Goal: Task Accomplishment & Management: Use online tool/utility

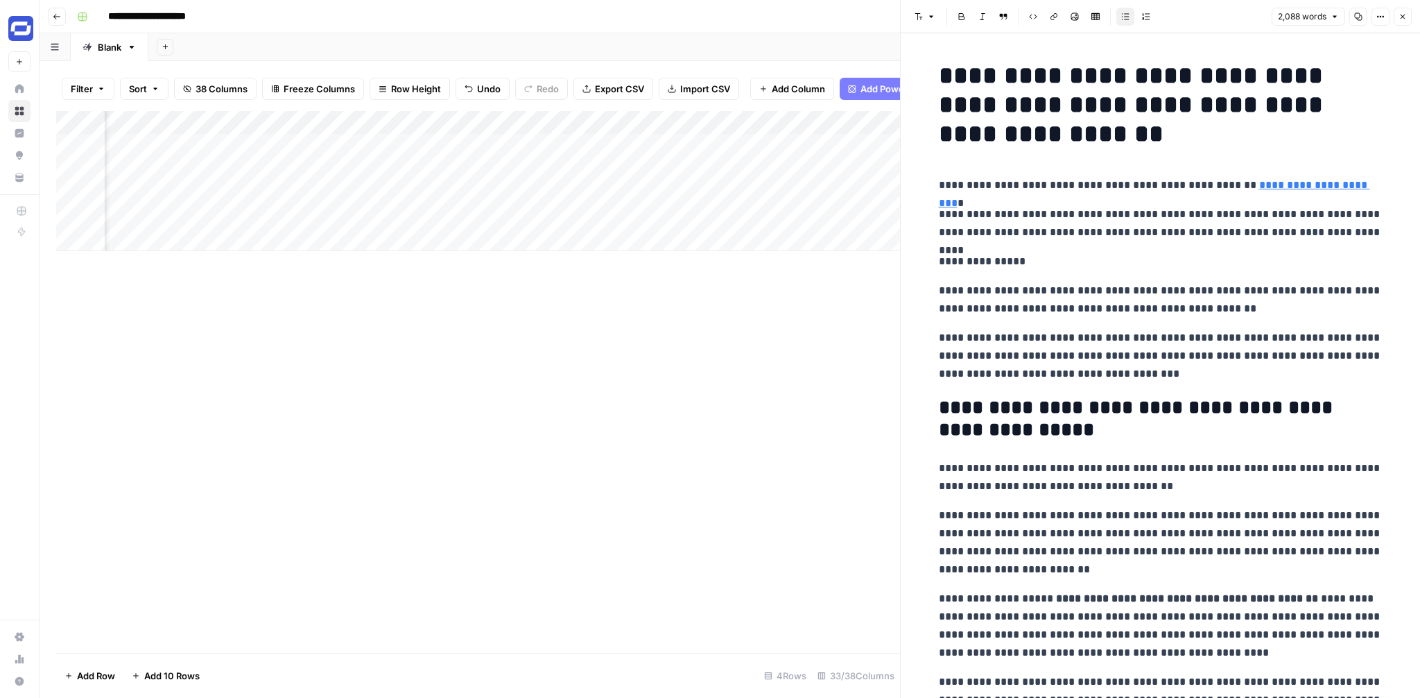
scroll to position [5361, 0]
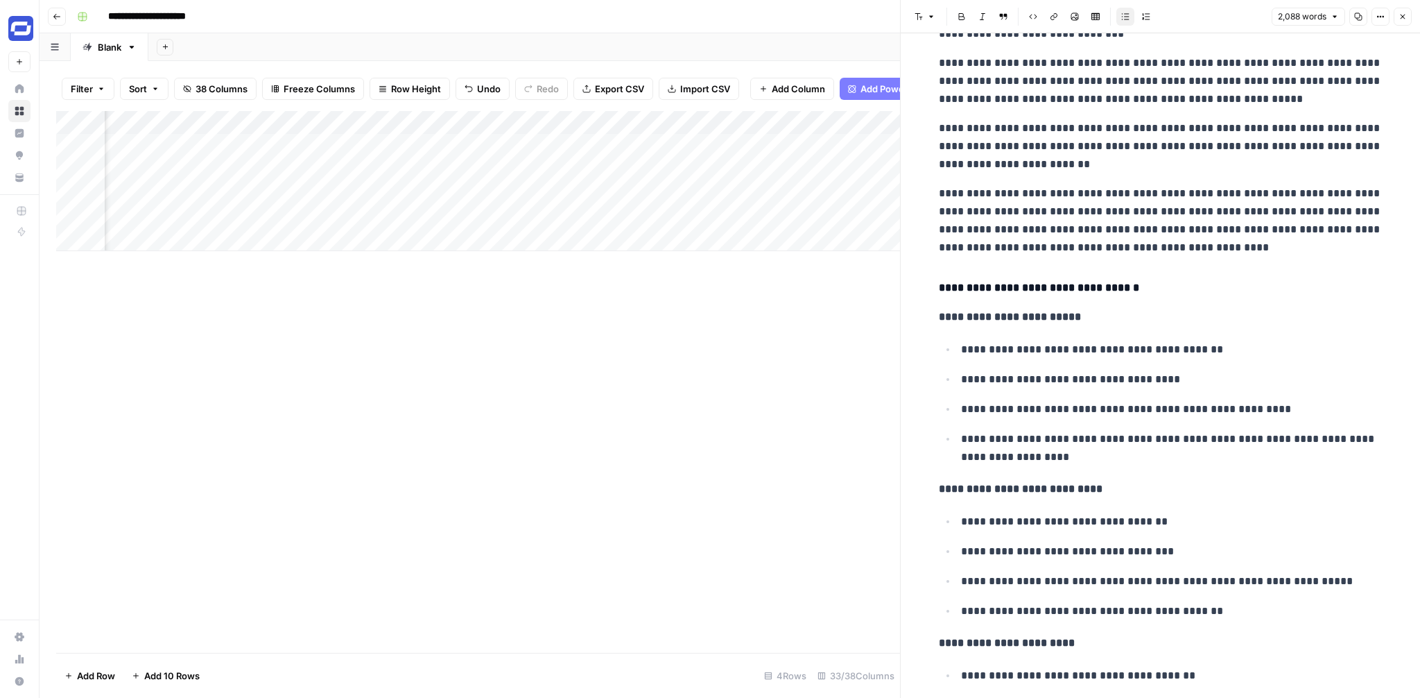
click at [1106, 187] on p "**********" at bounding box center [1161, 220] width 444 height 72
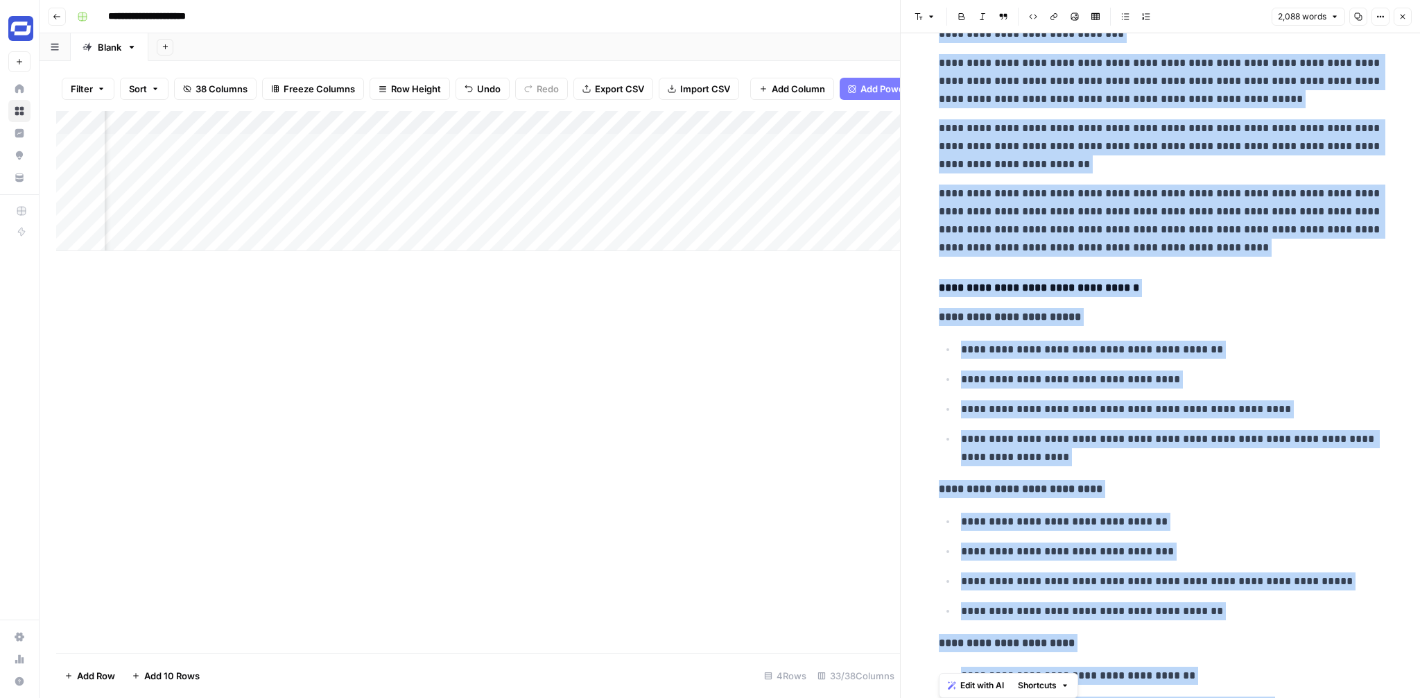
copy div "**********"
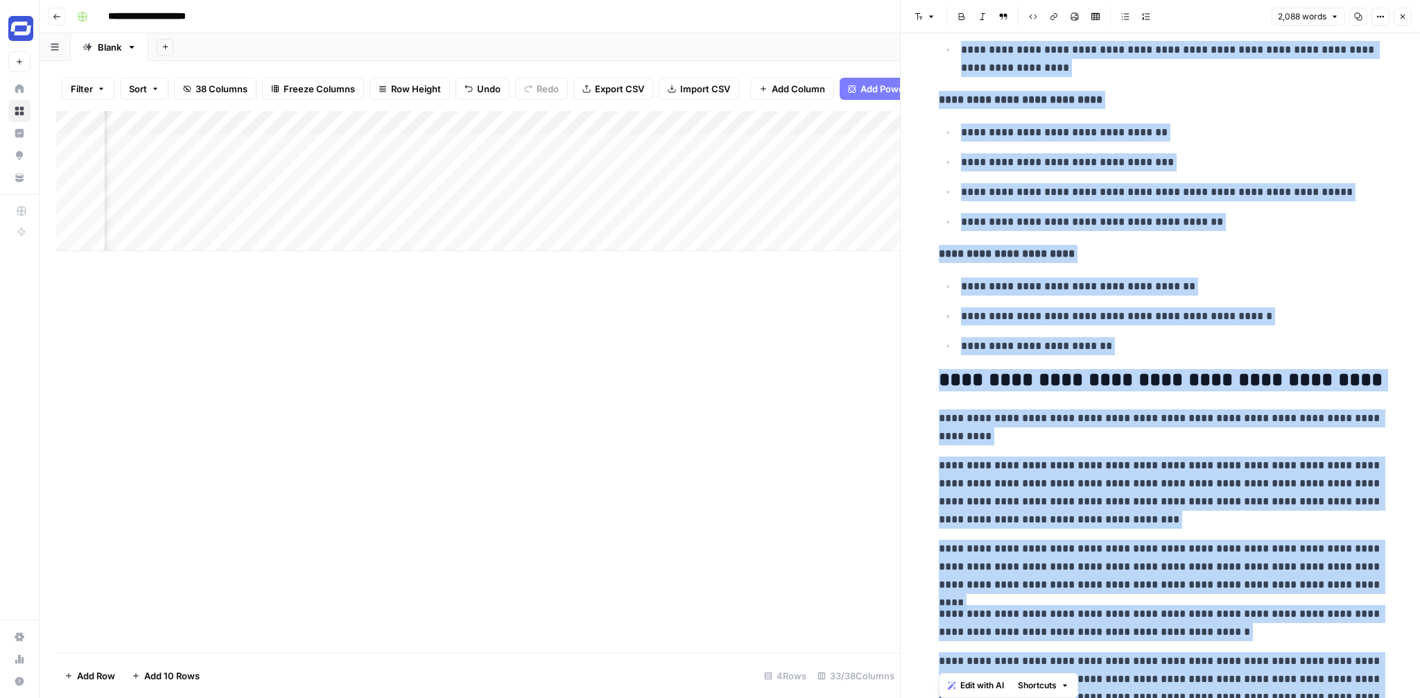
scroll to position [6282, 0]
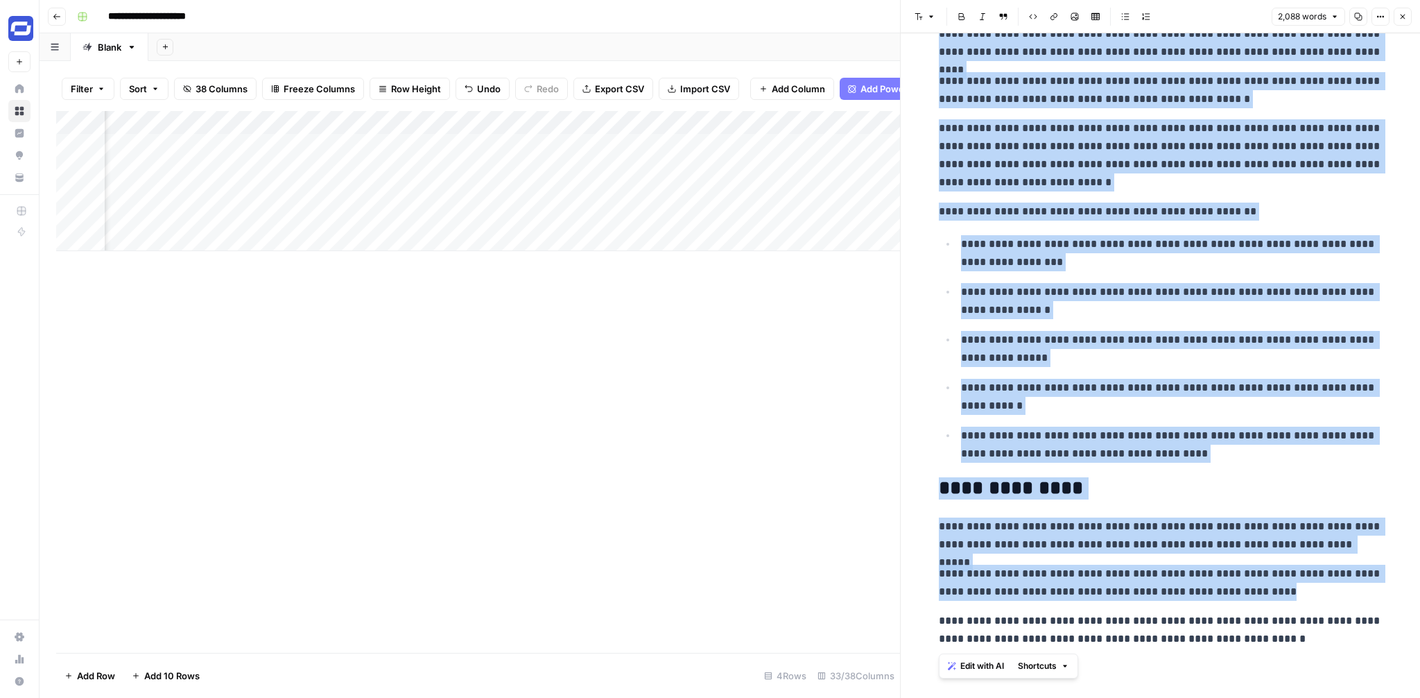
click at [1119, 363] on p "**********" at bounding box center [1172, 349] width 422 height 36
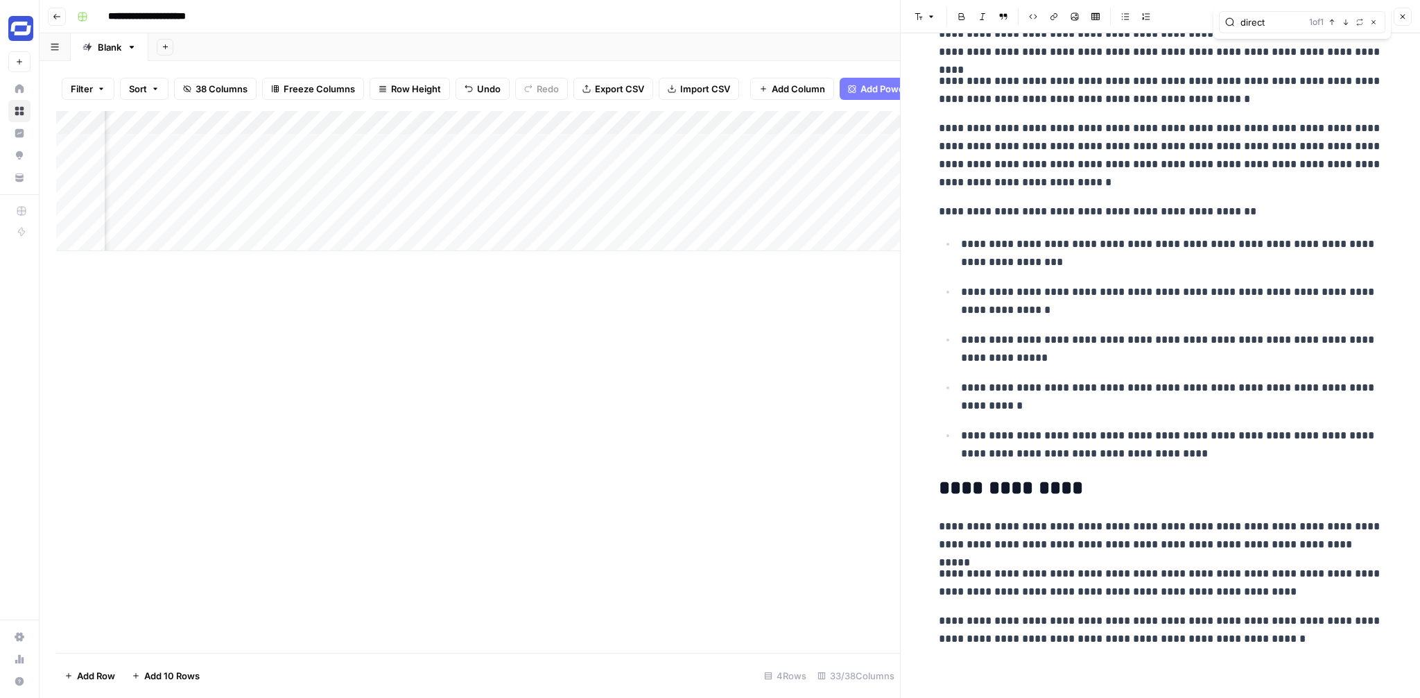
type input "direct"
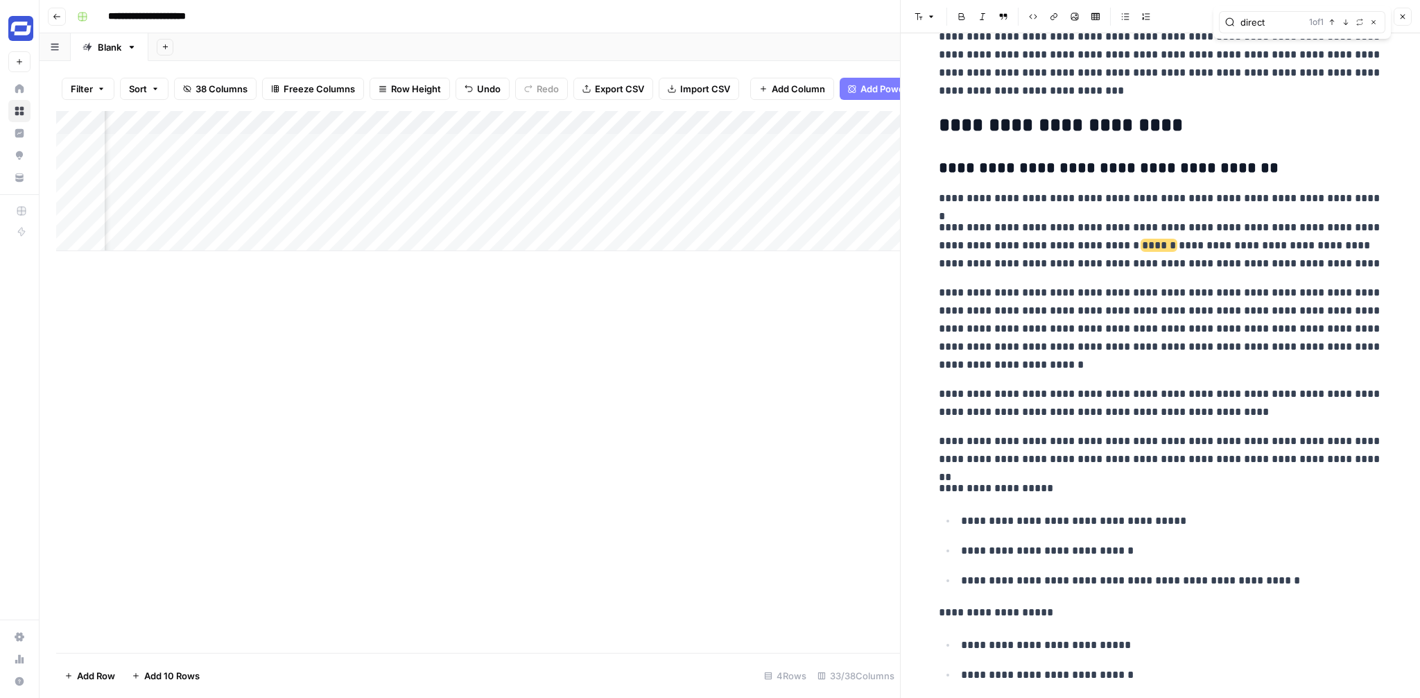
scroll to position [709, 0]
drag, startPoint x: 1168, startPoint y: 248, endPoint x: 1098, endPoint y: 244, distance: 70.1
click at [1098, 244] on p "**********" at bounding box center [1161, 247] width 444 height 54
click at [1175, 419] on p "**********" at bounding box center [1161, 404] width 444 height 36
type input "use this mo"
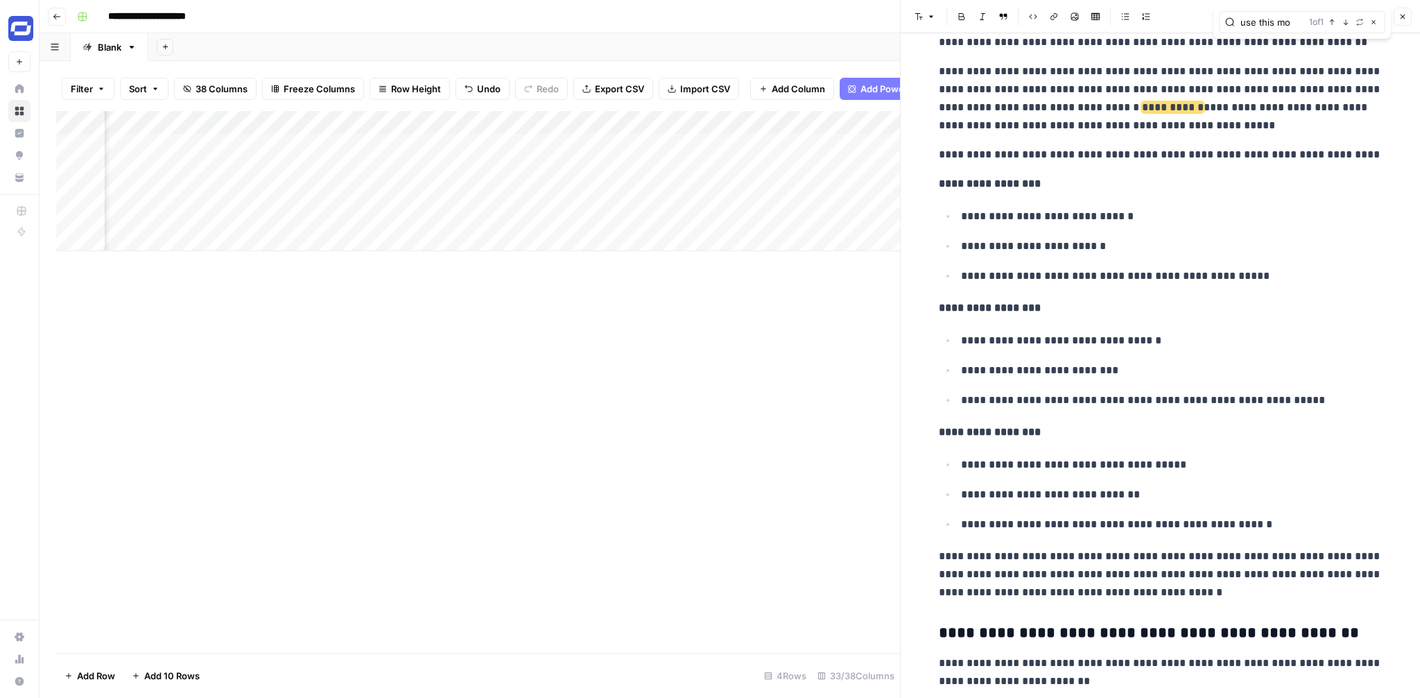
scroll to position [4203, 0]
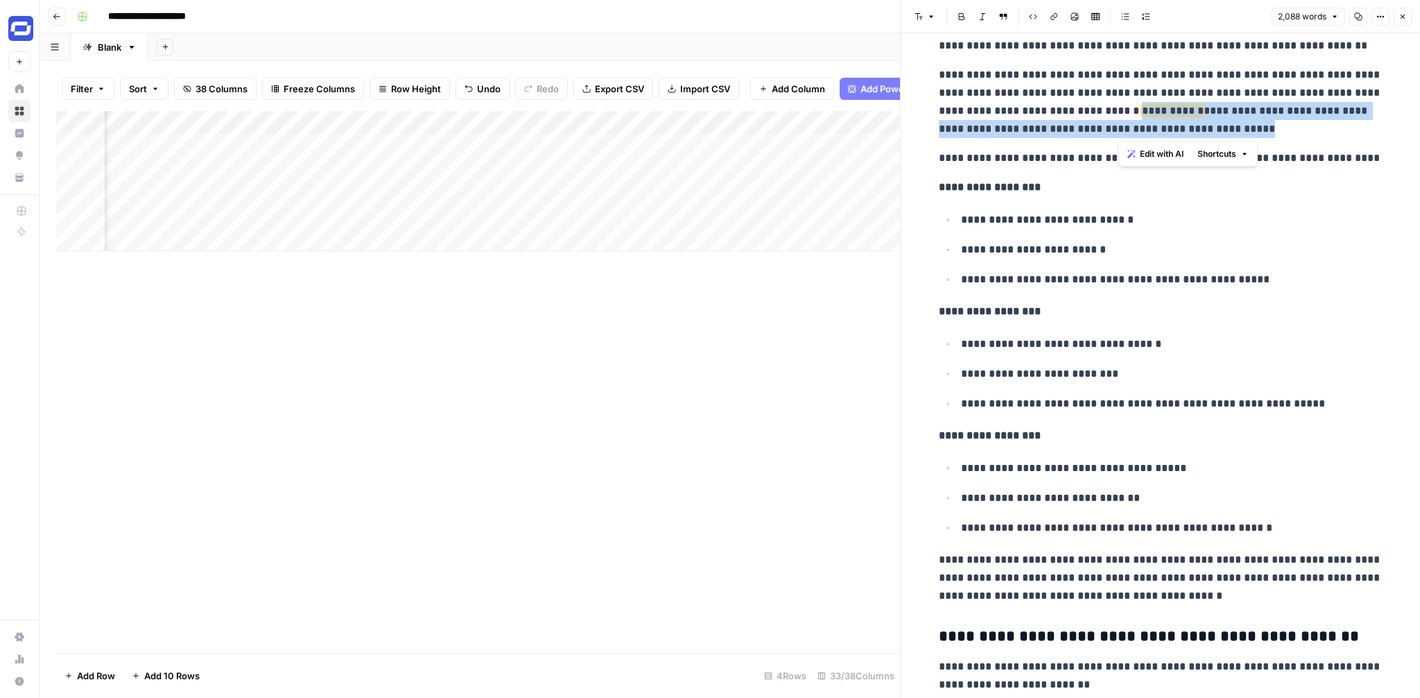
drag, startPoint x: 1244, startPoint y: 125, endPoint x: 1120, endPoint y: 105, distance: 125.6
click at [1120, 105] on p "**********" at bounding box center [1161, 102] width 444 height 72
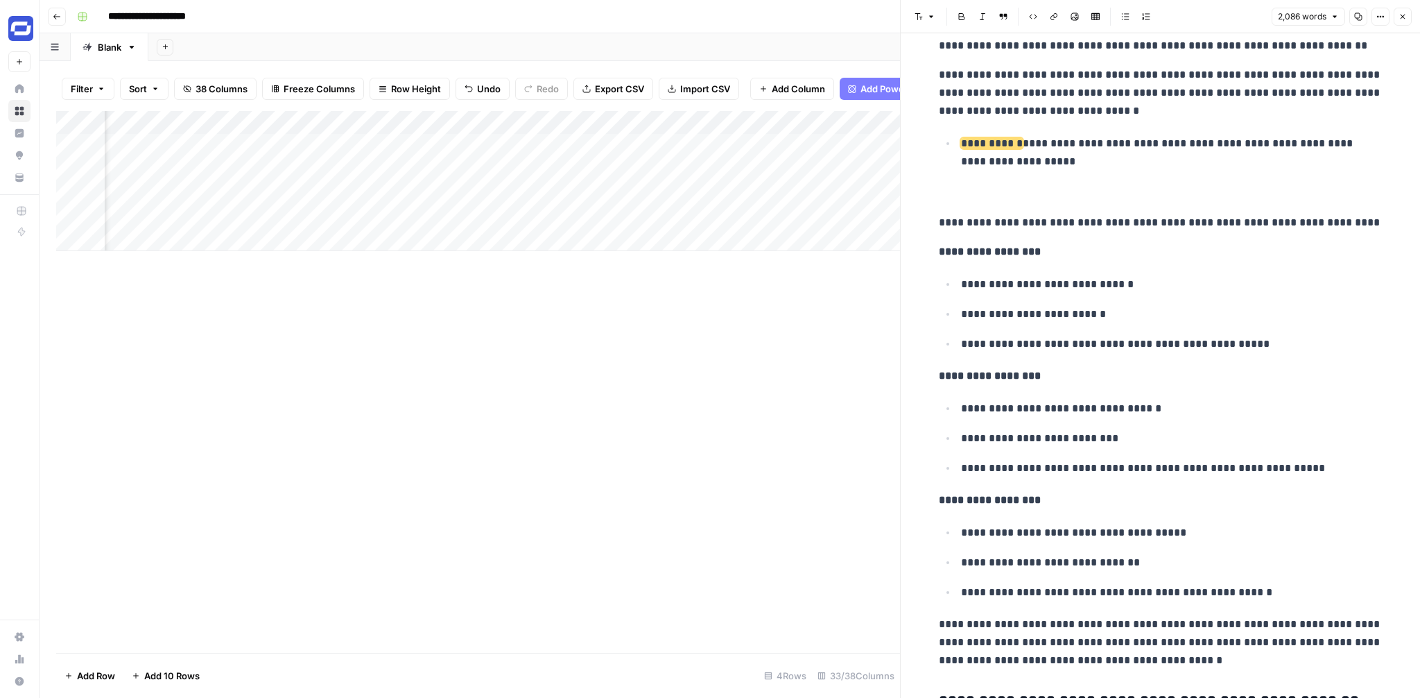
click at [957, 145] on li "**********" at bounding box center [1170, 152] width 426 height 37
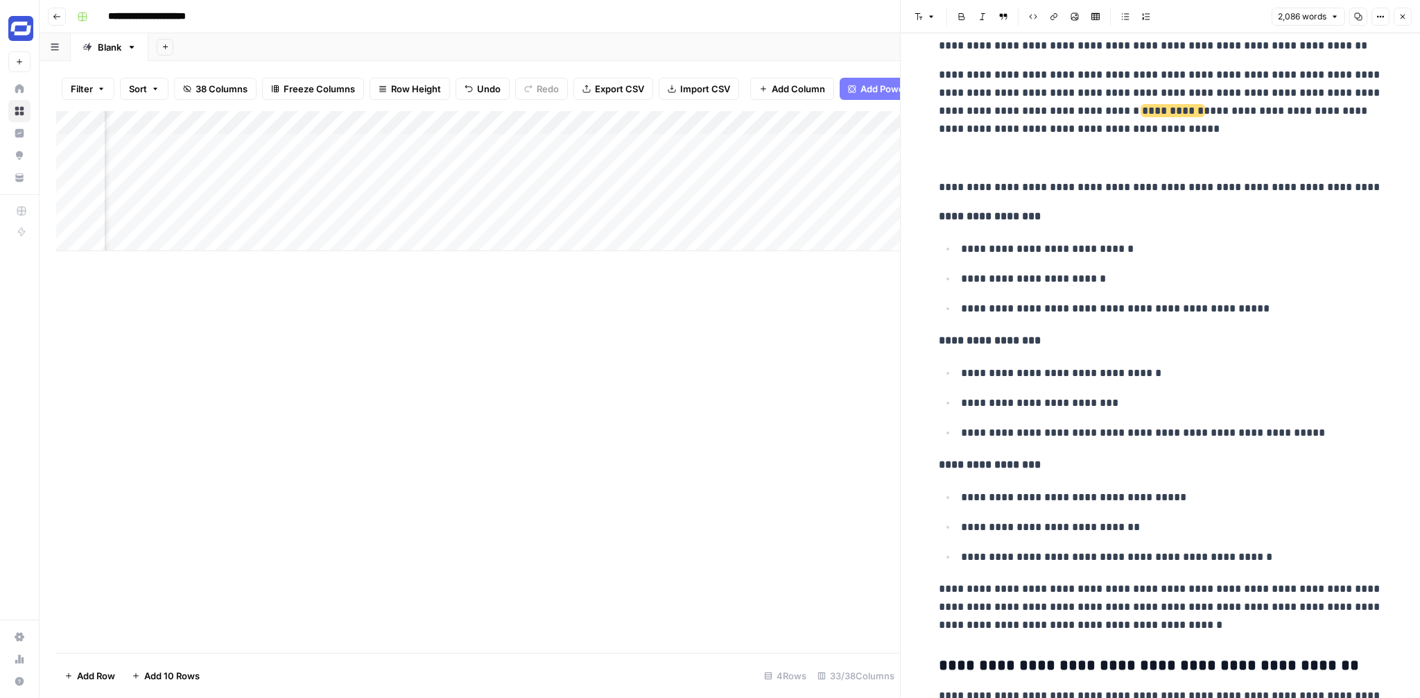
click at [1090, 161] on p at bounding box center [1161, 158] width 444 height 18
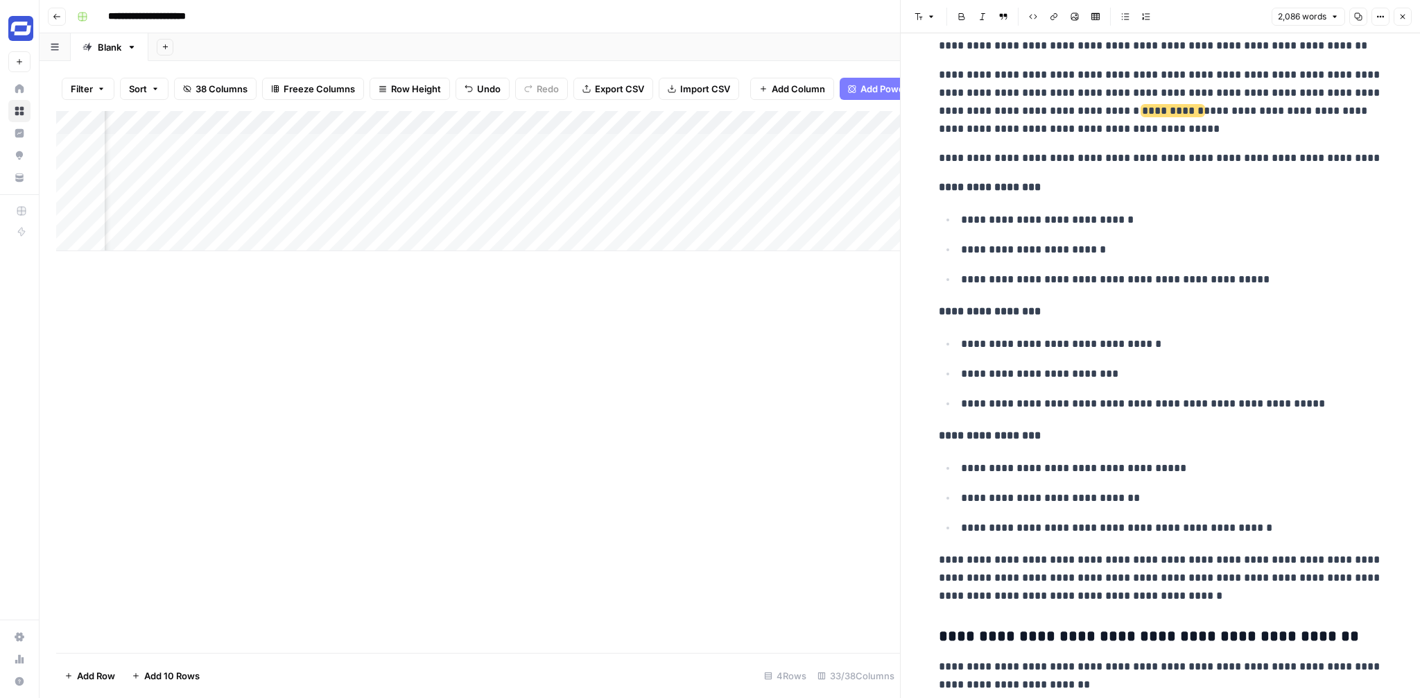
click at [1193, 268] on ul "**********" at bounding box center [1161, 249] width 444 height 78
type input "another op"
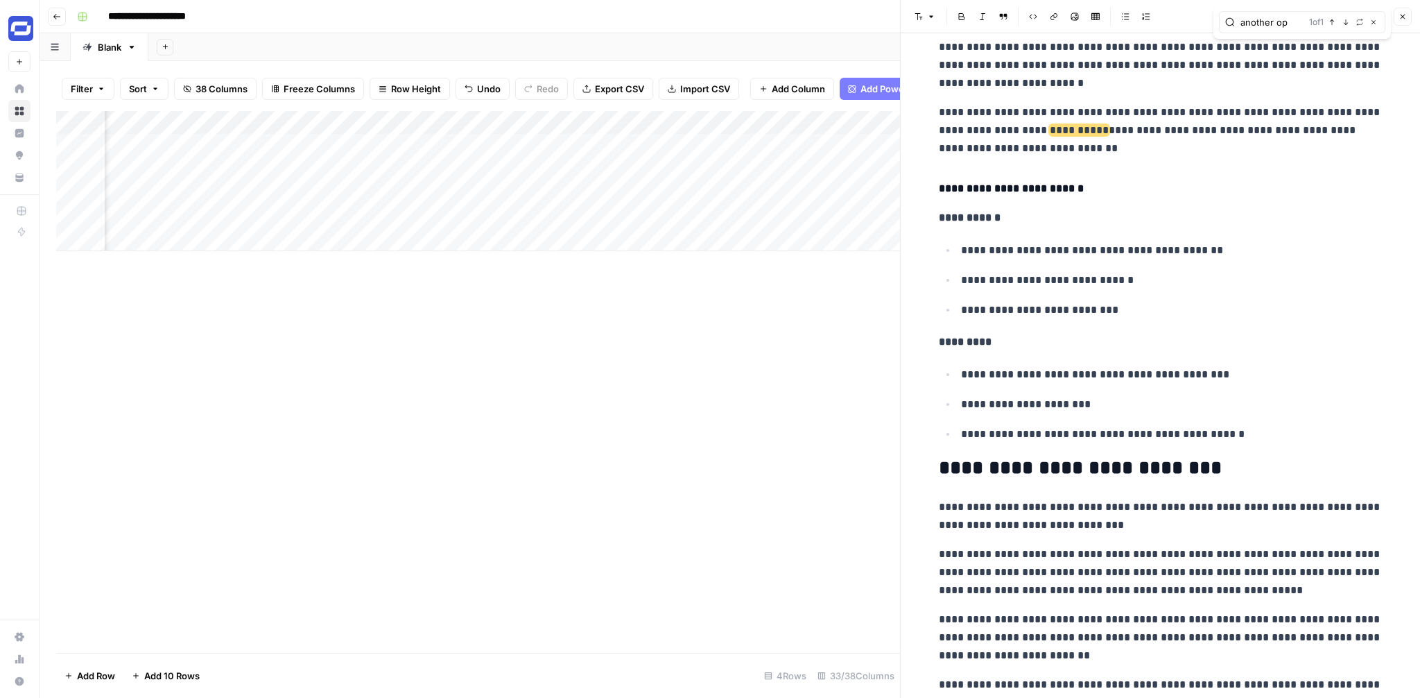
scroll to position [4862, 0]
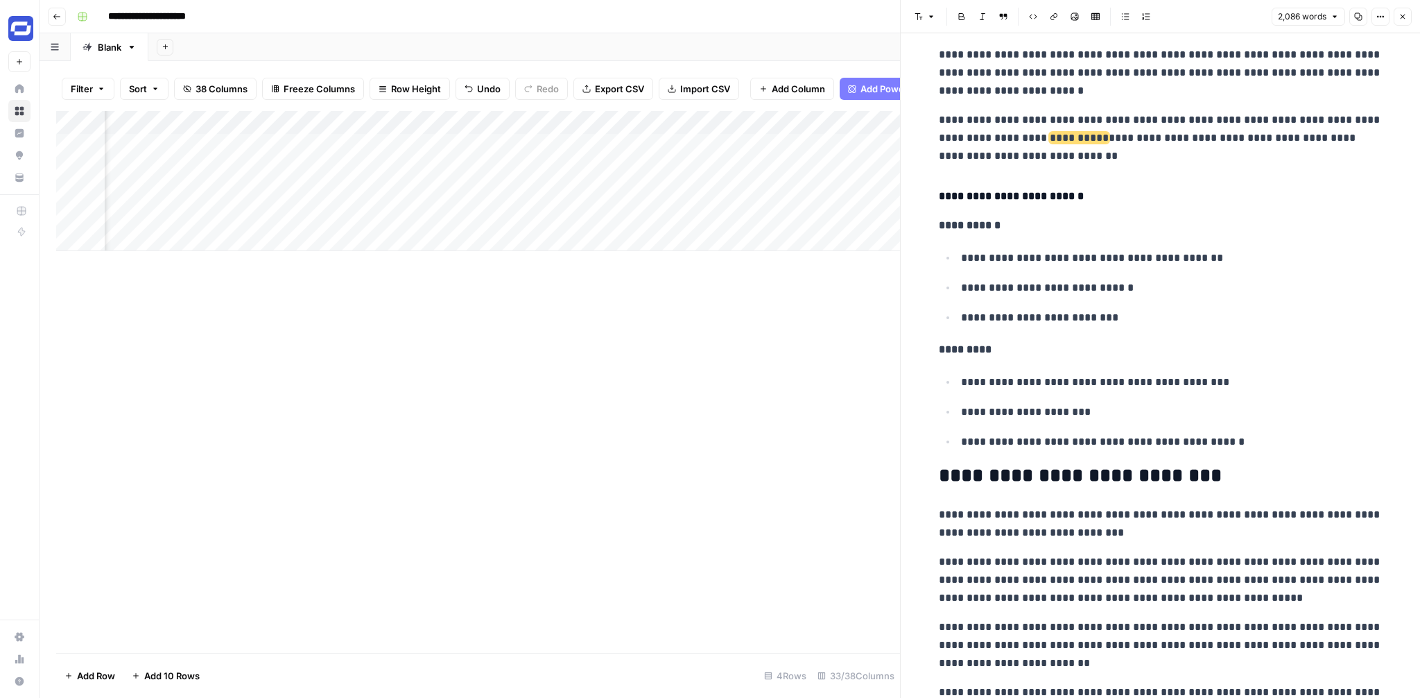
click at [1348, 120] on p "**********" at bounding box center [1161, 138] width 444 height 54
click at [1296, 383] on p "**********" at bounding box center [1172, 382] width 422 height 18
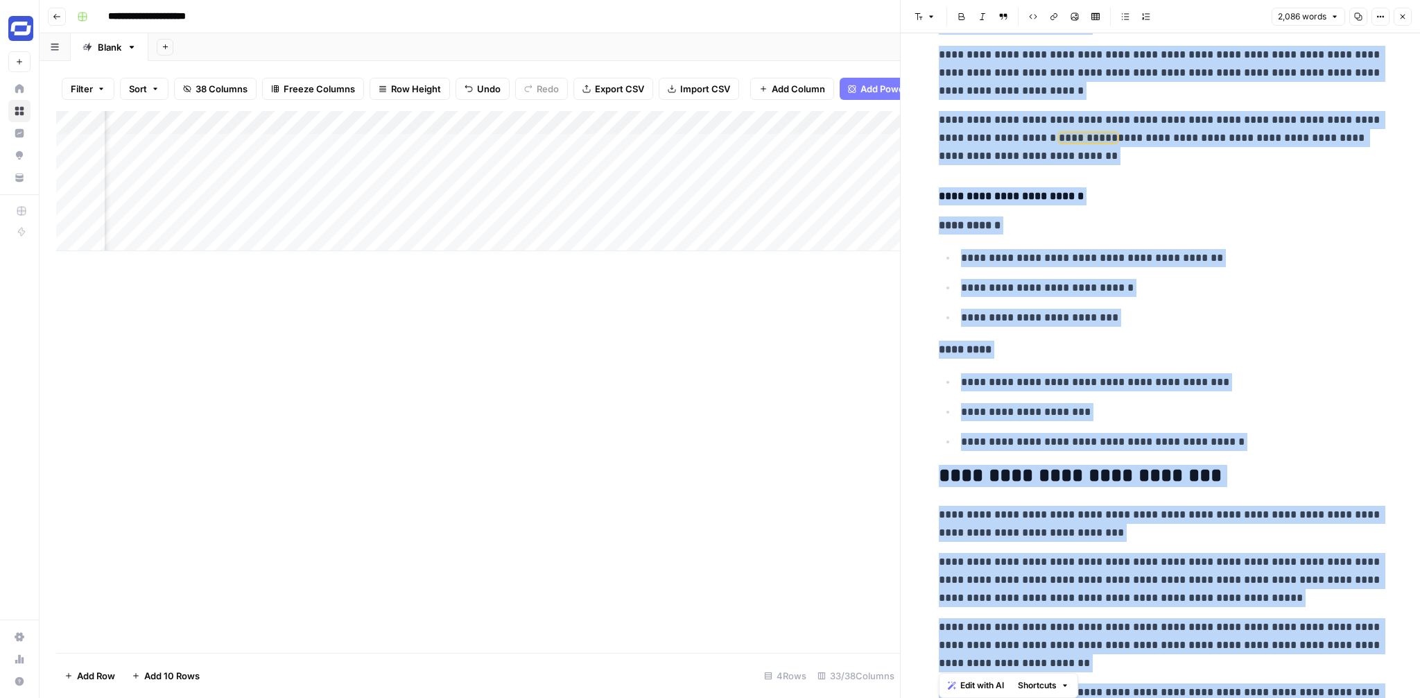
copy div "**********"
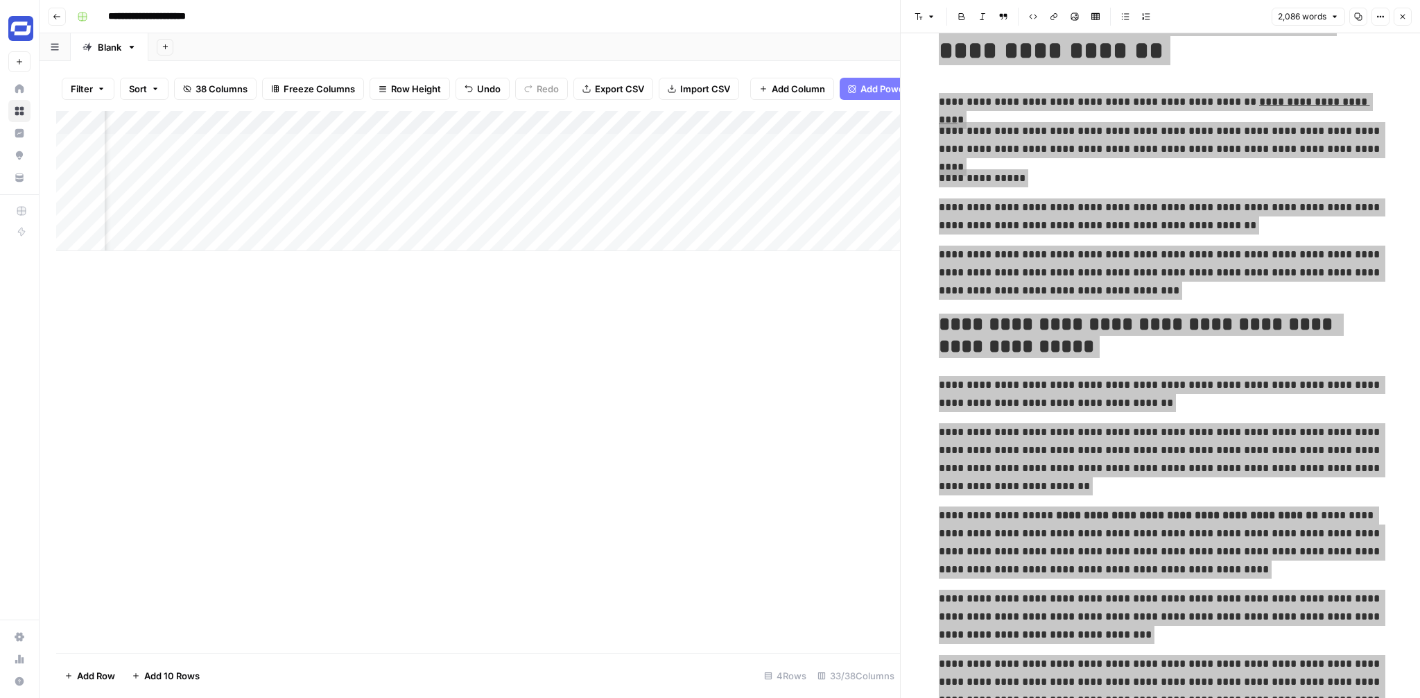
scroll to position [0, 0]
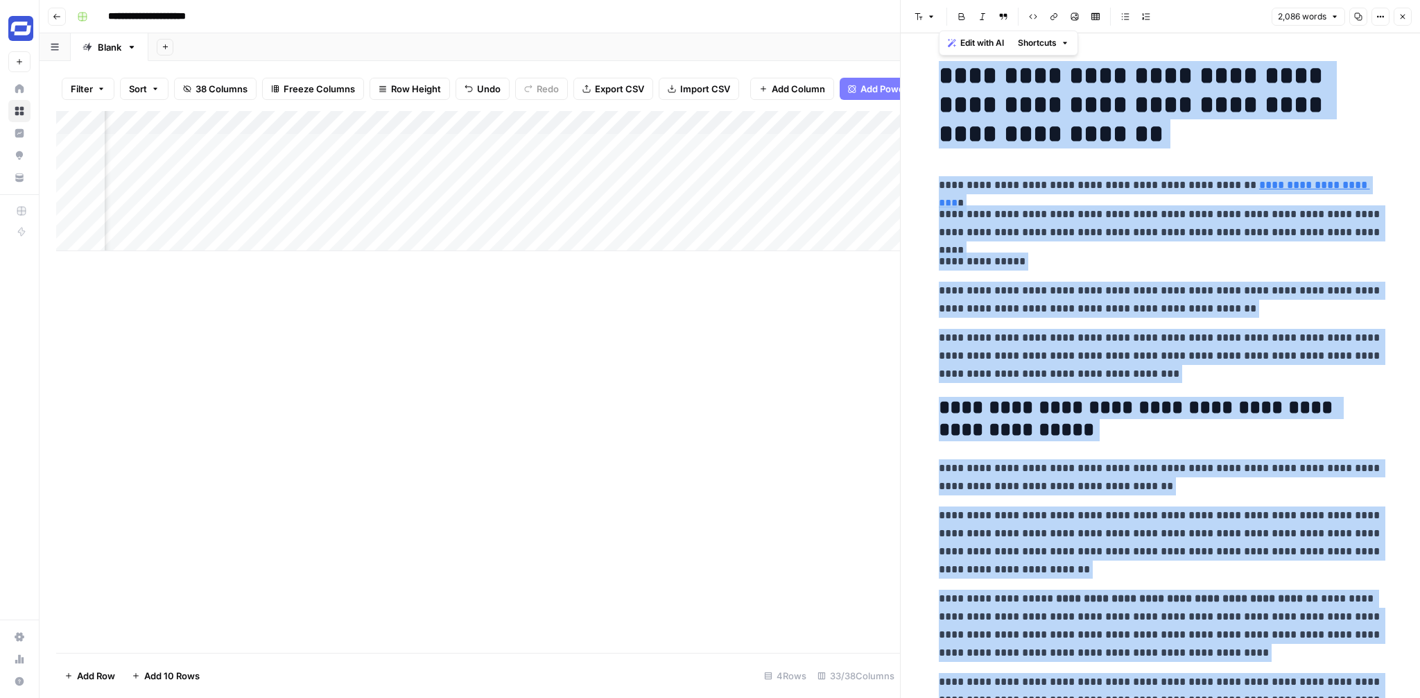
click at [1403, 17] on icon "button" at bounding box center [1403, 17] width 5 height 5
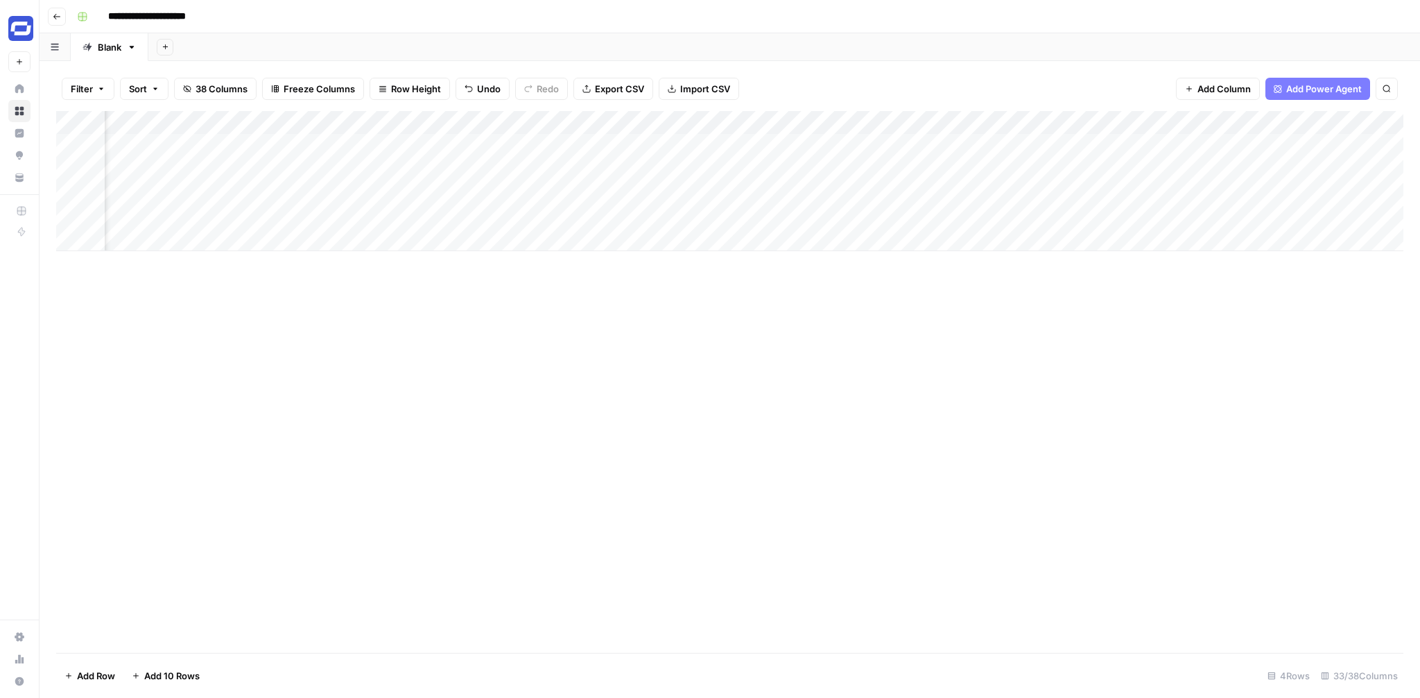
scroll to position [0, 2335]
click at [872, 124] on div "Add Column" at bounding box center [729, 181] width 1347 height 140
click at [817, 239] on span "Hide Column" at bounding box center [845, 239] width 121 height 14
click at [879, 146] on div "Add Column" at bounding box center [729, 181] width 1347 height 140
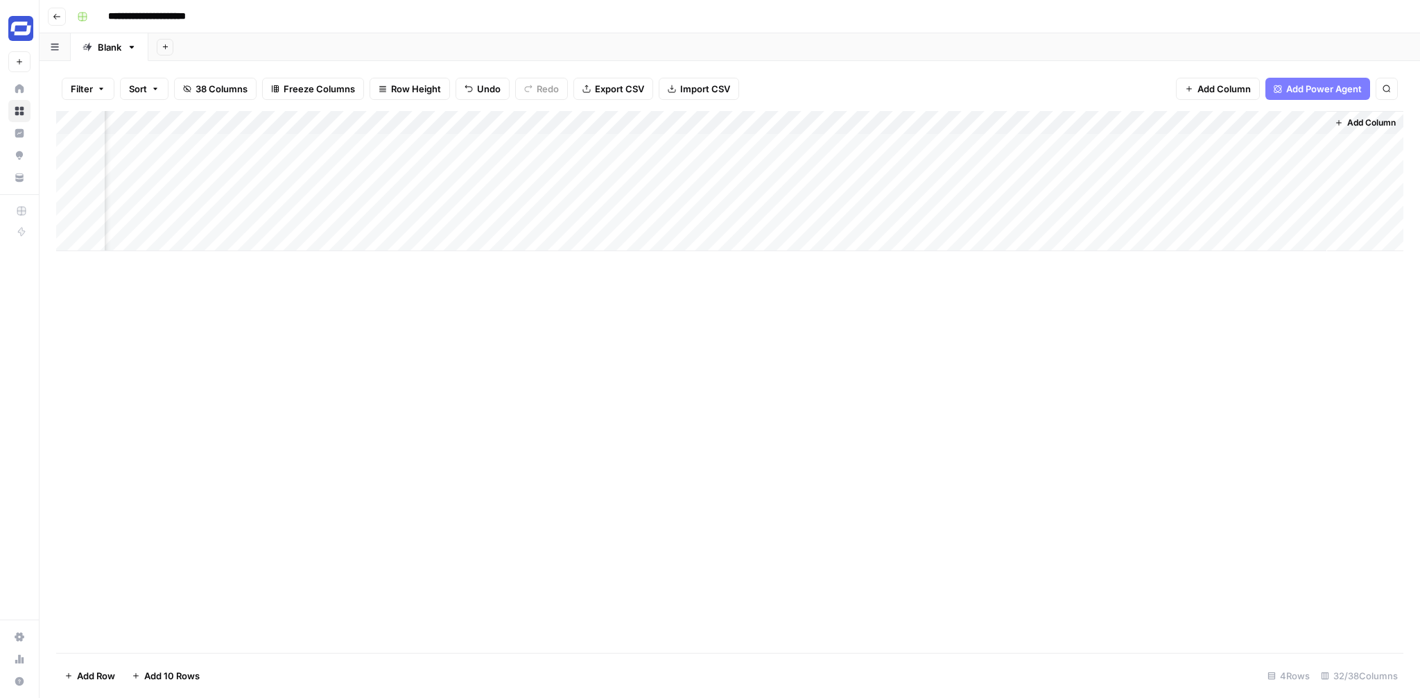
click at [1378, 128] on span "Add Column" at bounding box center [1371, 122] width 49 height 12
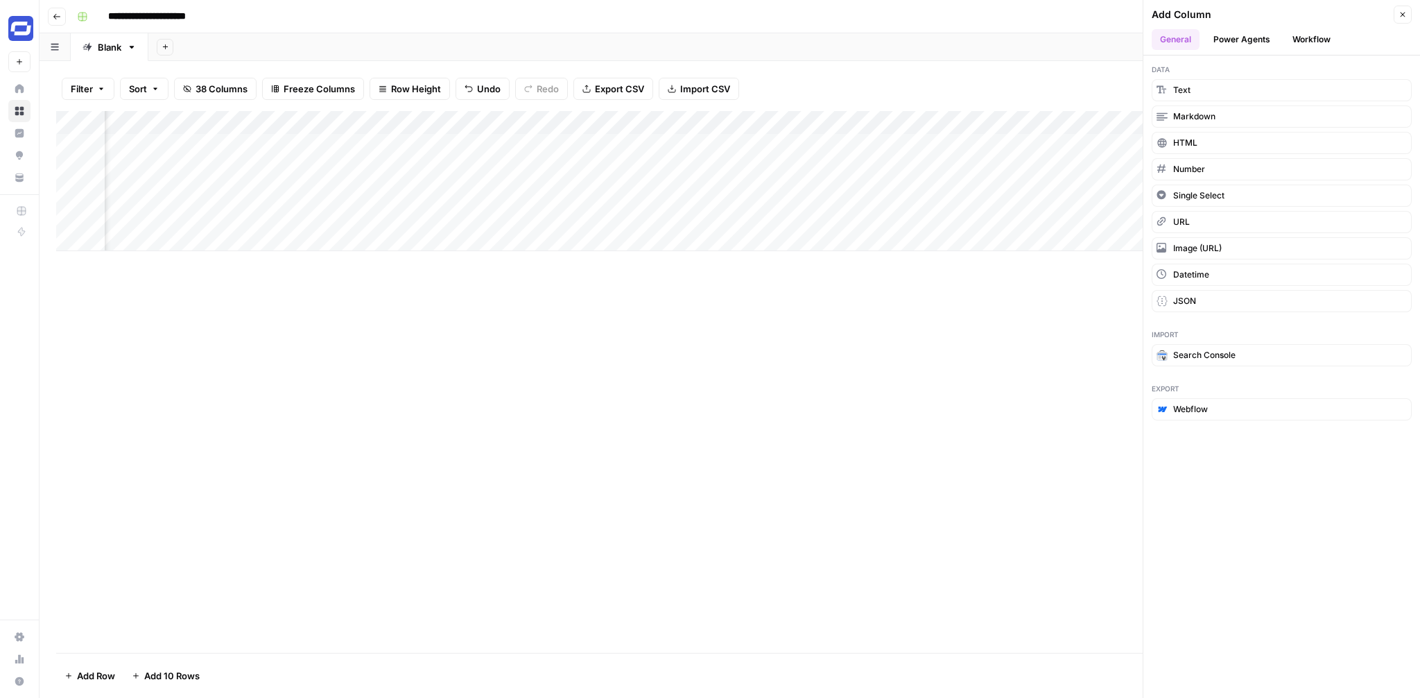
click at [1306, 40] on button "Workflow" at bounding box center [1311, 39] width 55 height 21
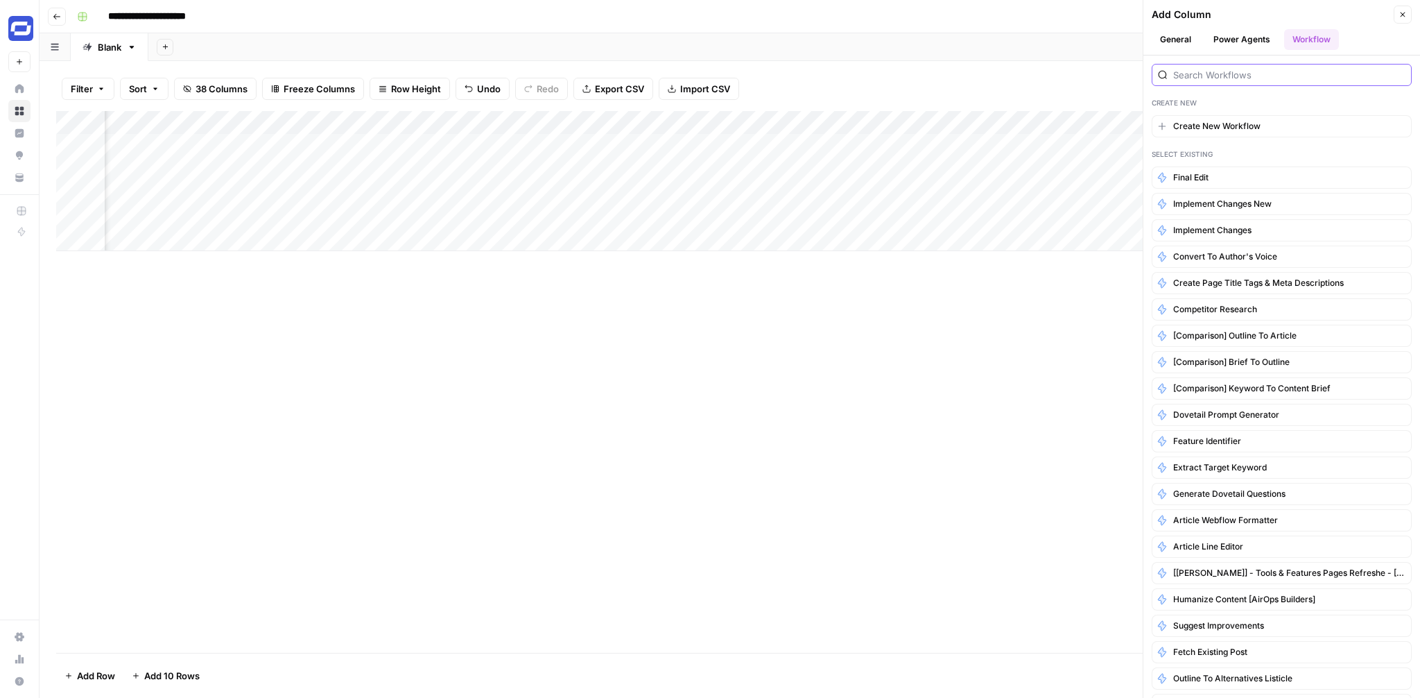
click at [1238, 73] on input "search" at bounding box center [1289, 75] width 232 height 14
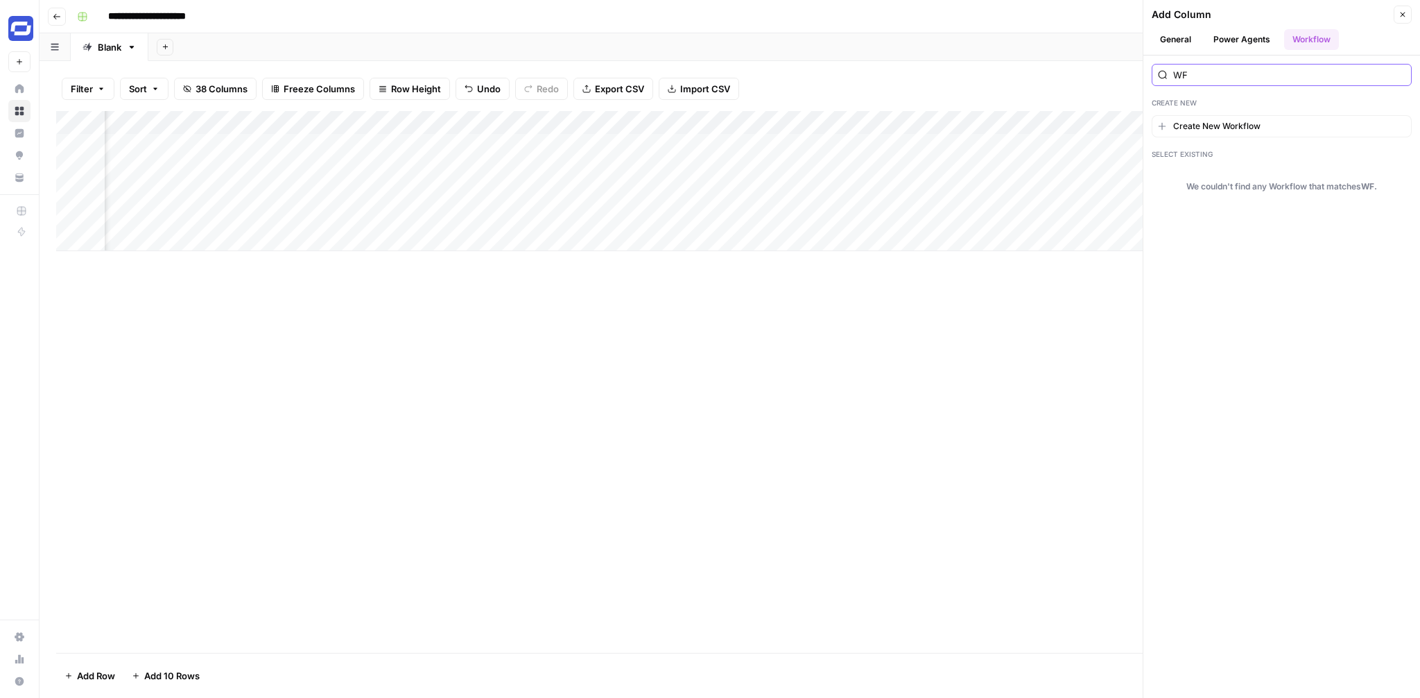
type input "W"
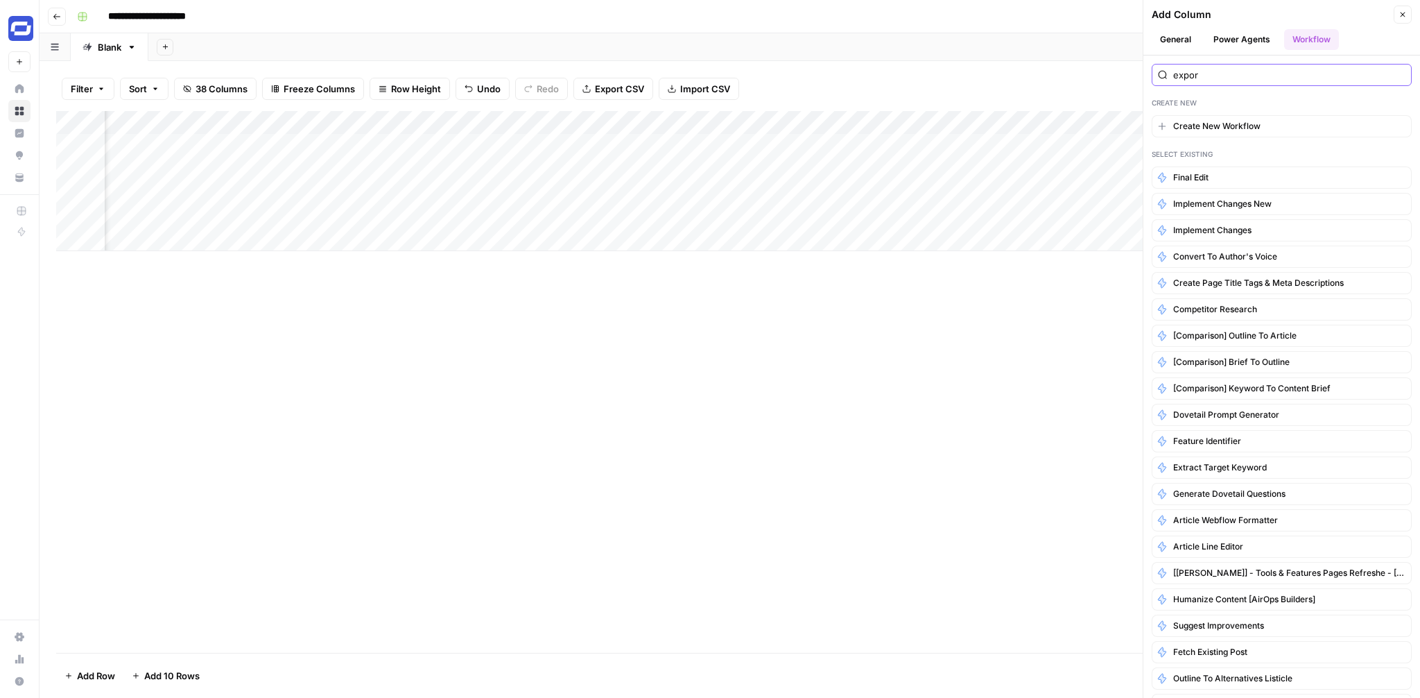
type input "export"
click at [1180, 37] on button "General" at bounding box center [1176, 39] width 48 height 21
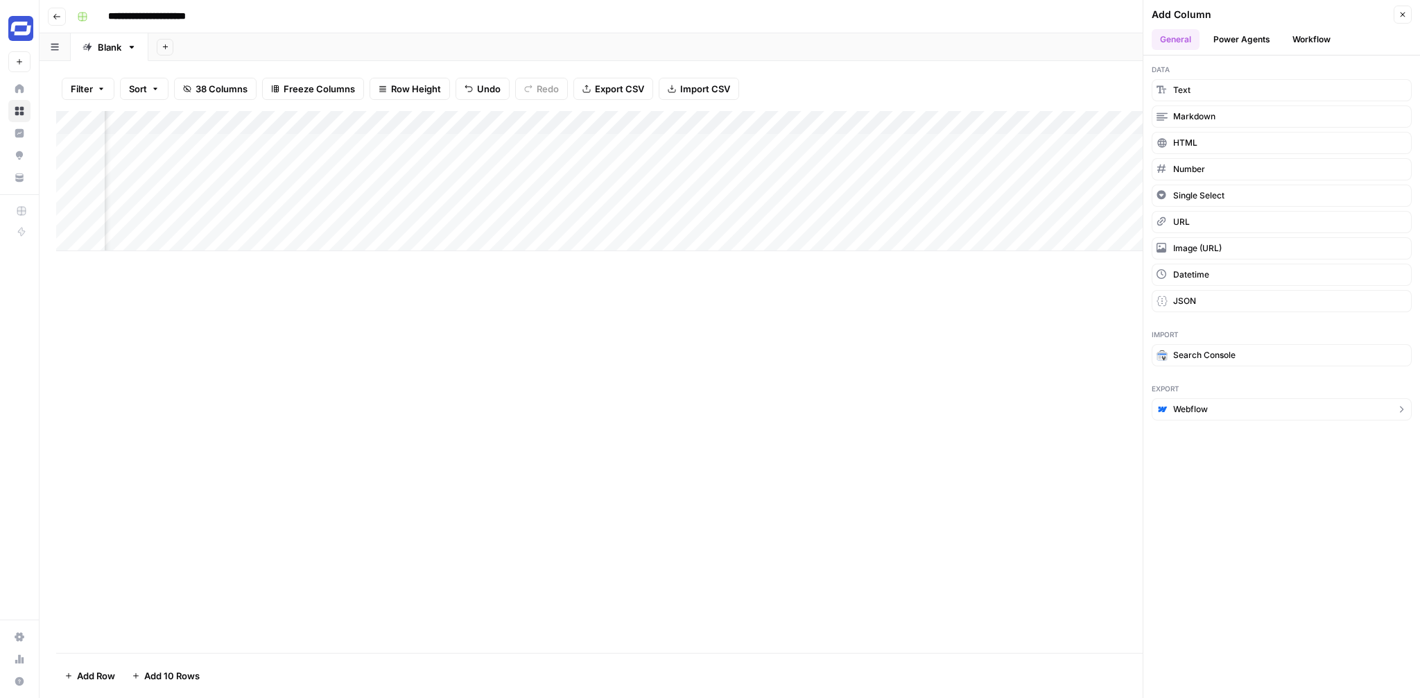
click at [1200, 404] on span "Webflow" at bounding box center [1190, 409] width 35 height 12
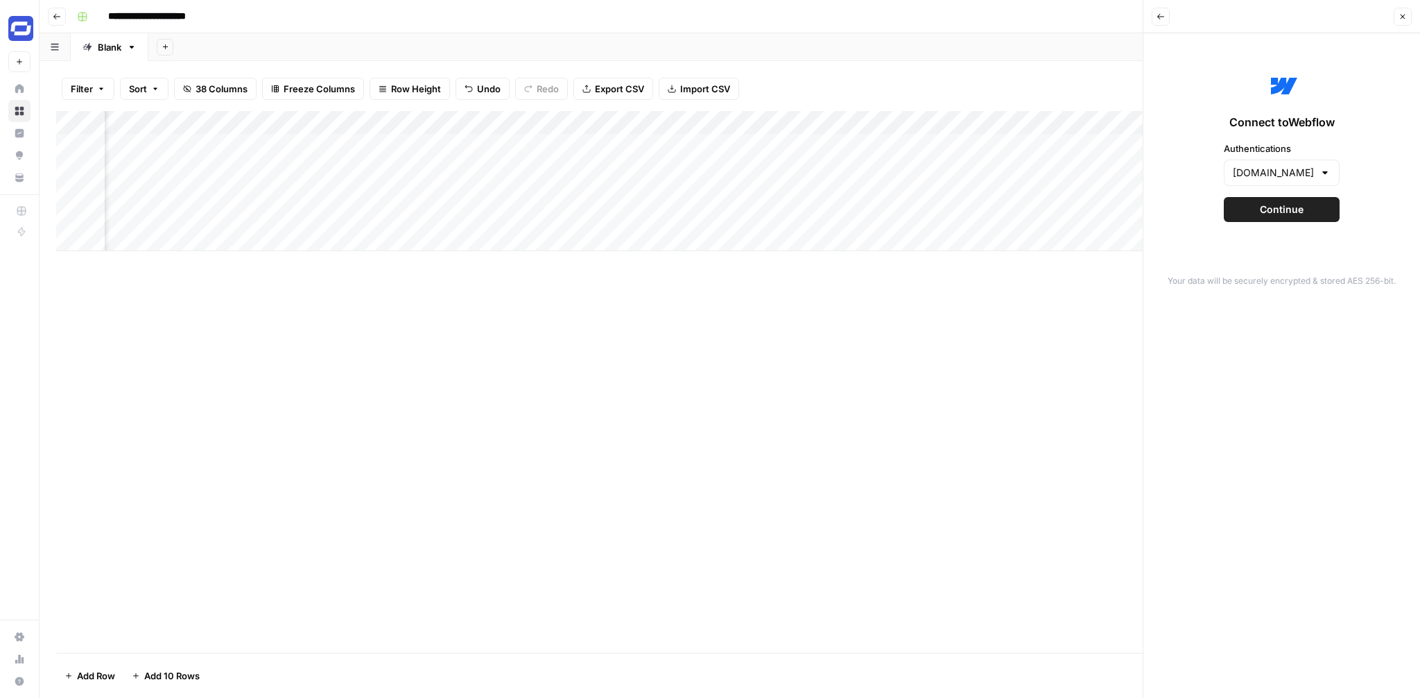
click at [1285, 209] on span "Continue" at bounding box center [1282, 209] width 44 height 14
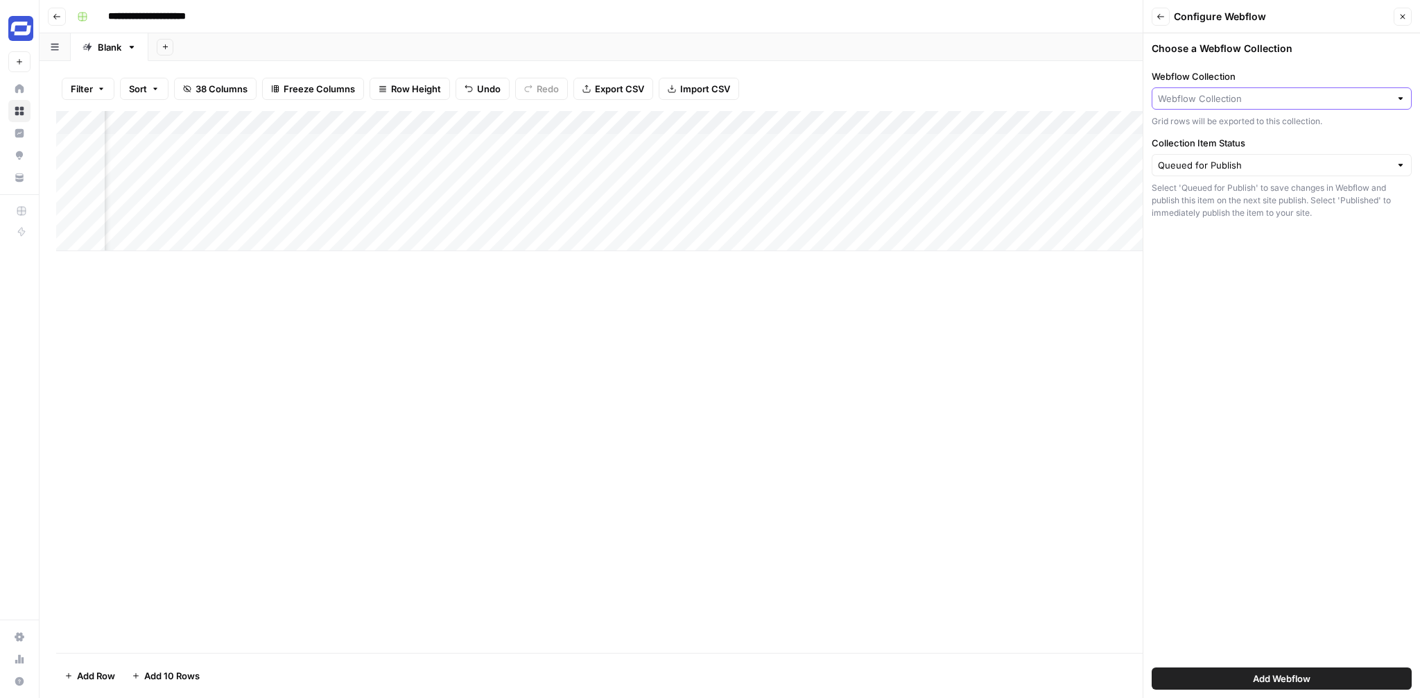
click at [1247, 99] on input "Webflow Collection" at bounding box center [1274, 99] width 232 height 14
click at [1253, 128] on span "[⭐] NEW: Blog Posts" at bounding box center [1278, 131] width 231 height 14
type input "[⭐] NEW: Blog Posts"
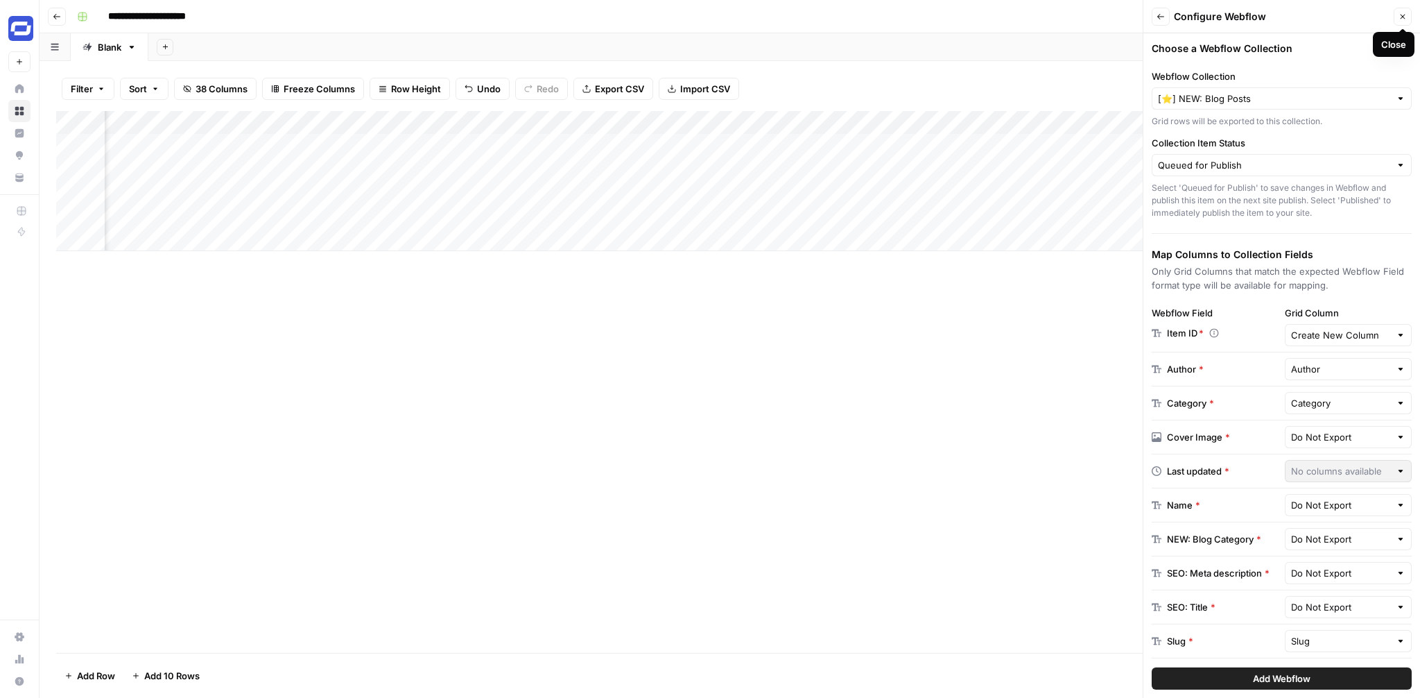
click at [1403, 13] on icon "button" at bounding box center [1403, 16] width 8 height 8
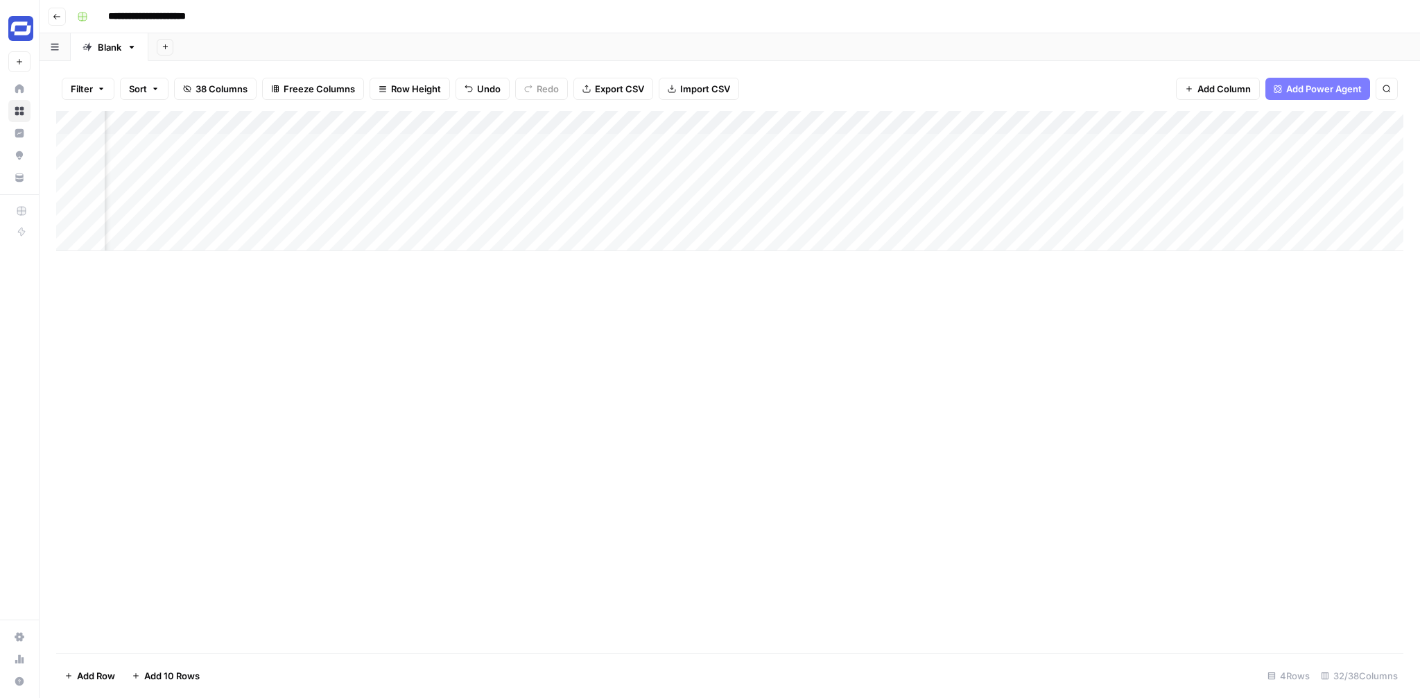
scroll to position [0, 3410]
click at [1350, 123] on span "Add Column" at bounding box center [1371, 122] width 49 height 12
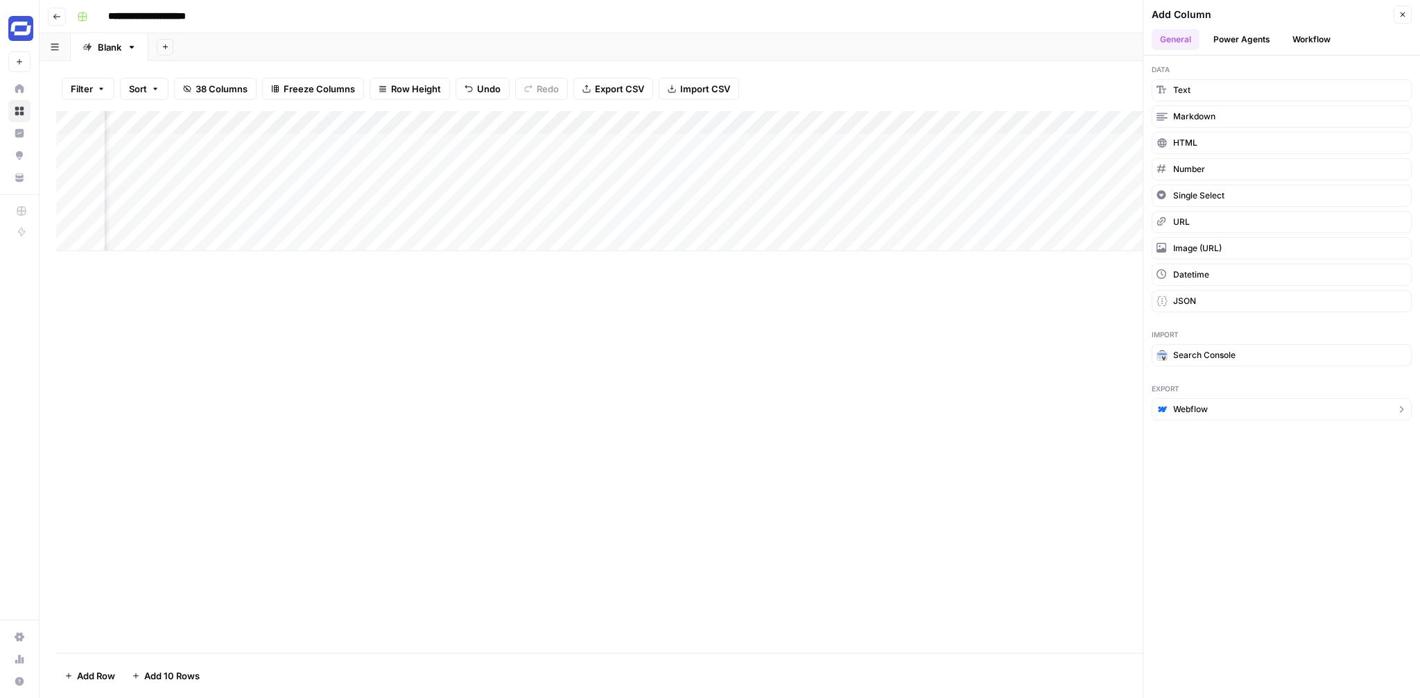
click at [1195, 403] on span "Webflow" at bounding box center [1190, 409] width 35 height 12
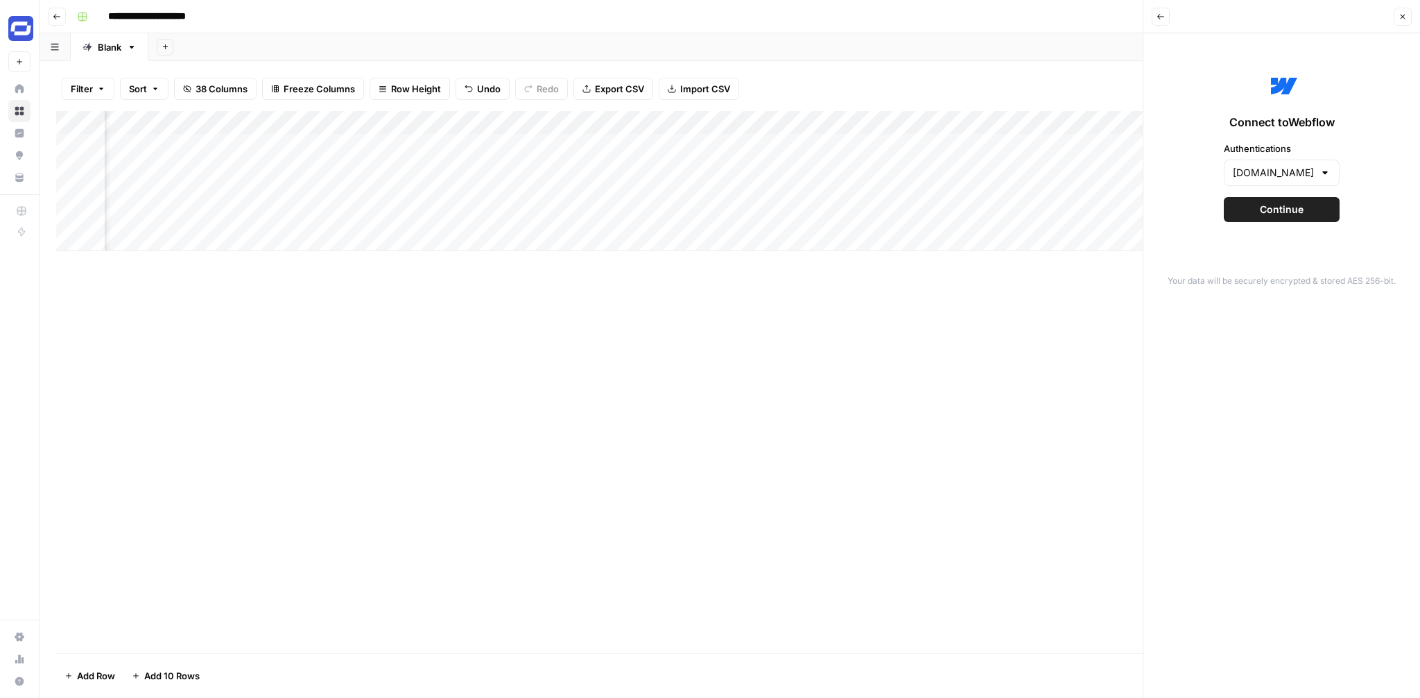
click at [1263, 220] on button "Continue" at bounding box center [1282, 209] width 116 height 25
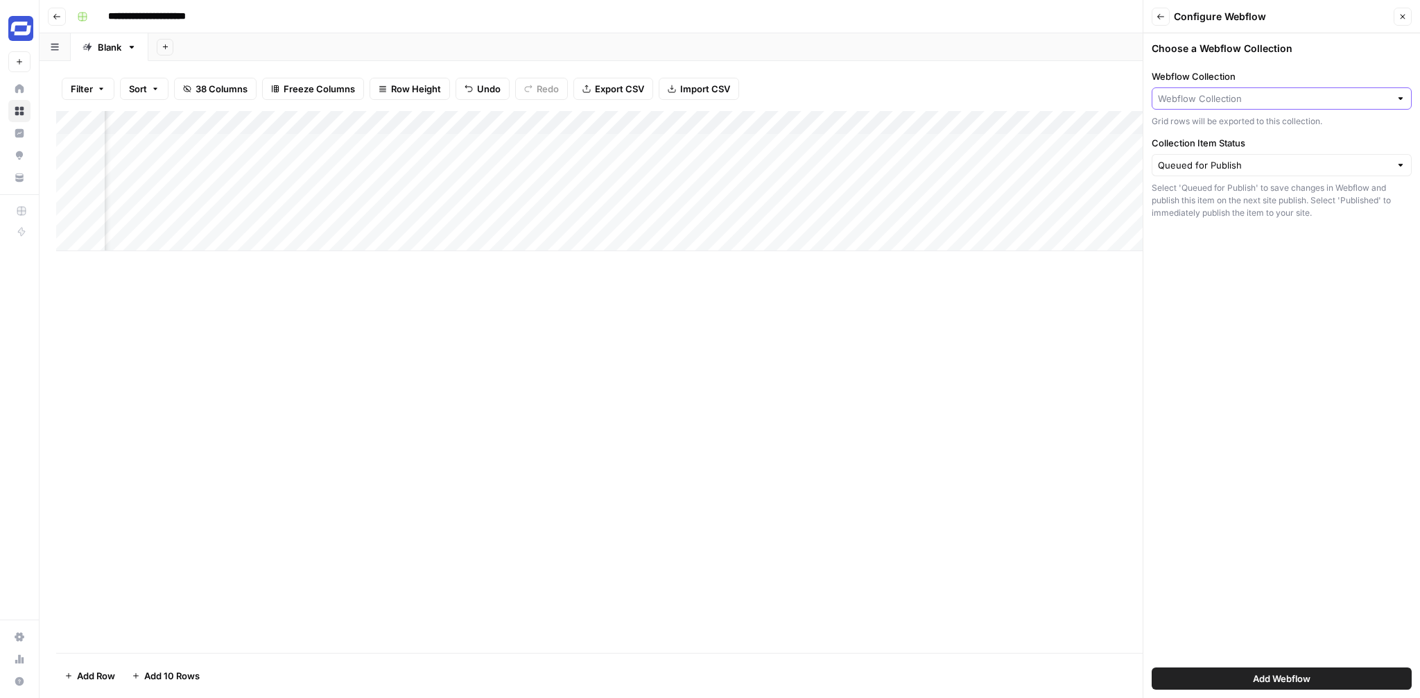
click at [1228, 99] on input "Webflow Collection" at bounding box center [1274, 99] width 232 height 14
click at [1231, 128] on span "[⭐] NEW: Blog Posts" at bounding box center [1278, 131] width 231 height 14
type input "[⭐] NEW: Blog Posts"
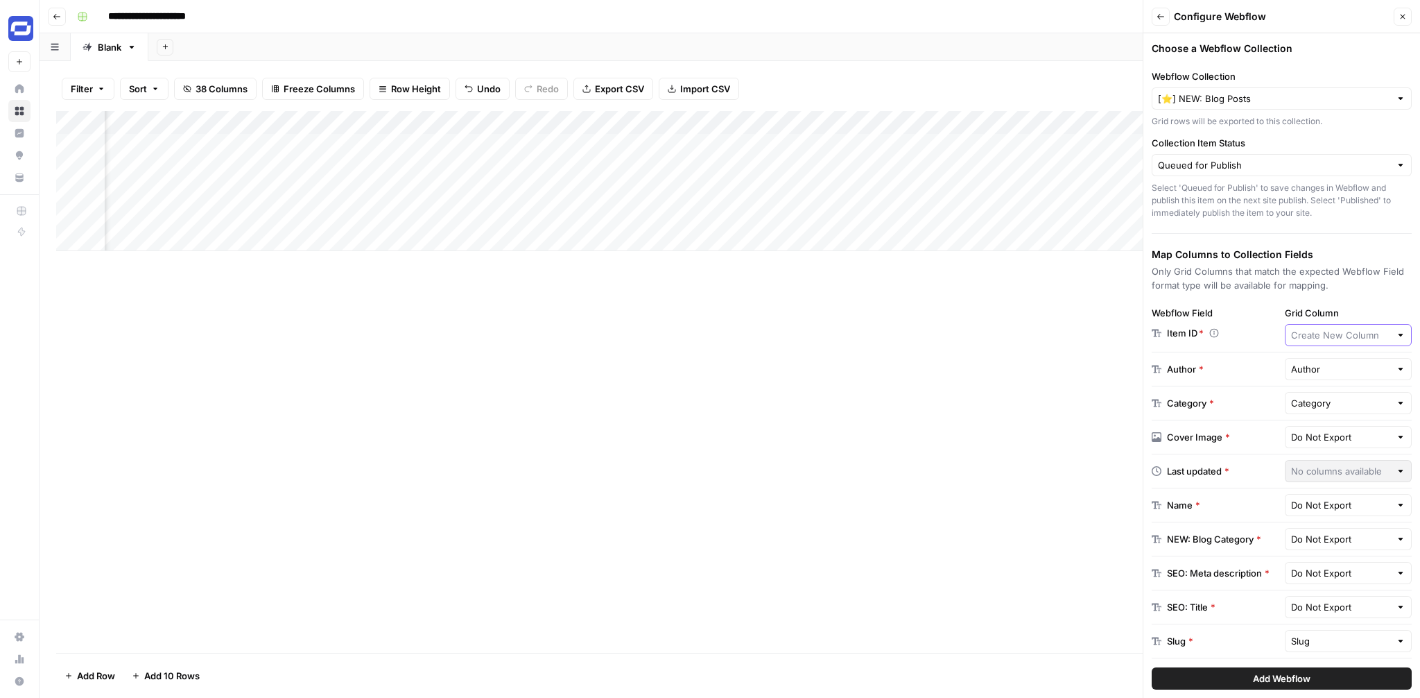
click at [1338, 339] on input "Grid Column" at bounding box center [1341, 335] width 100 height 14
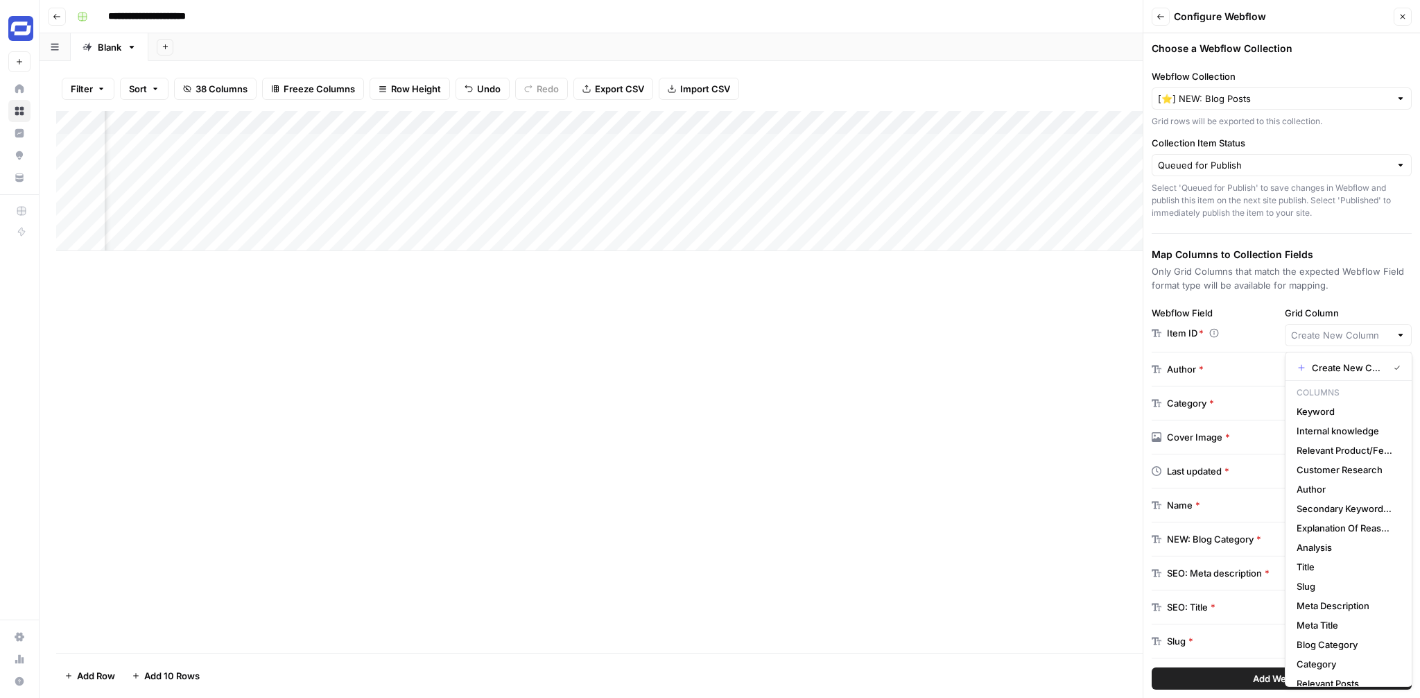
type input "Create New Column"
click at [1322, 282] on p "Only Grid Columns that match the expected Webflow Field format type will be ava…" at bounding box center [1282, 278] width 260 height 28
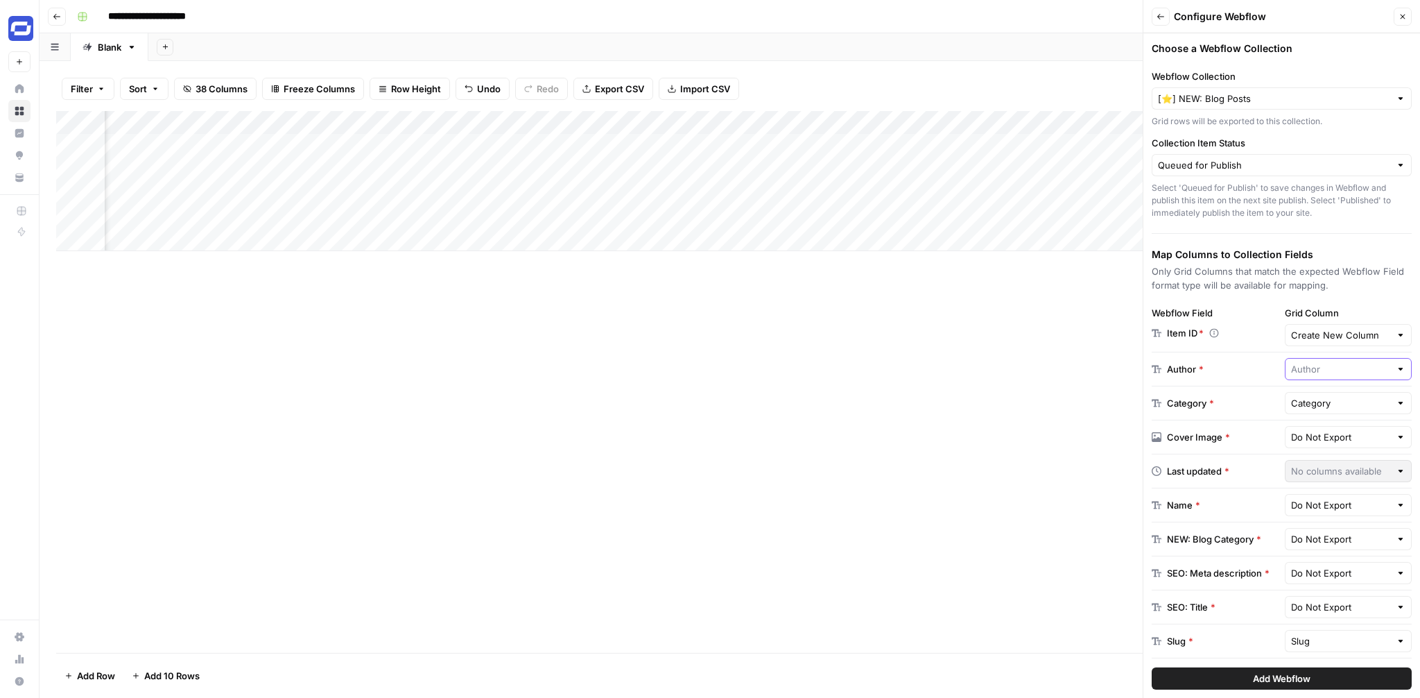
click at [1330, 370] on input "text" at bounding box center [1341, 369] width 100 height 14
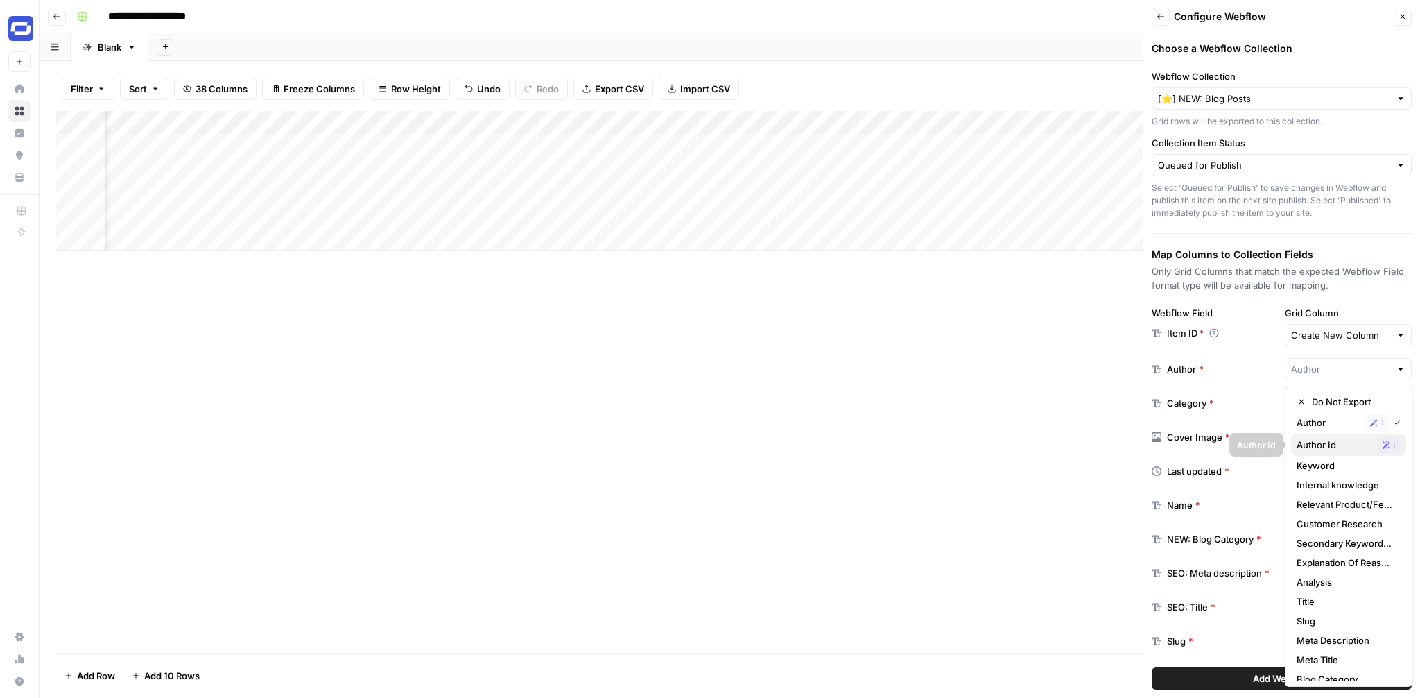
click at [1330, 444] on span "Author Id" at bounding box center [1334, 445] width 75 height 14
type input "Author Id"
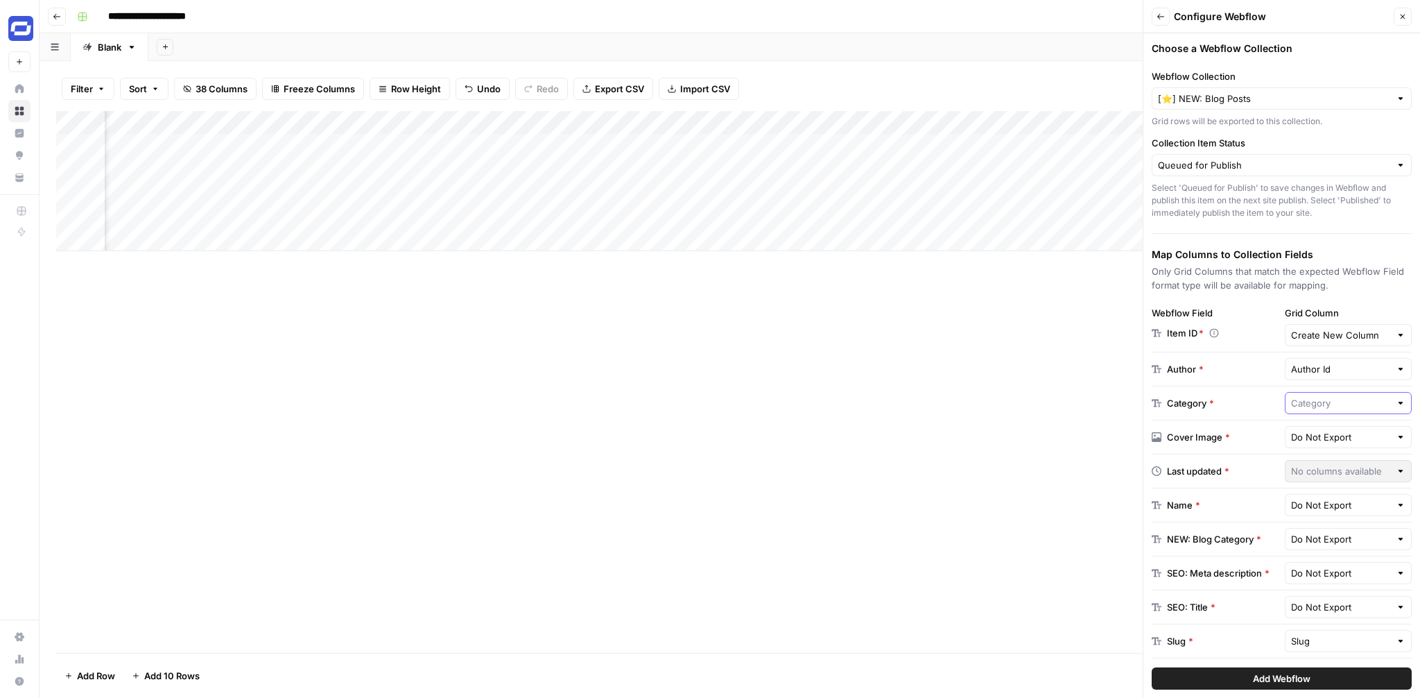
click at [1319, 404] on input "text" at bounding box center [1341, 403] width 100 height 14
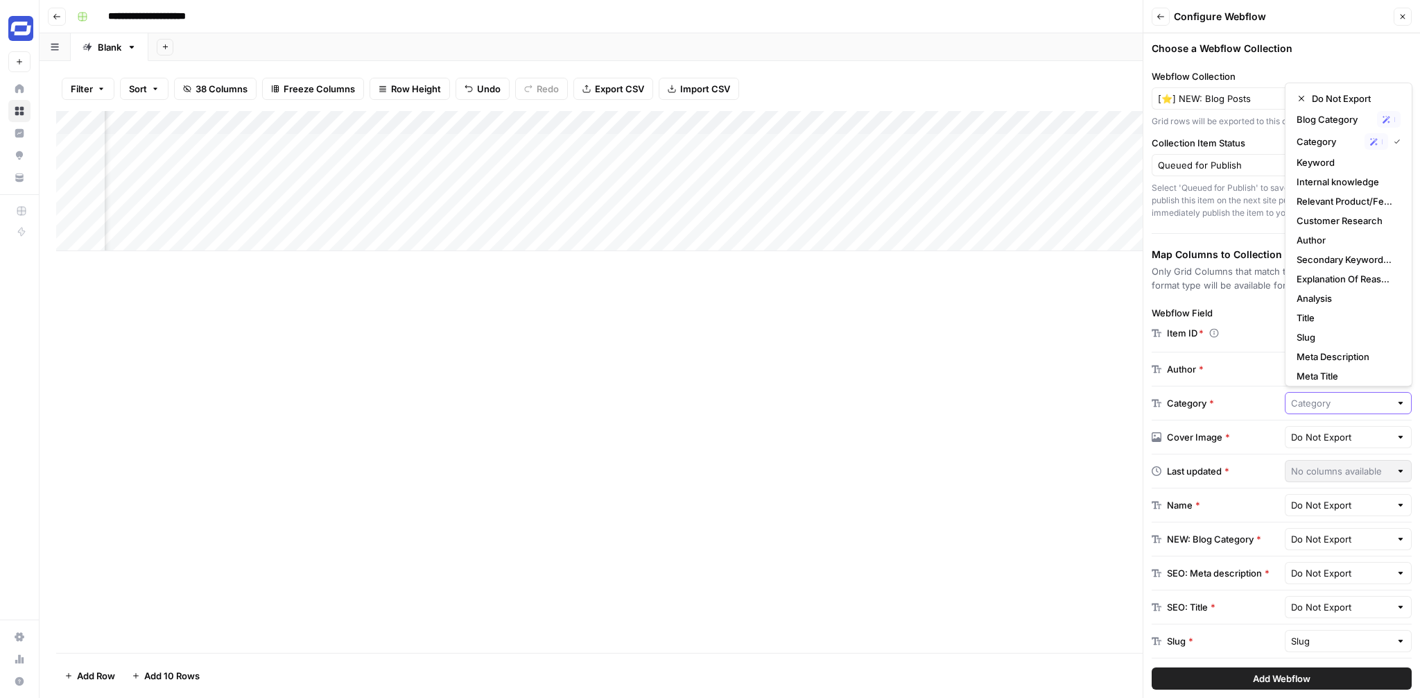
click at [1319, 404] on input "text" at bounding box center [1341, 403] width 100 height 14
type input "Category"
click at [1319, 437] on input "text" at bounding box center [1341, 437] width 100 height 14
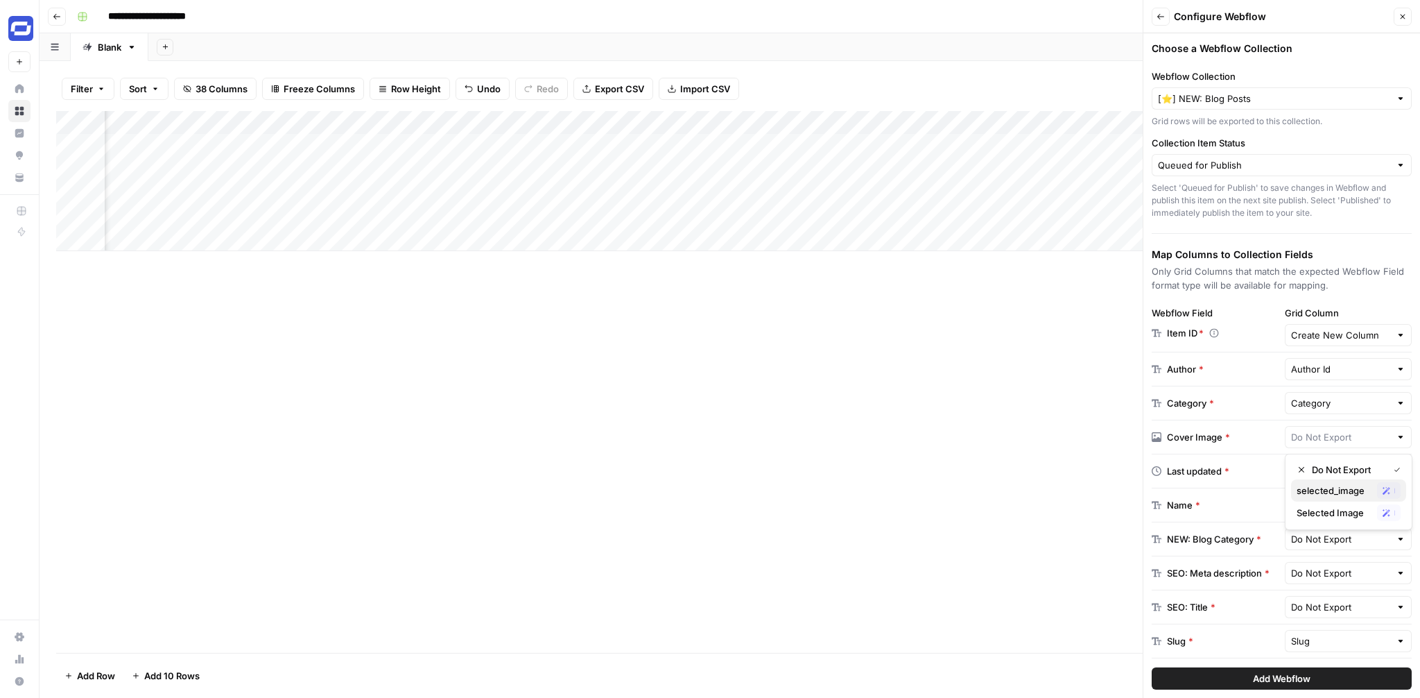
click at [1338, 490] on span "selected_image" at bounding box center [1334, 490] width 75 height 14
type input "selected_image"
click at [1335, 498] on input "text" at bounding box center [1341, 505] width 100 height 14
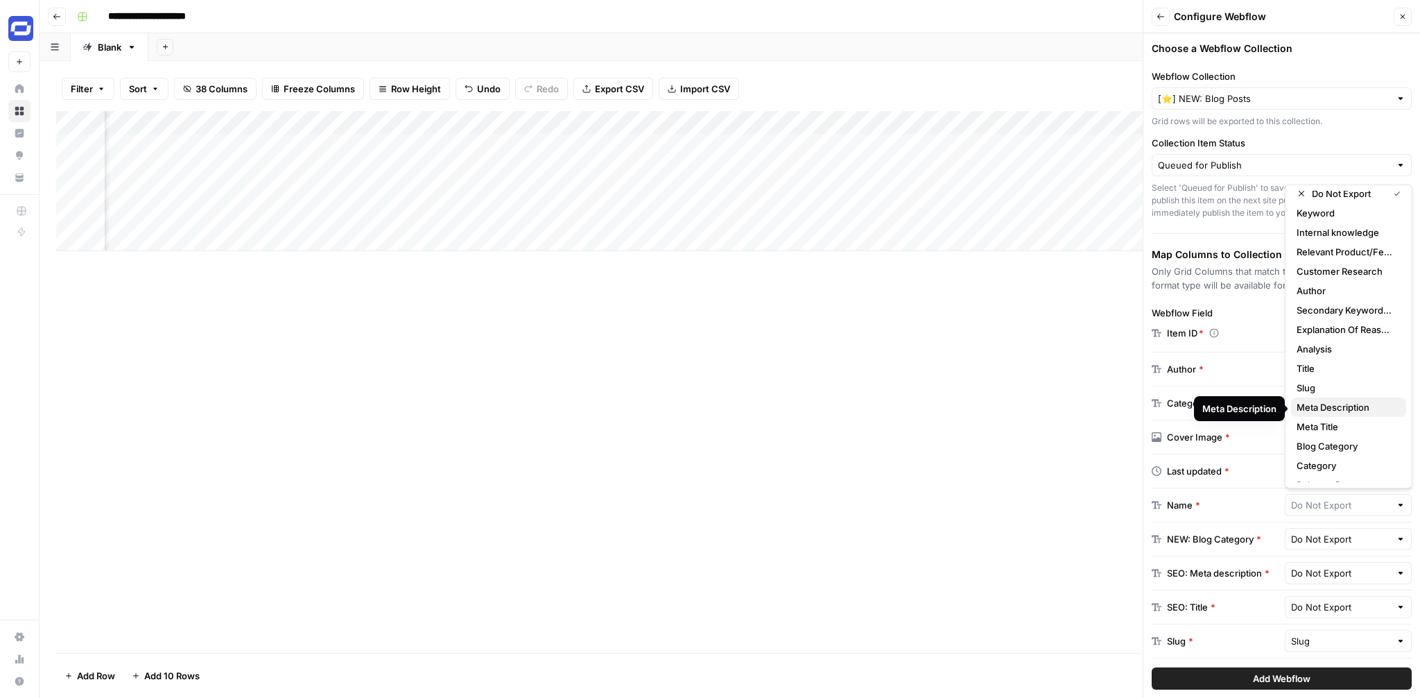
scroll to position [0, 0]
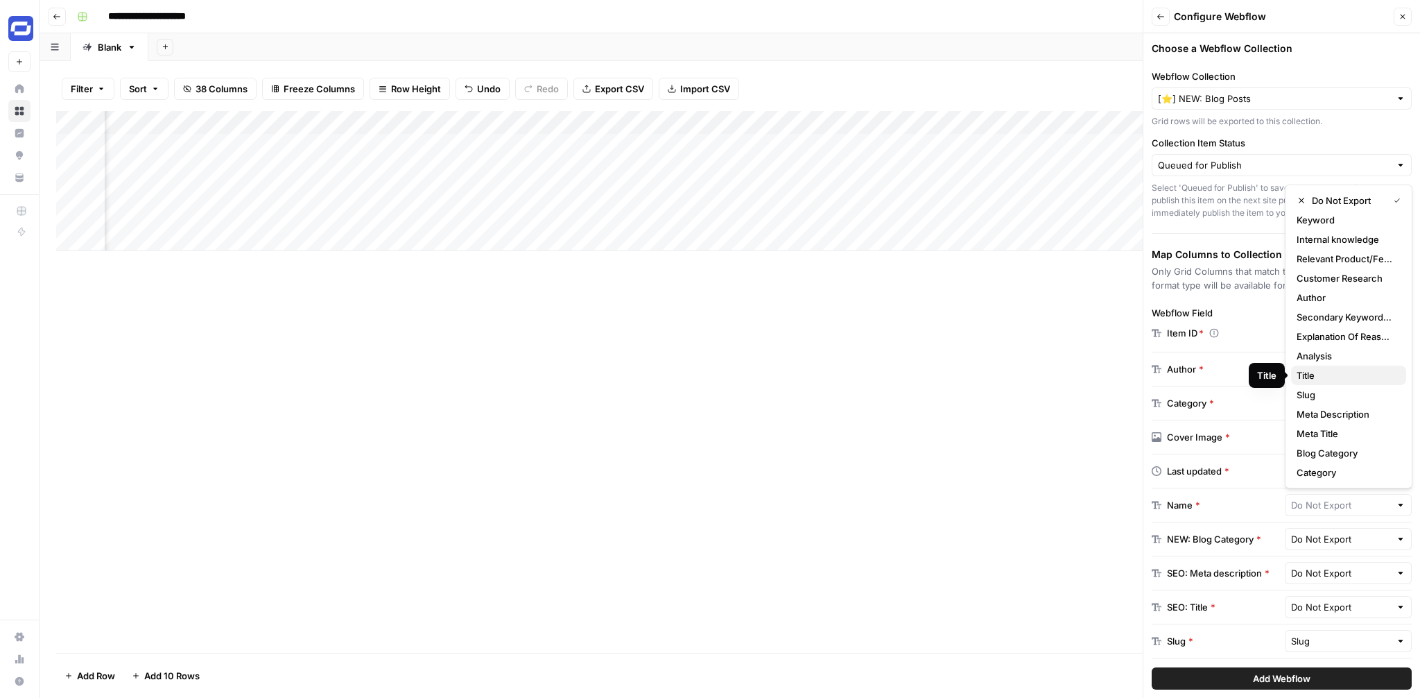
click at [1322, 377] on span "Title" at bounding box center [1346, 375] width 98 height 14
type input "Title"
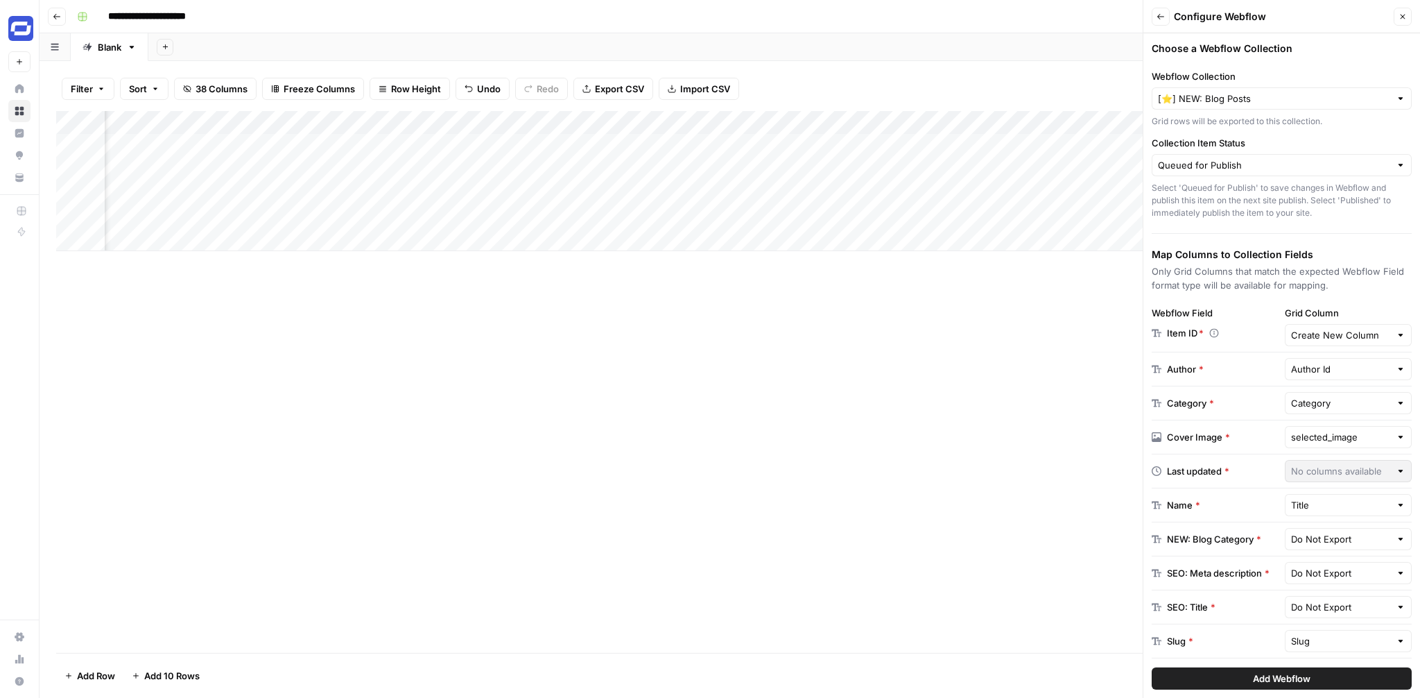
scroll to position [0, 2904]
click at [1357, 538] on input "text" at bounding box center [1341, 539] width 100 height 14
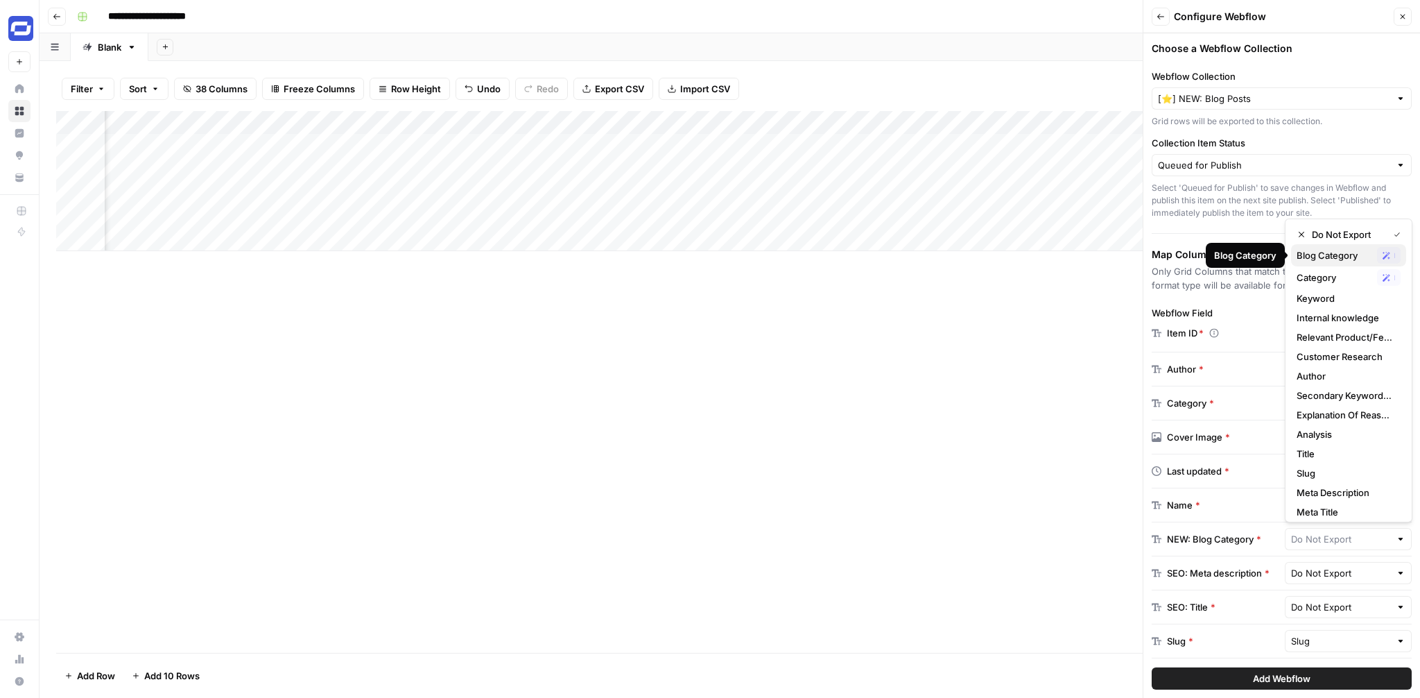
click at [1338, 259] on span "Blog Category" at bounding box center [1334, 255] width 75 height 14
type input "Blog Category"
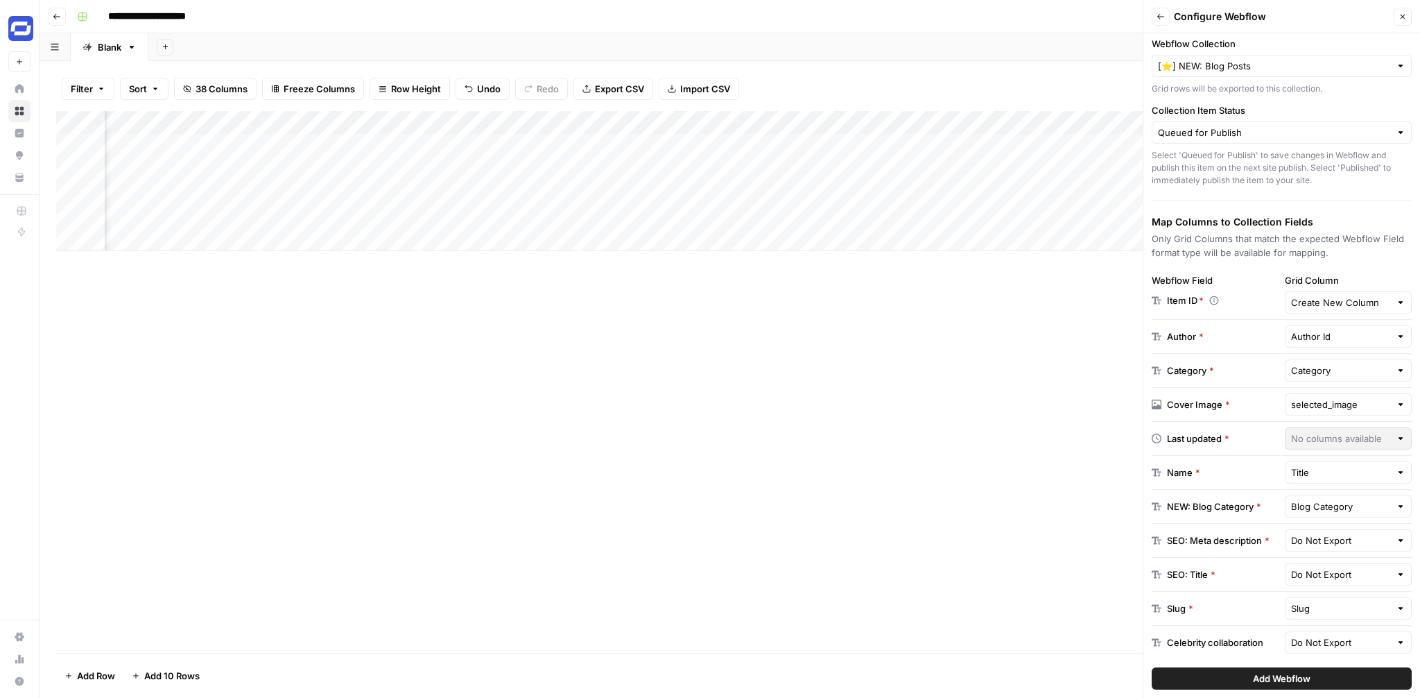
scroll to position [43, 0]
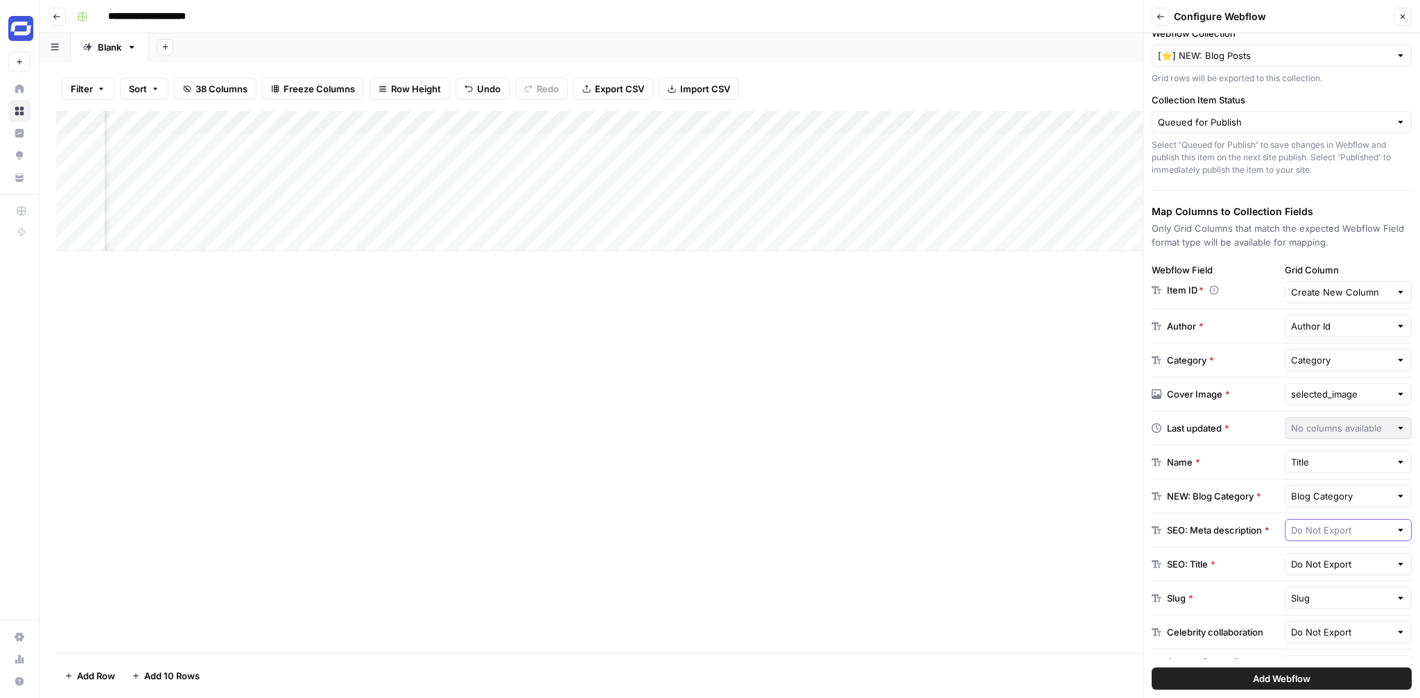
click at [1343, 535] on input "text" at bounding box center [1341, 530] width 100 height 14
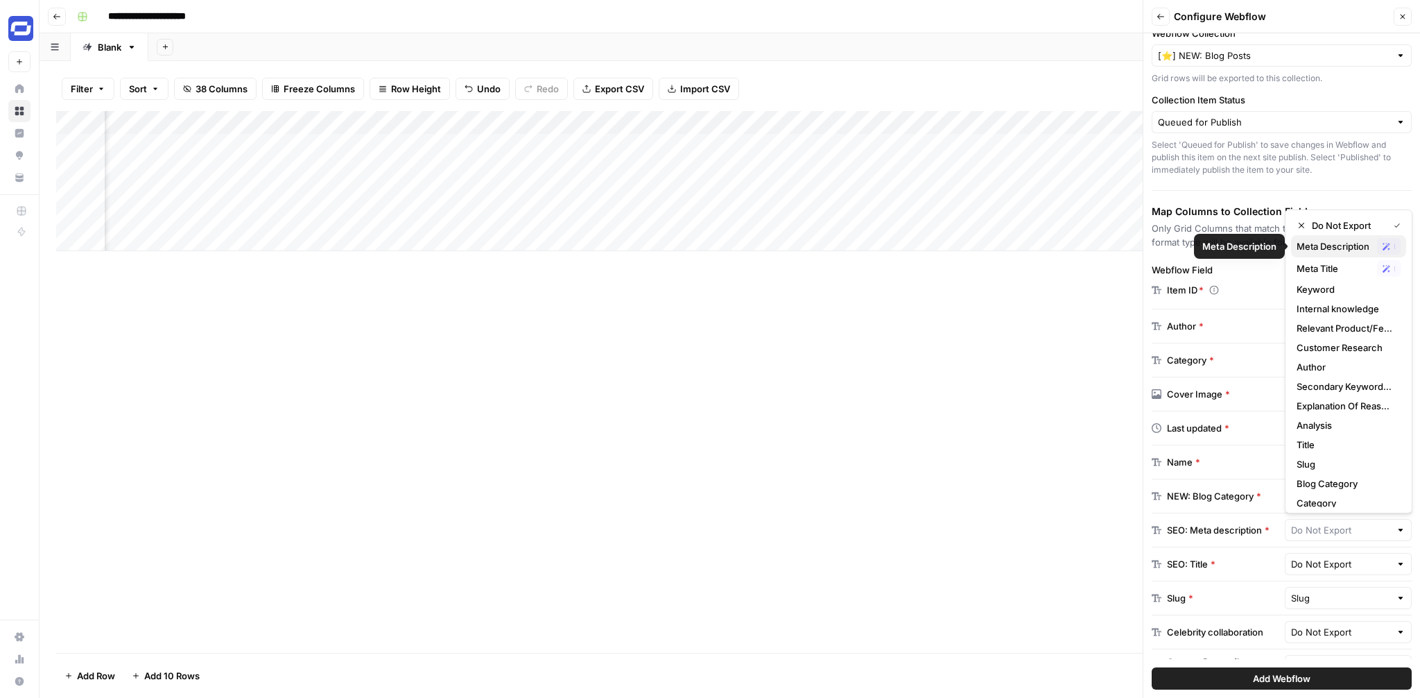
click at [1339, 242] on span "Meta Description" at bounding box center [1334, 246] width 75 height 14
type input "Meta Description"
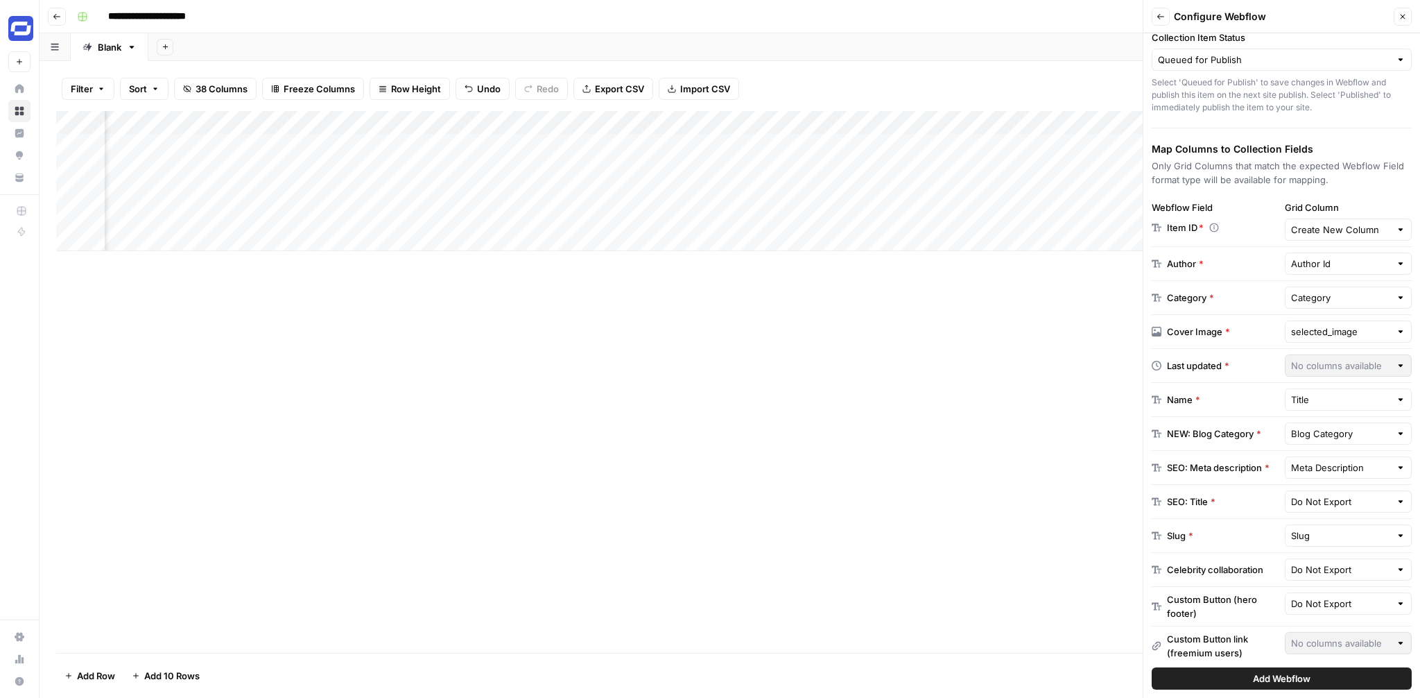
scroll to position [107, 0]
click at [1322, 499] on input "text" at bounding box center [1341, 500] width 100 height 14
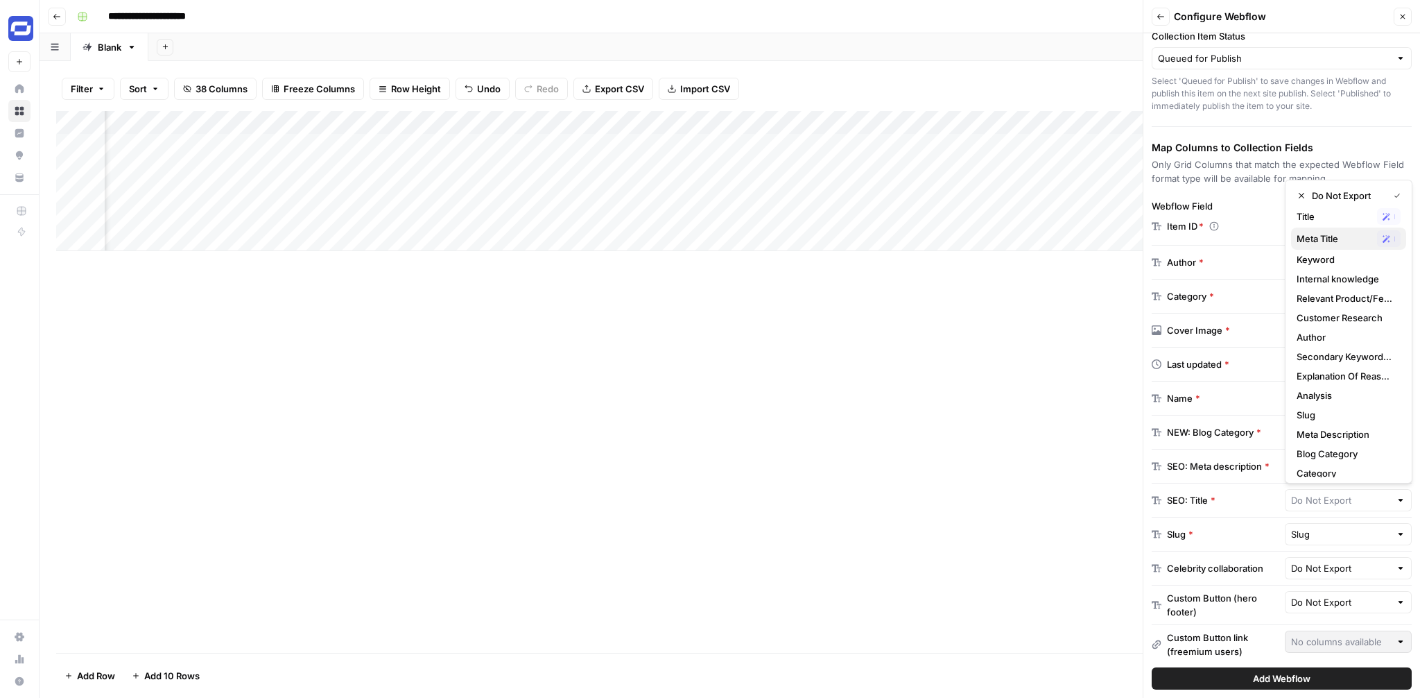
click at [1323, 237] on span "Meta Title" at bounding box center [1334, 239] width 75 height 14
type input "Meta Title"
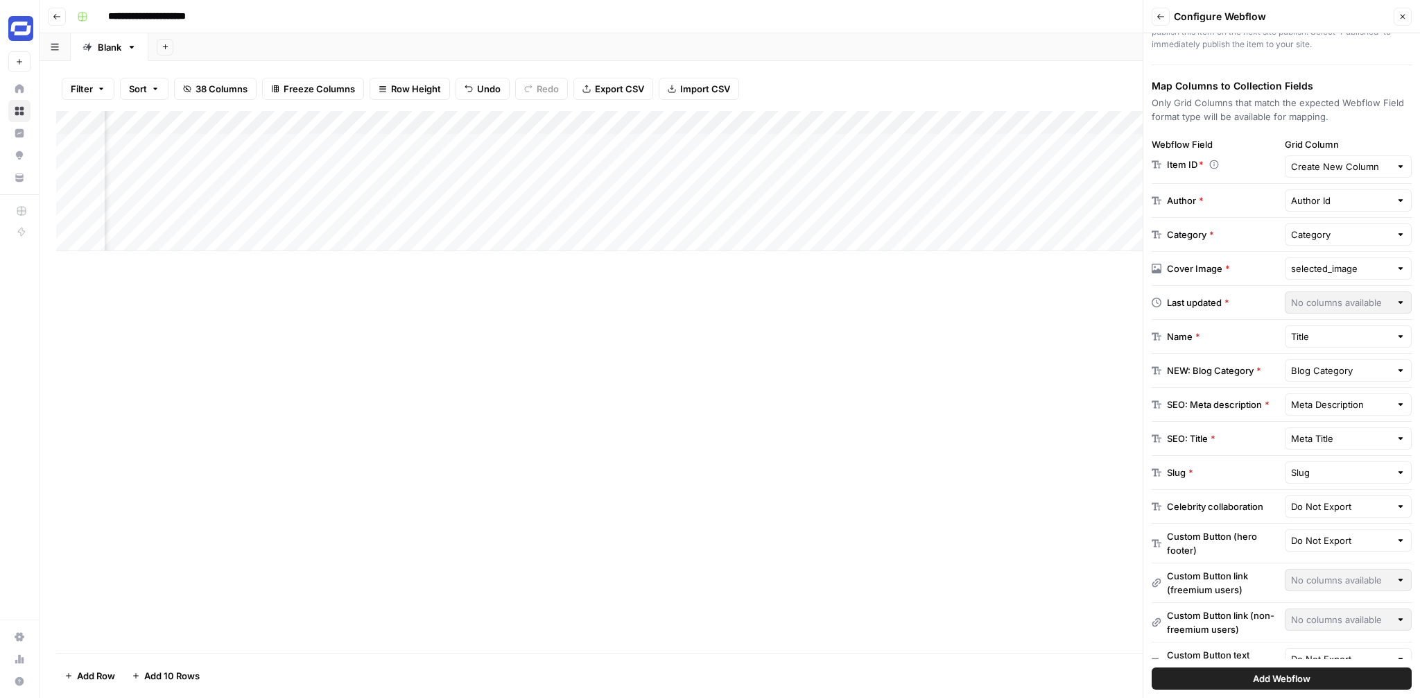
scroll to position [171, 0]
click at [1324, 469] on input "text" at bounding box center [1341, 470] width 100 height 14
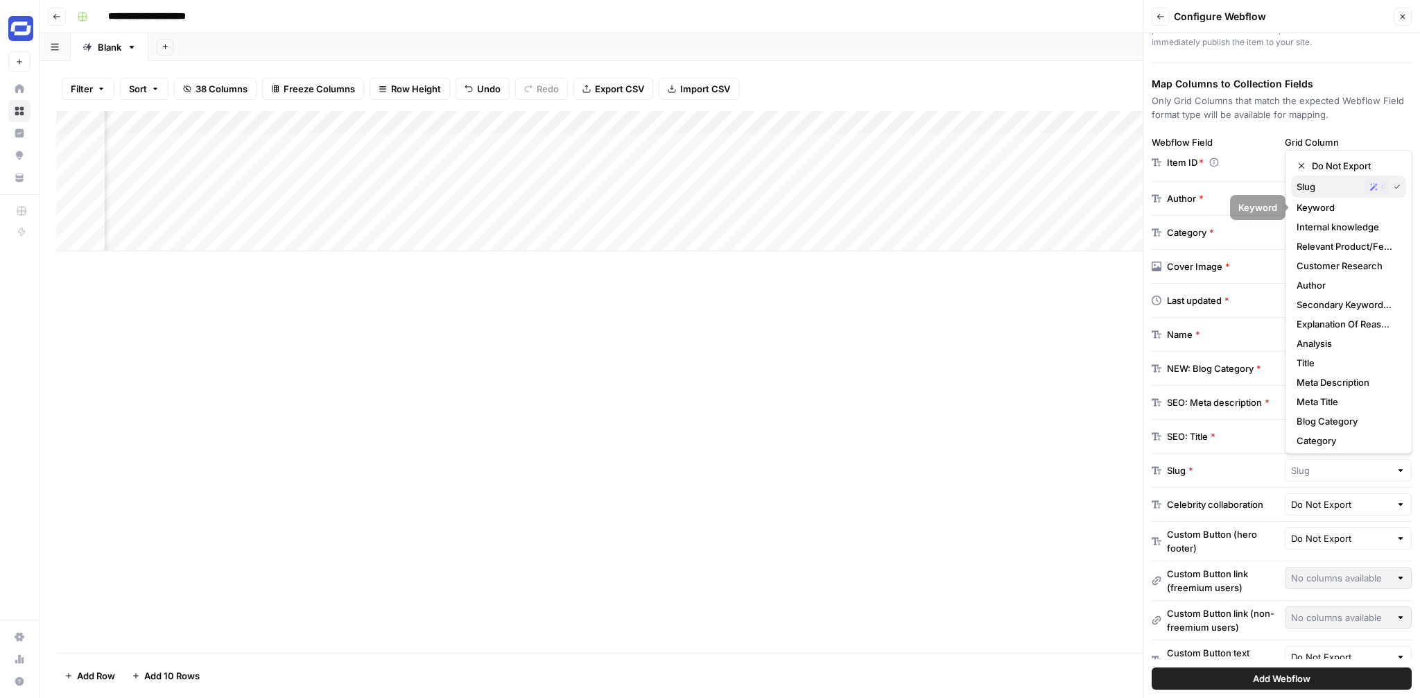
click at [1321, 191] on span "Slug" at bounding box center [1328, 187] width 62 height 14
type input "Slug"
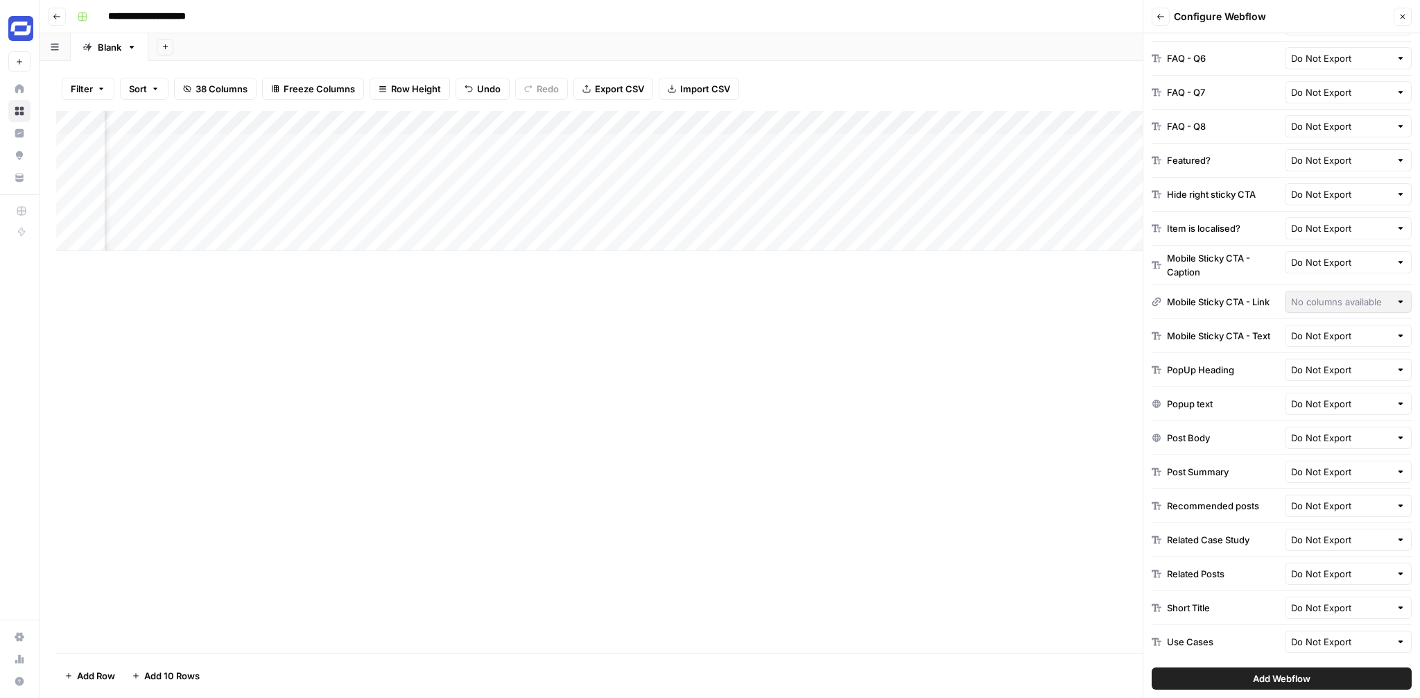
scroll to position [1557, 0]
click at [1353, 510] on input "text" at bounding box center [1341, 503] width 100 height 14
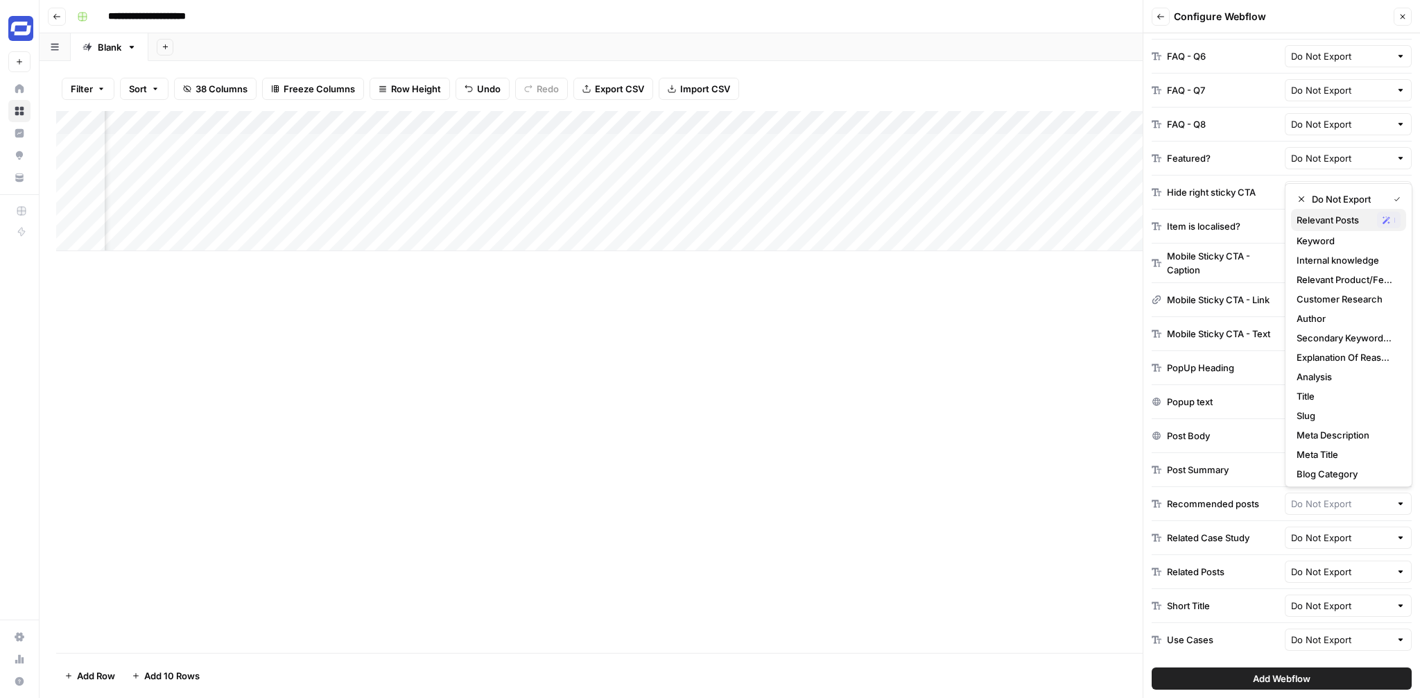
click at [1356, 221] on span "Relevant Posts" at bounding box center [1334, 220] width 75 height 14
type input "Relevant Posts"
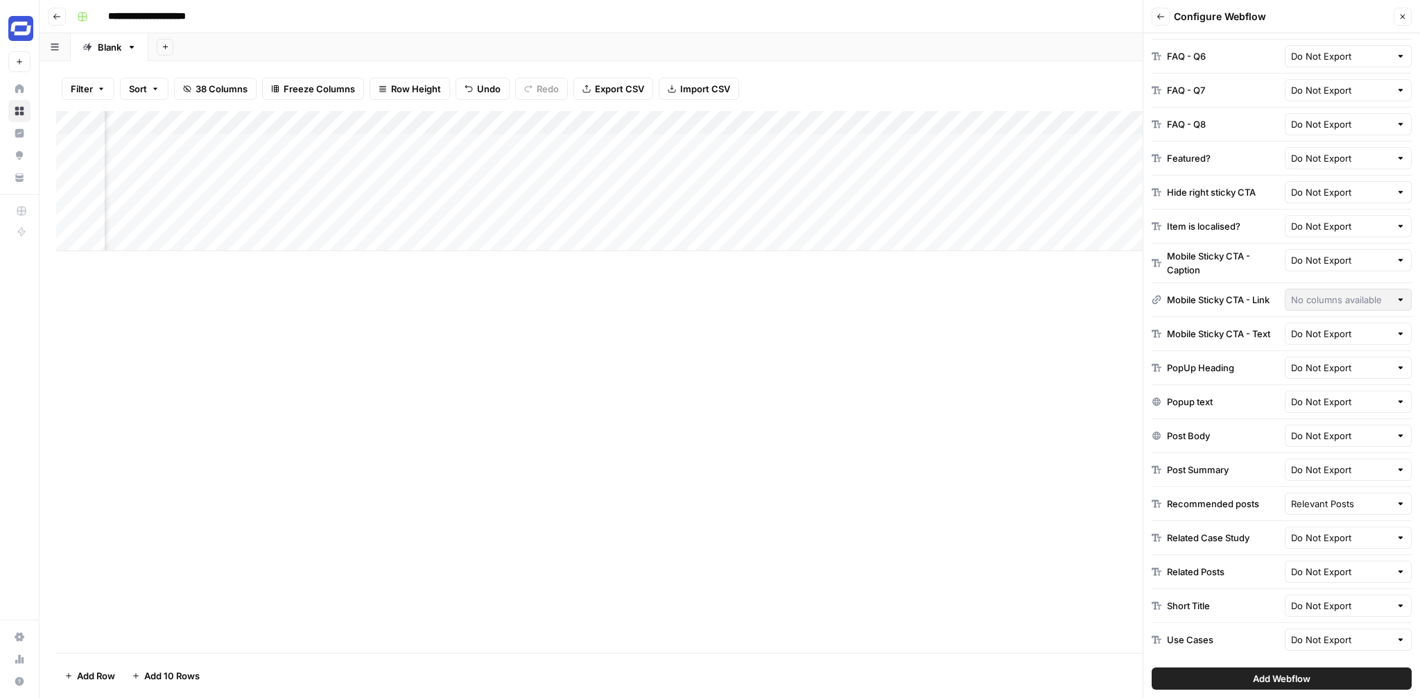
click at [1354, 578] on div "Do Not Export" at bounding box center [1349, 571] width 128 height 22
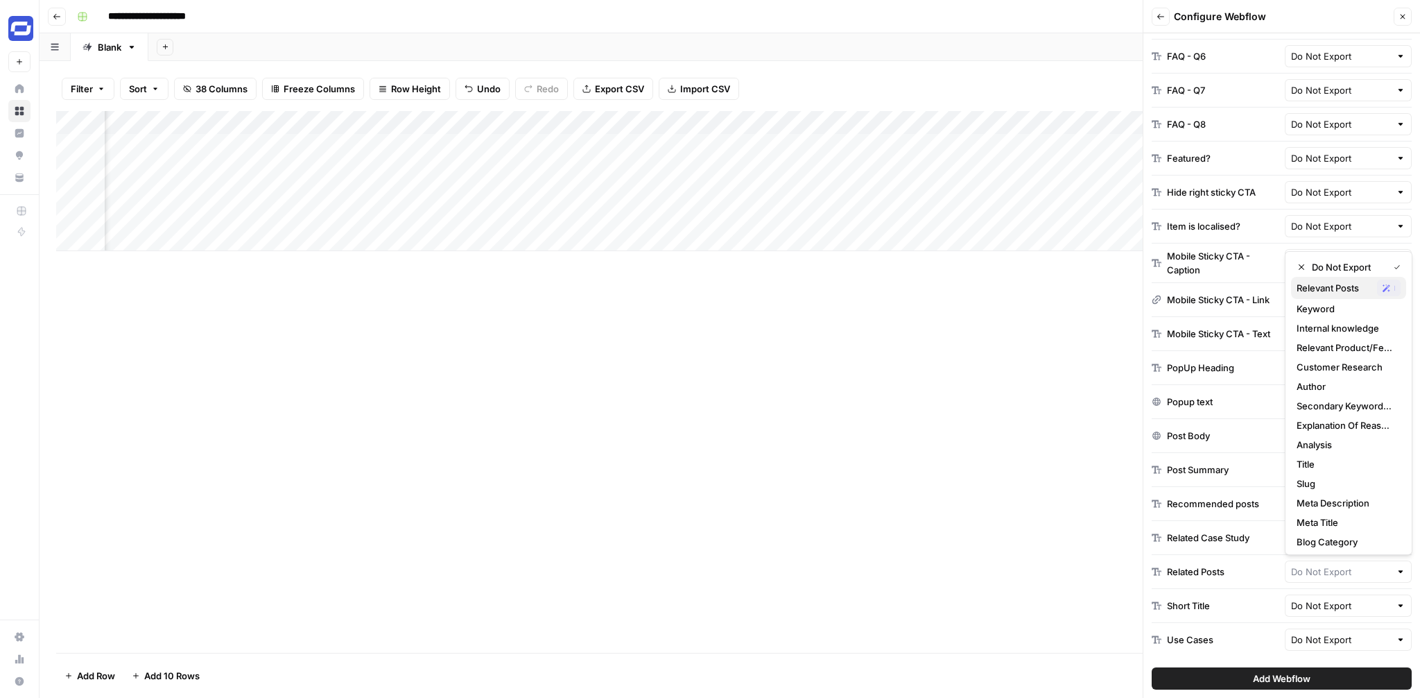
click at [1335, 288] on span "Relevant Posts" at bounding box center [1334, 288] width 75 height 14
type input "Relevant Posts"
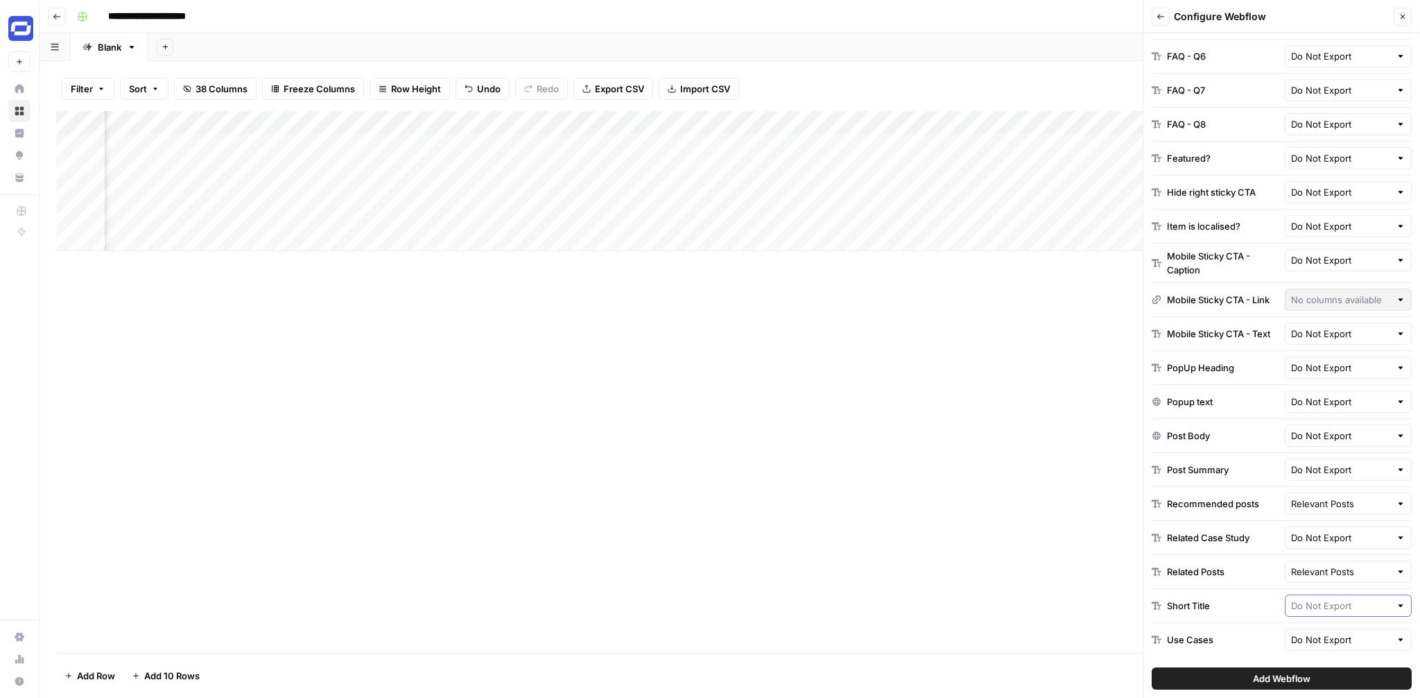
click at [1368, 611] on input "text" at bounding box center [1341, 605] width 100 height 14
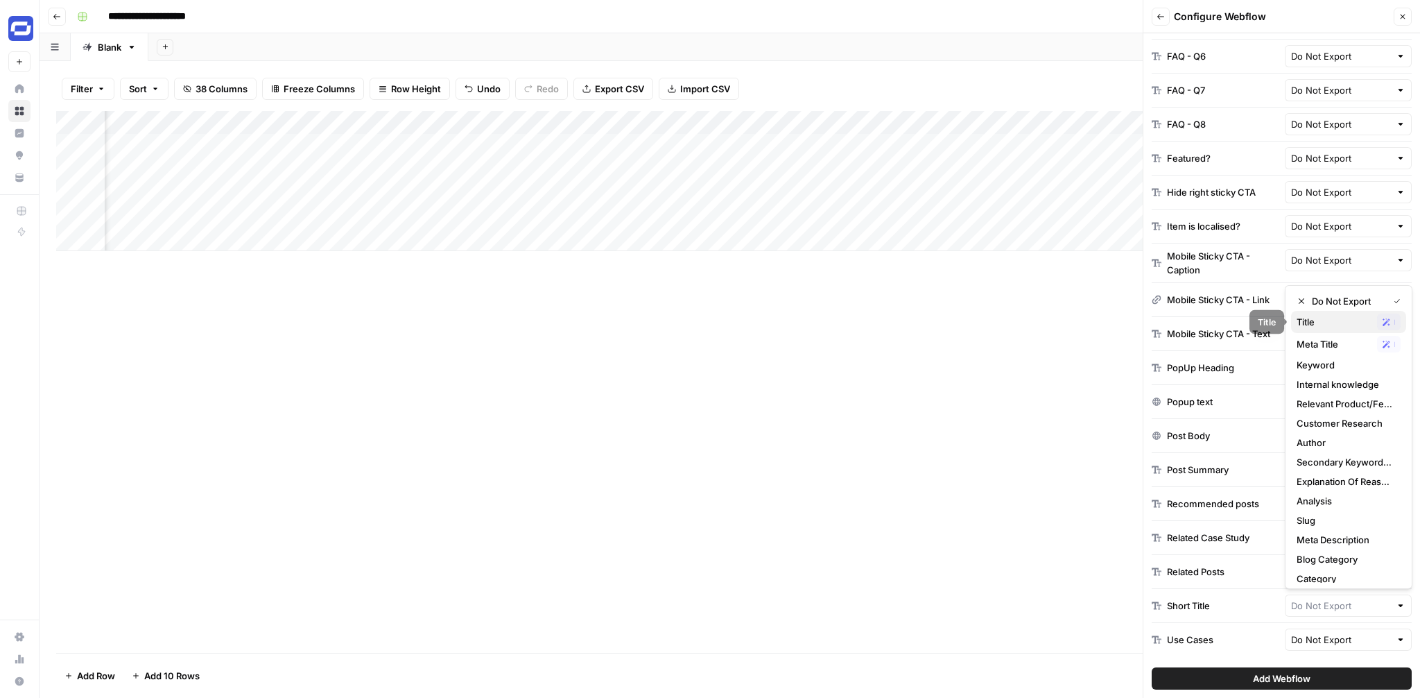
click at [1320, 329] on div "Title Possible Match" at bounding box center [1349, 321] width 104 height 17
type input "Title"
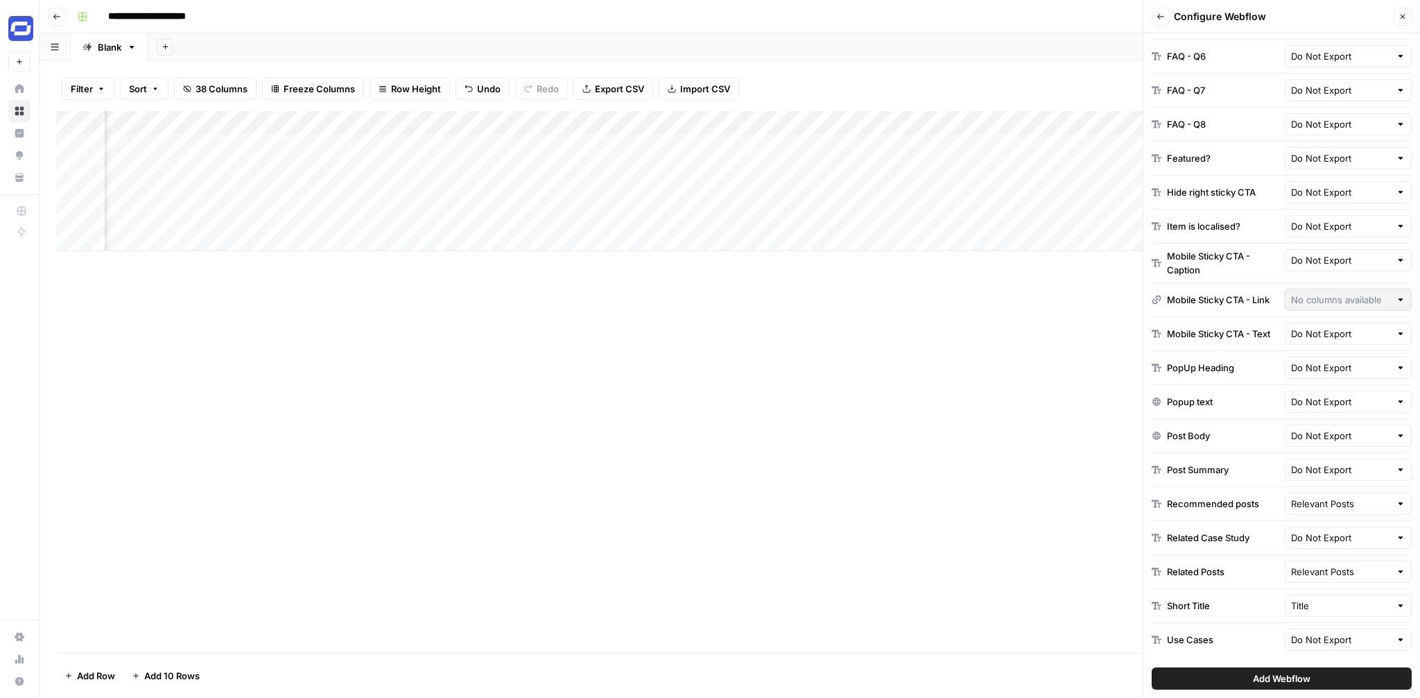
scroll to position [0, 2977]
click at [1333, 440] on input "text" at bounding box center [1341, 436] width 100 height 14
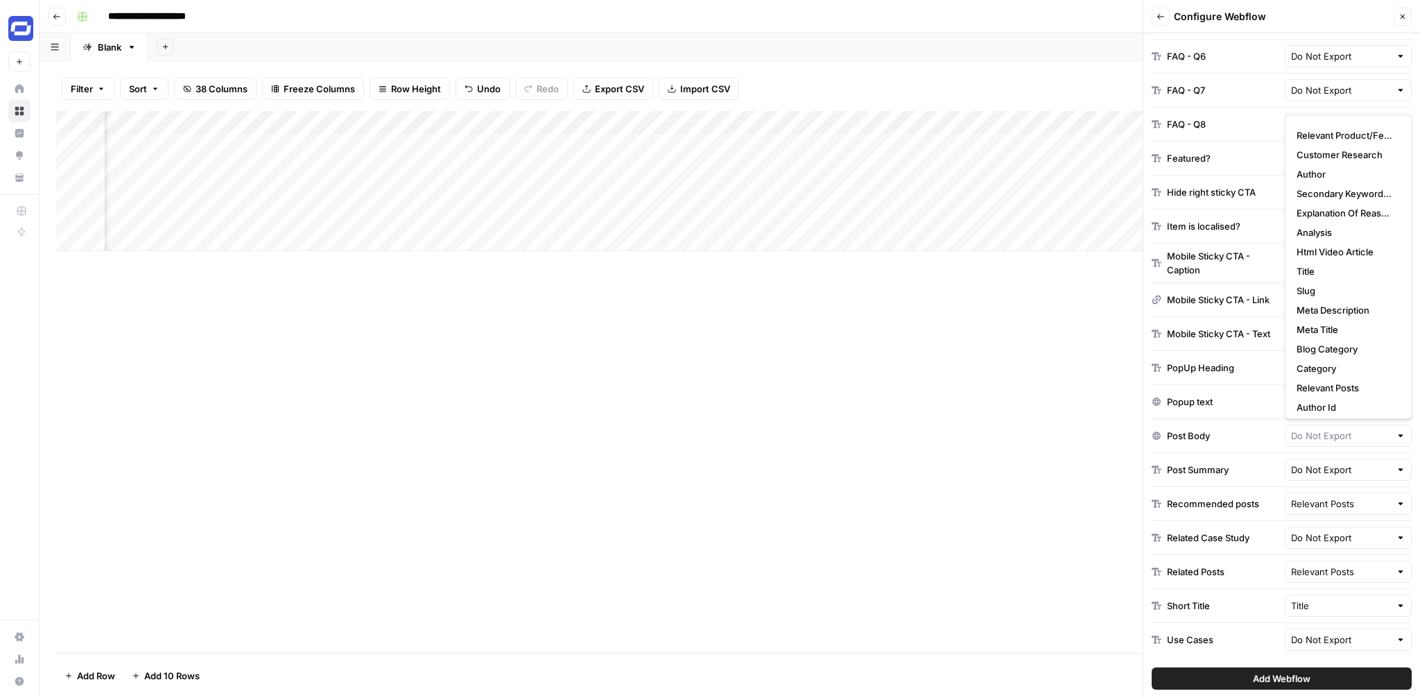
scroll to position [58, 0]
click at [1338, 251] on span "Html Video Article" at bounding box center [1346, 248] width 98 height 14
type input "Html Video Article"
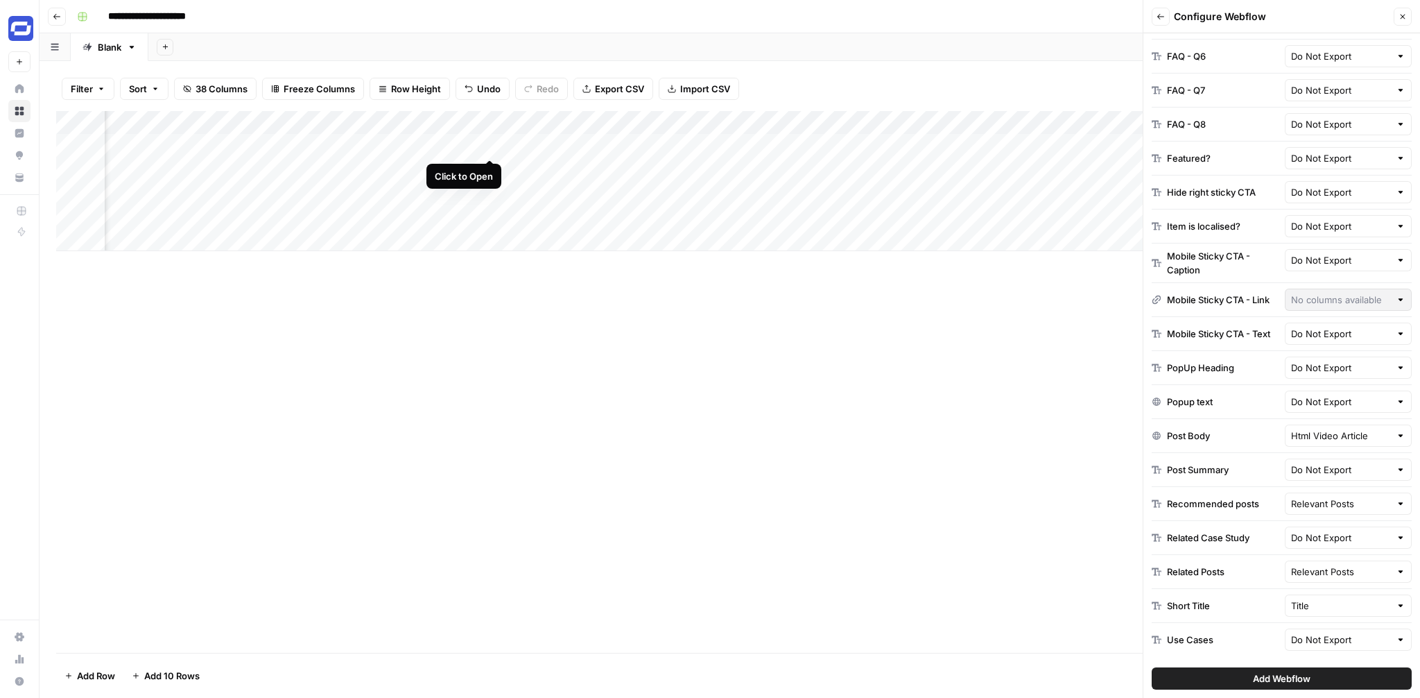
click at [491, 145] on div "Add Column" at bounding box center [729, 181] width 1347 height 140
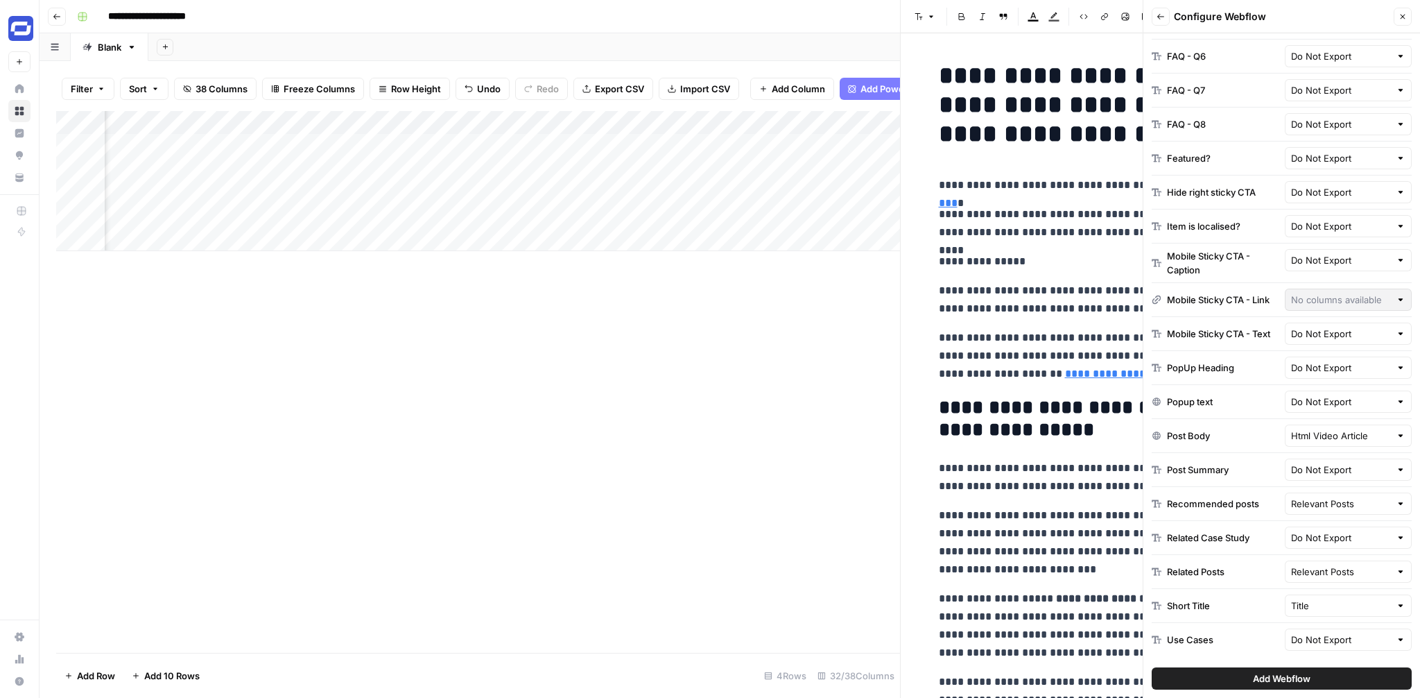
click at [1293, 670] on button "Add Webflow" at bounding box center [1282, 678] width 260 height 22
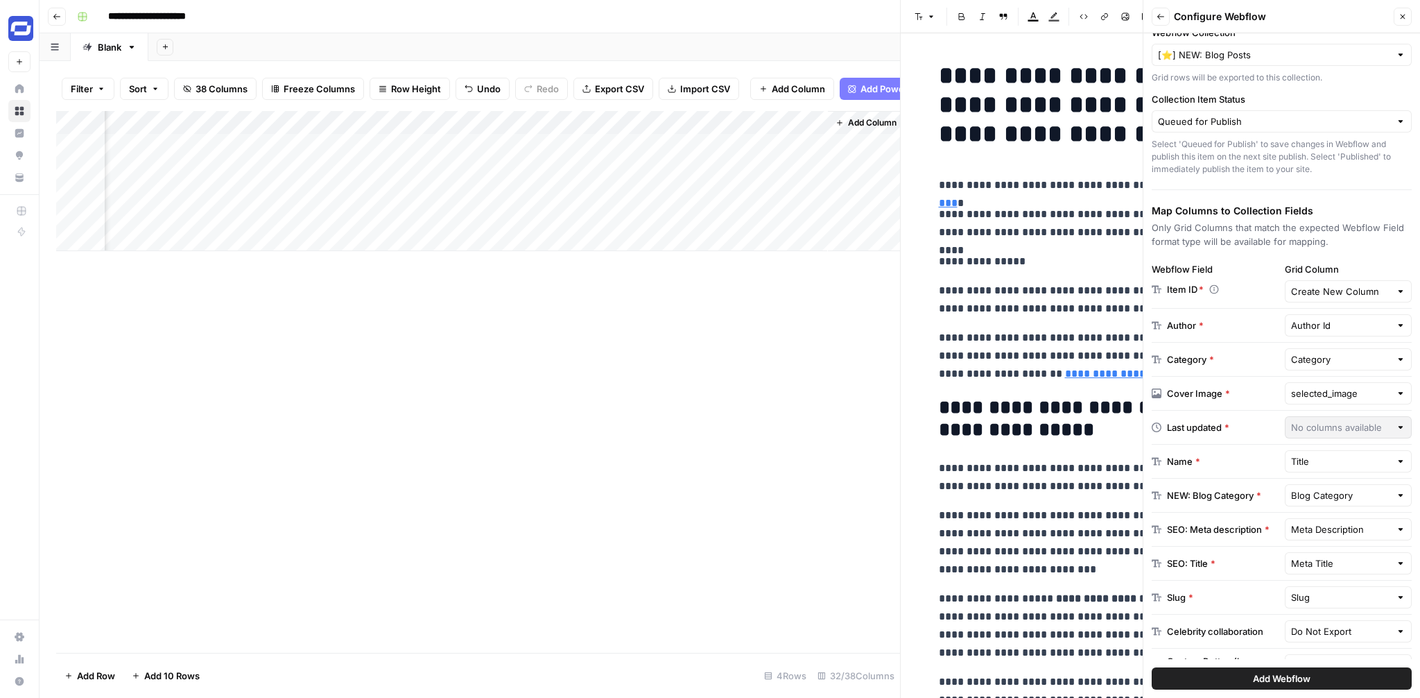
scroll to position [0, 4114]
click at [638, 123] on icon "button" at bounding box center [634, 123] width 8 height 8
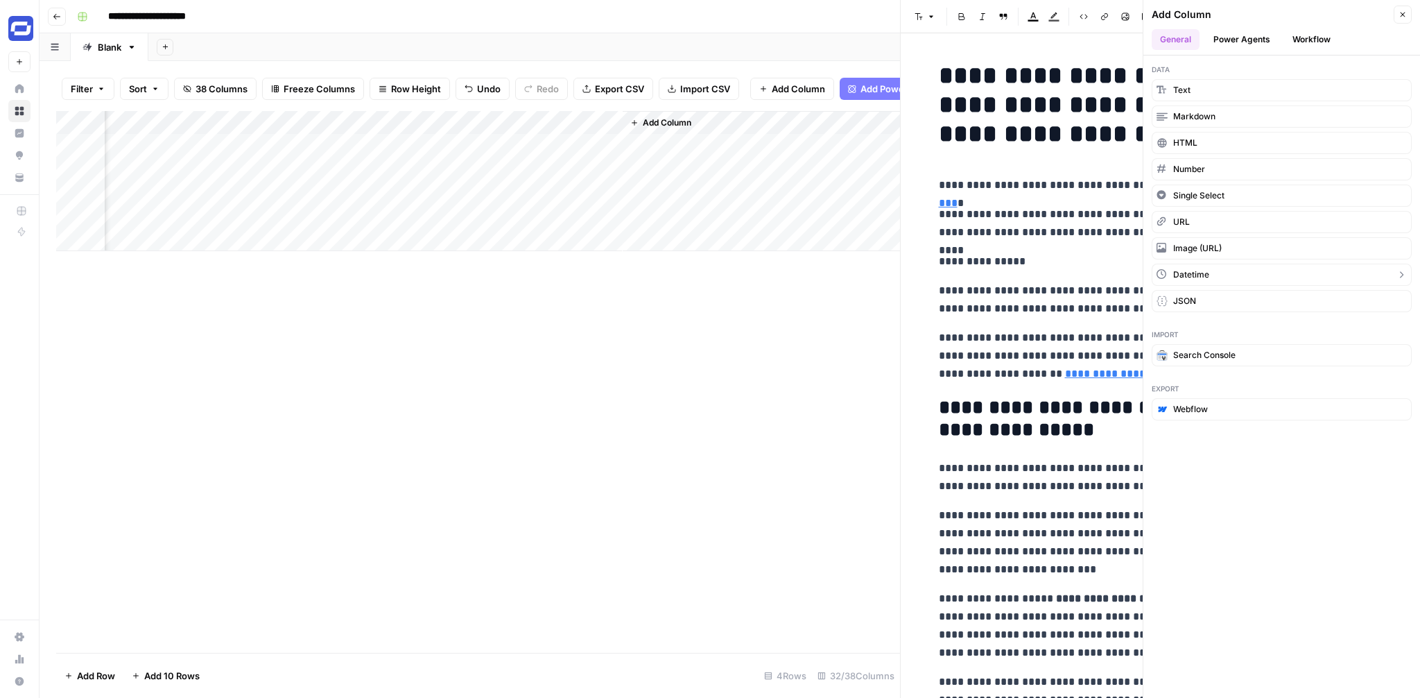
click at [1197, 271] on span "Datetime" at bounding box center [1191, 274] width 36 height 12
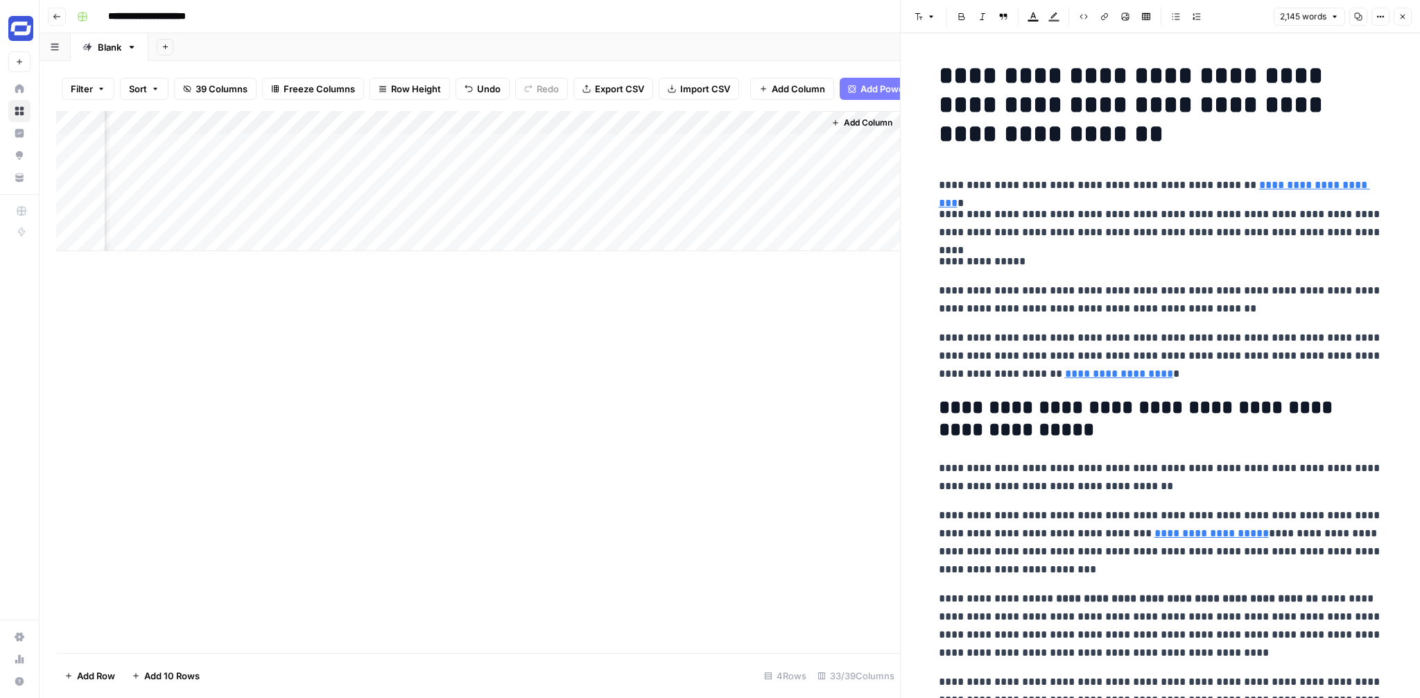
click at [767, 150] on div "Add Column" at bounding box center [478, 181] width 844 height 140
click at [767, 150] on body "**********" at bounding box center [710, 349] width 1420 height 698
type input "**********"
click at [836, 168] on input "time" at bounding box center [879, 168] width 111 height 24
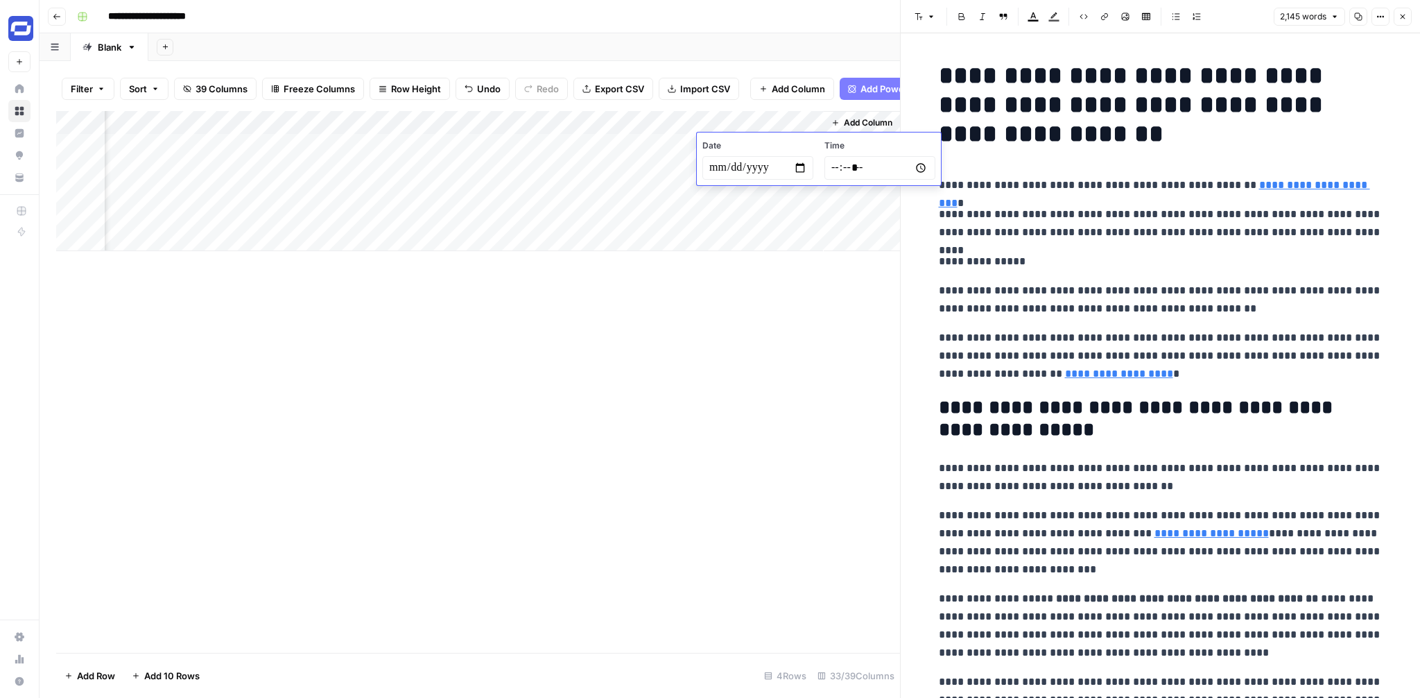
type input "*****"
click at [770, 144] on div "Add Column" at bounding box center [478, 181] width 844 height 140
click at [847, 169] on input "*****" at bounding box center [879, 168] width 111 height 24
click at [842, 164] on input "*****" at bounding box center [879, 168] width 111 height 24
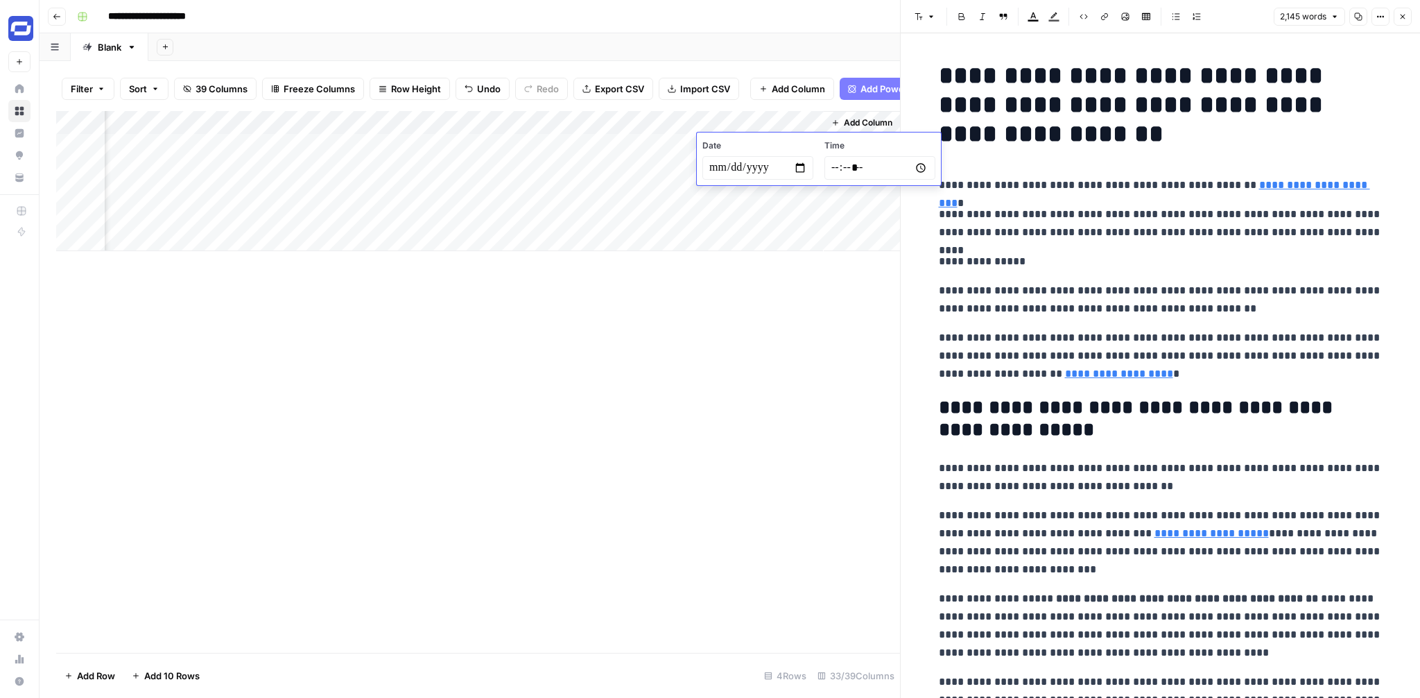
type input "*****"
click at [788, 148] on div "Add Column" at bounding box center [478, 181] width 844 height 140
click at [842, 166] on input "*****" at bounding box center [879, 168] width 111 height 24
click at [843, 168] on input "*****" at bounding box center [879, 168] width 111 height 24
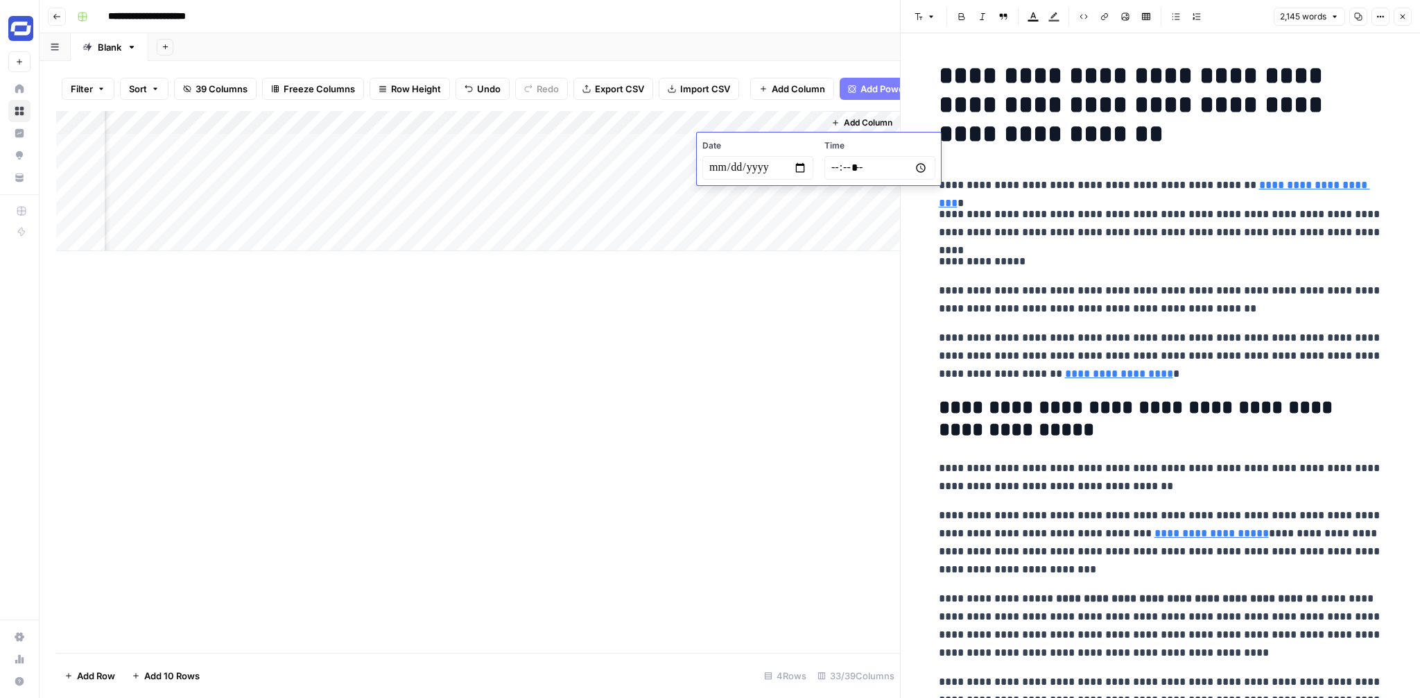
click at [843, 168] on input "*****" at bounding box center [879, 168] width 111 height 24
type input "*****"
click at [1195, 349] on link "Open in a new tab" at bounding box center [1190, 353] width 18 height 18
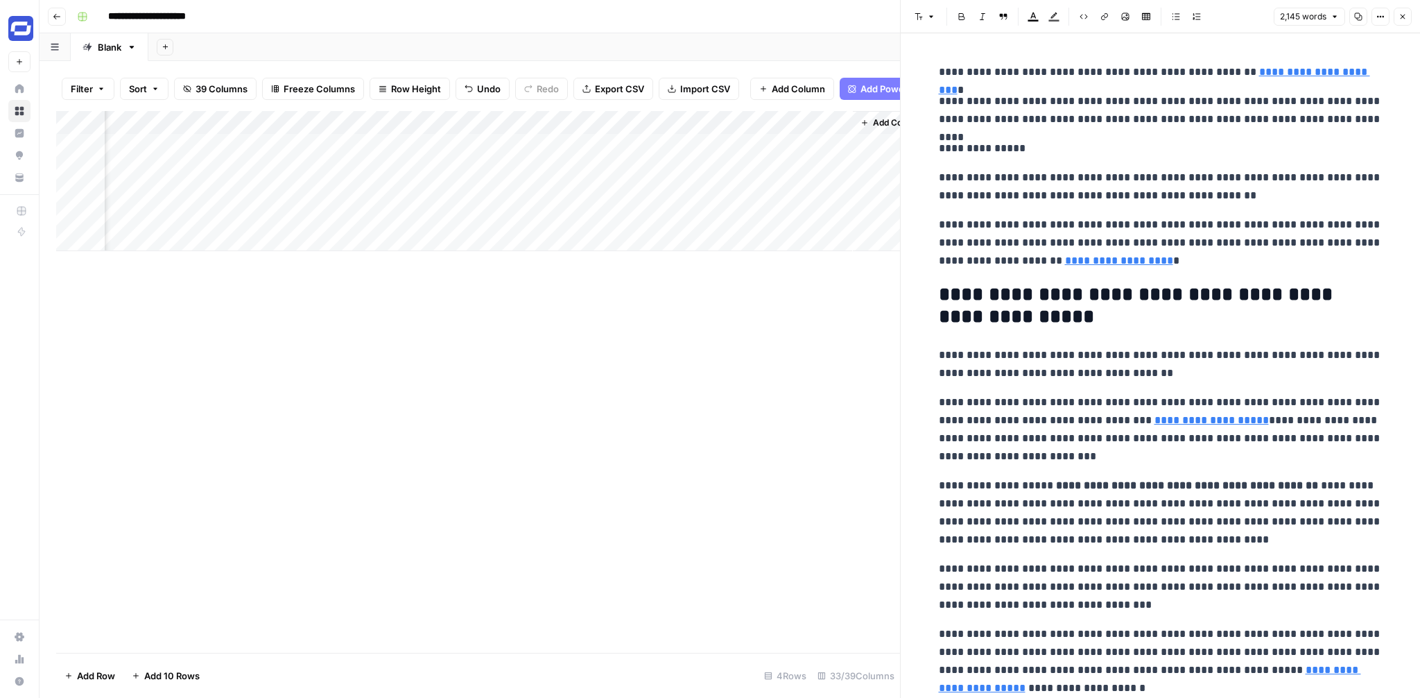
scroll to position [121, 0]
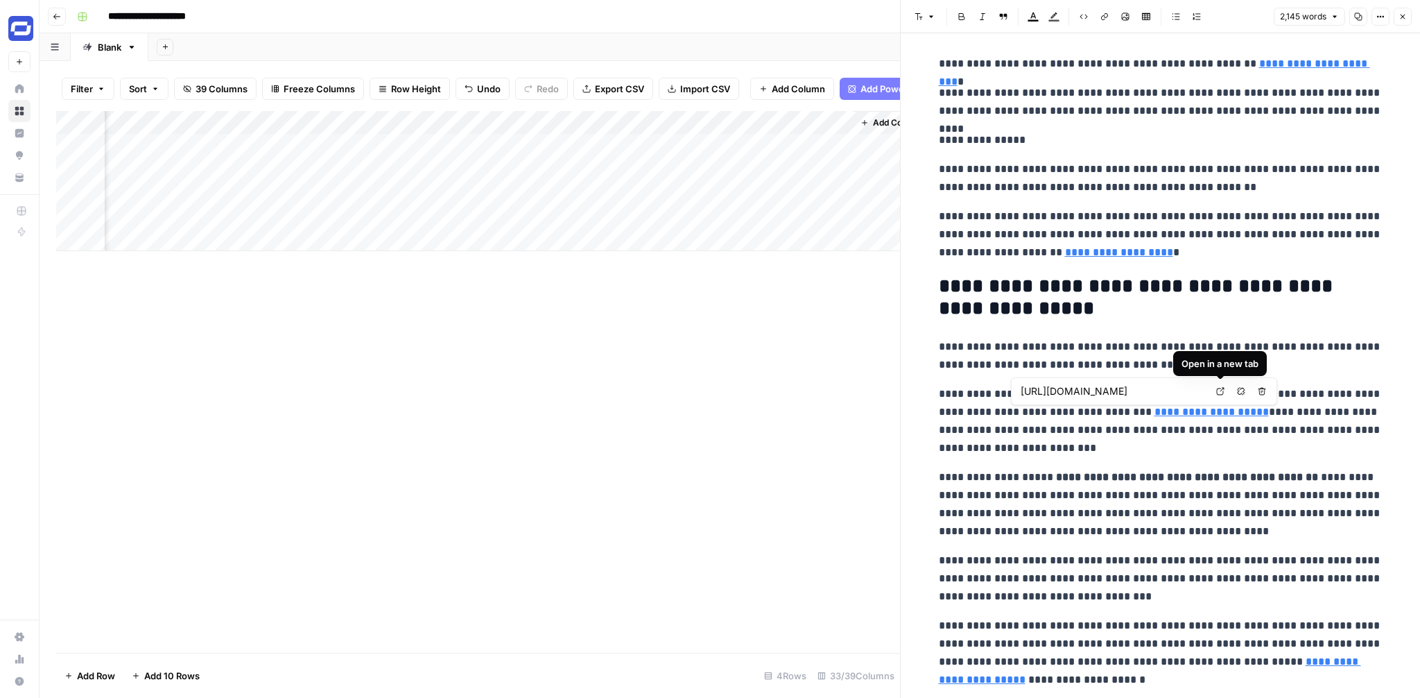
click at [1222, 390] on icon at bounding box center [1220, 391] width 8 height 8
click at [1166, 318] on h2 "**********" at bounding box center [1161, 297] width 444 height 44
click at [1084, 255] on link "**********" at bounding box center [1119, 252] width 108 height 10
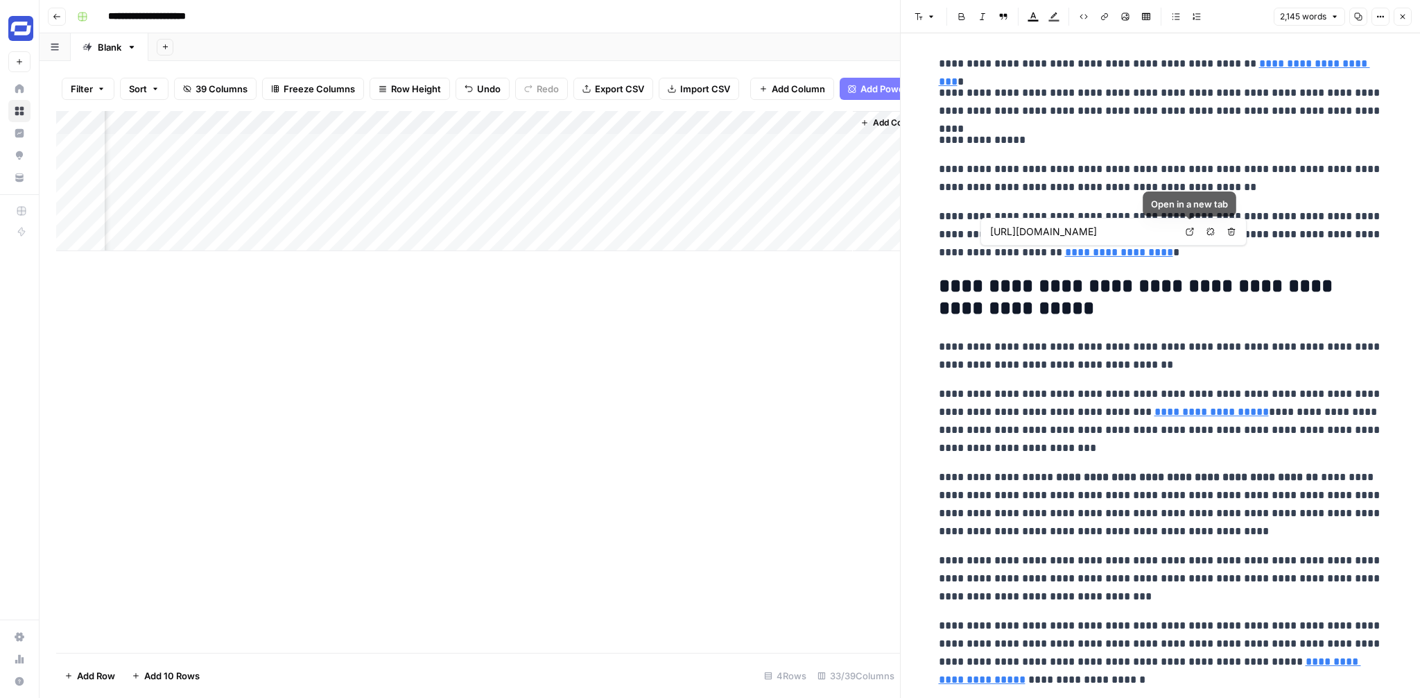
click at [1193, 225] on link "Open in a new tab" at bounding box center [1190, 232] width 18 height 18
click at [1209, 234] on icon "button" at bounding box center [1210, 231] width 8 height 8
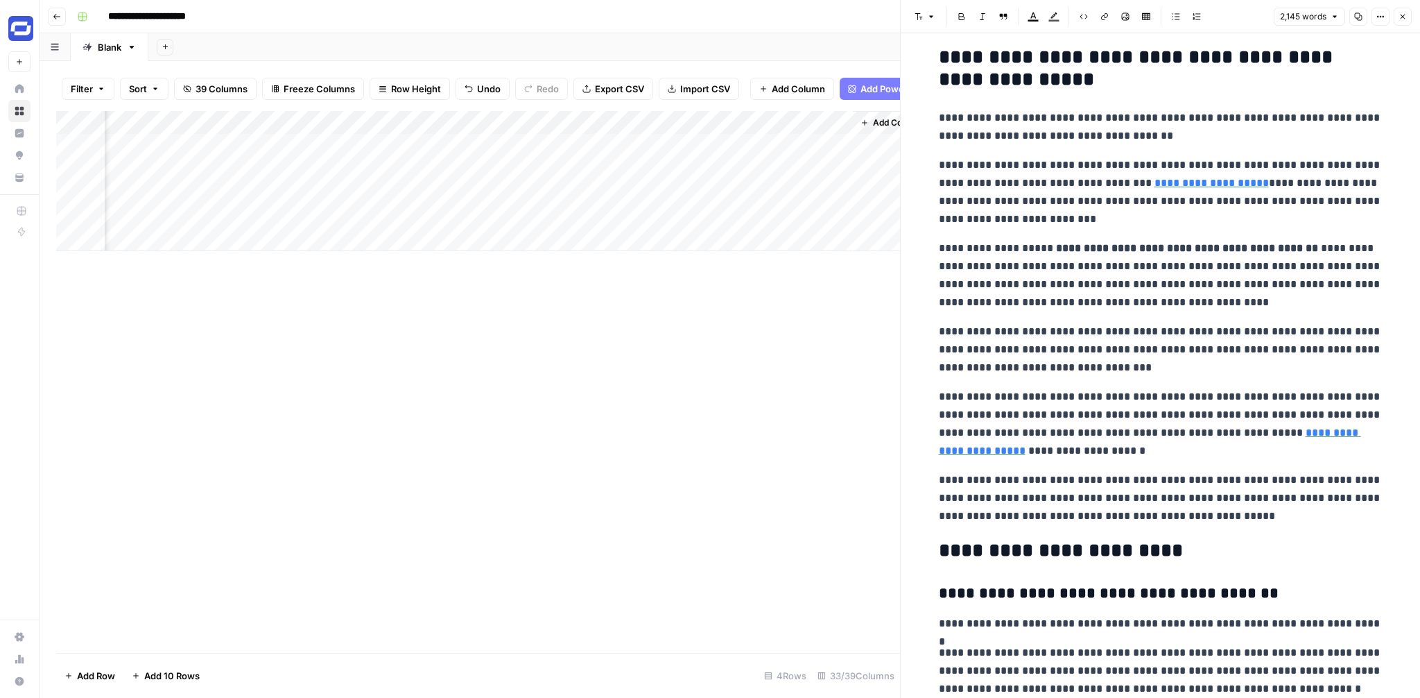
scroll to position [354, 0]
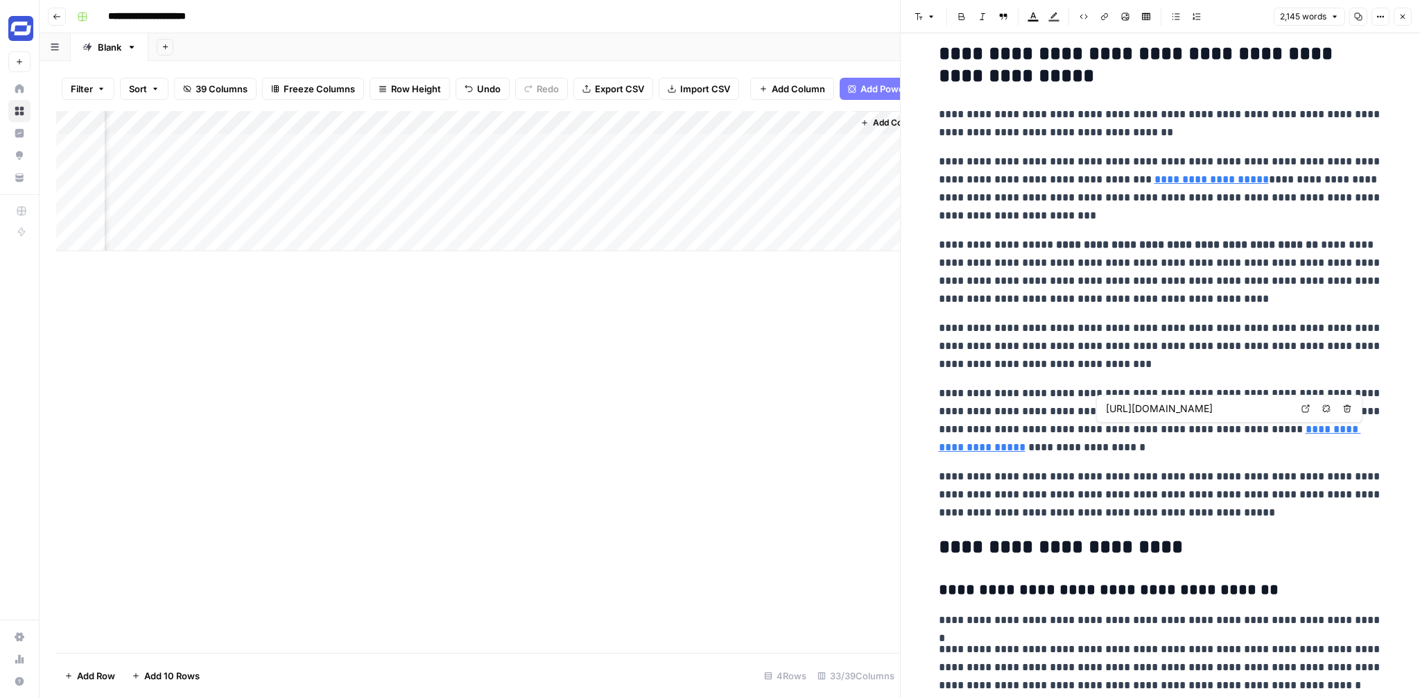
click at [1304, 406] on icon at bounding box center [1305, 408] width 8 height 8
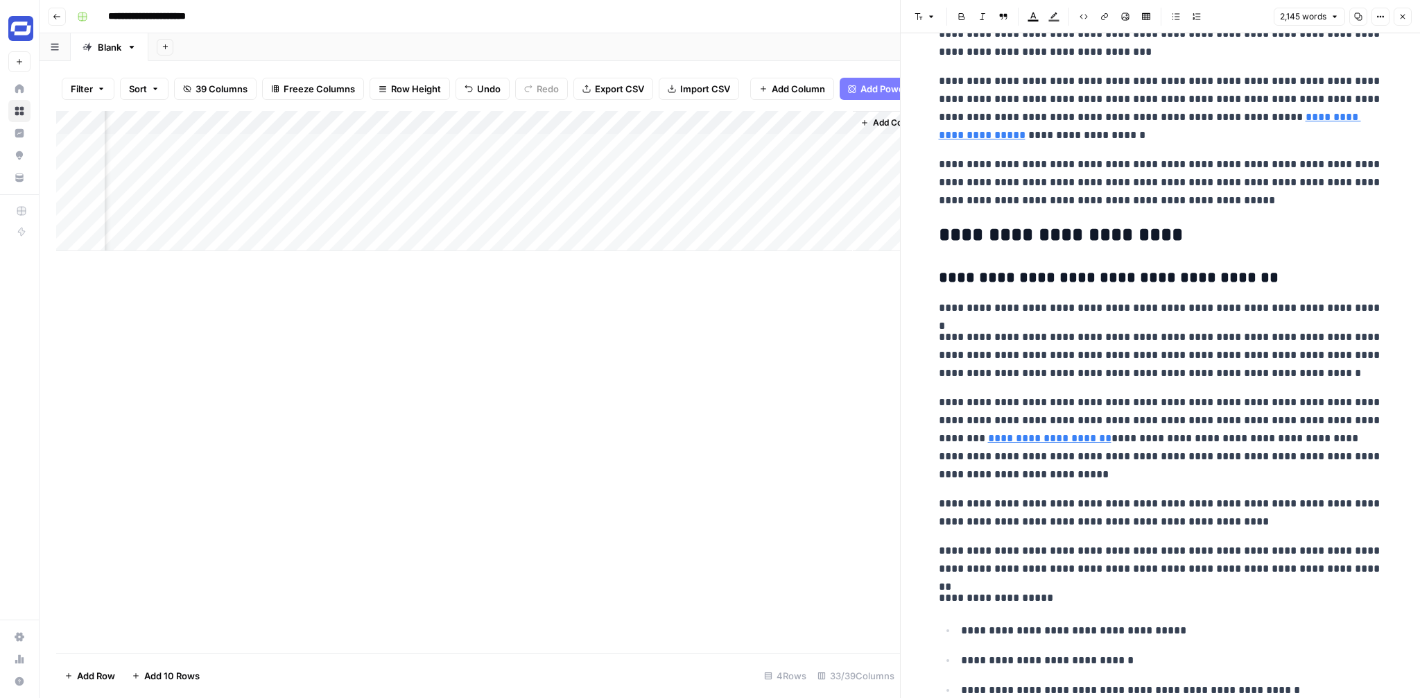
scroll to position [677, 0]
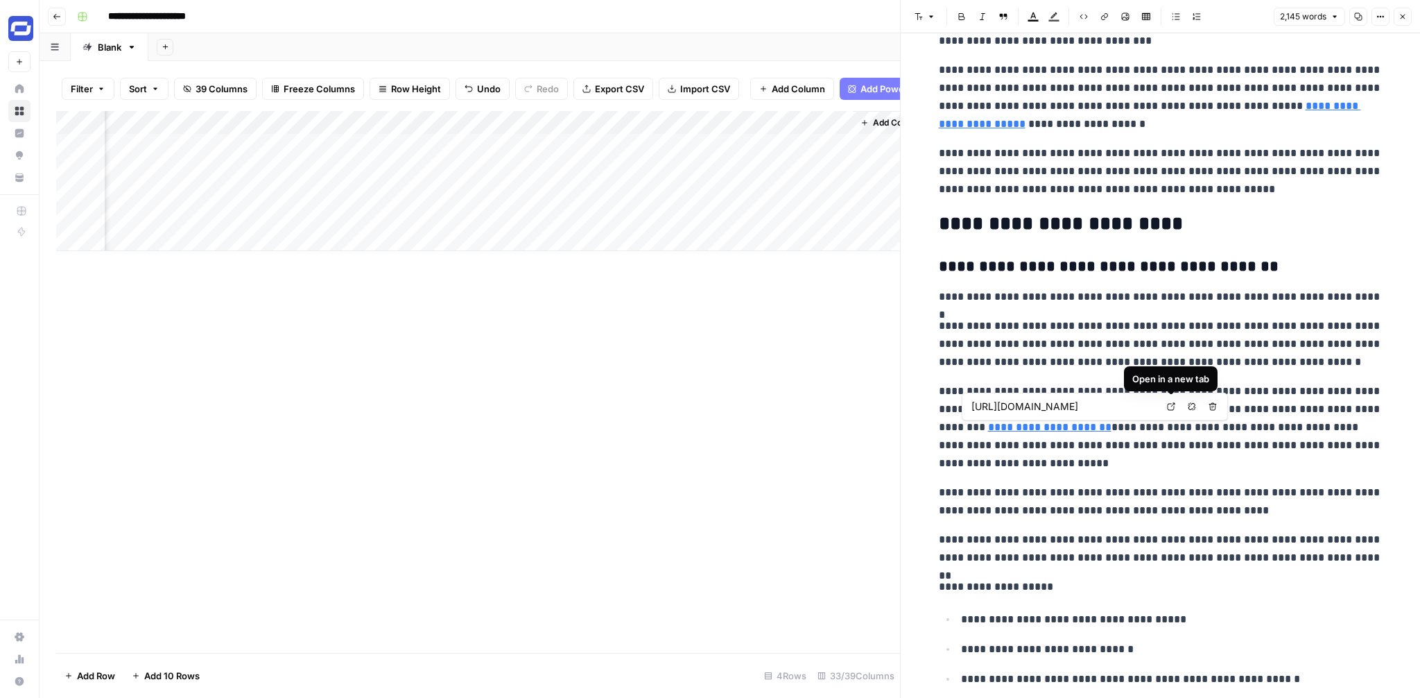
click at [1176, 408] on link "Open in a new tab" at bounding box center [1171, 406] width 18 height 18
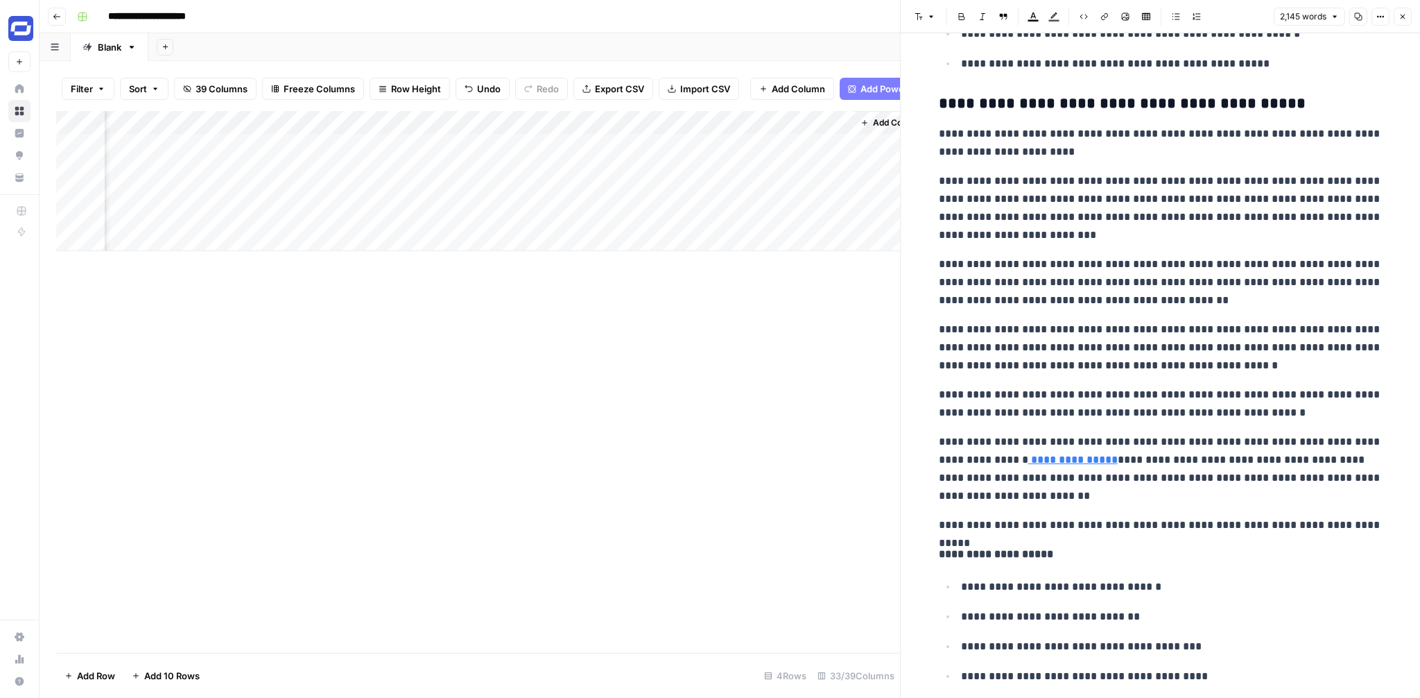
scroll to position [2559, 0]
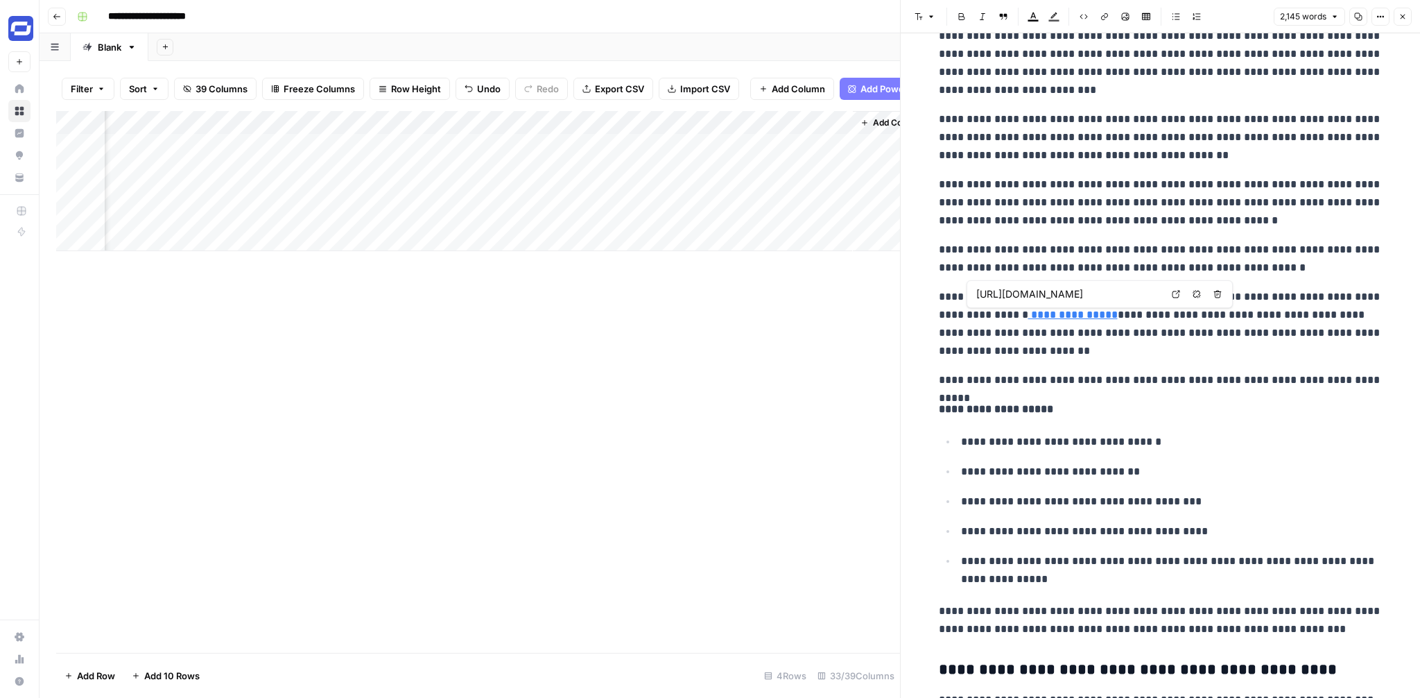
click at [1028, 316] on link "**********" at bounding box center [1072, 314] width 89 height 10
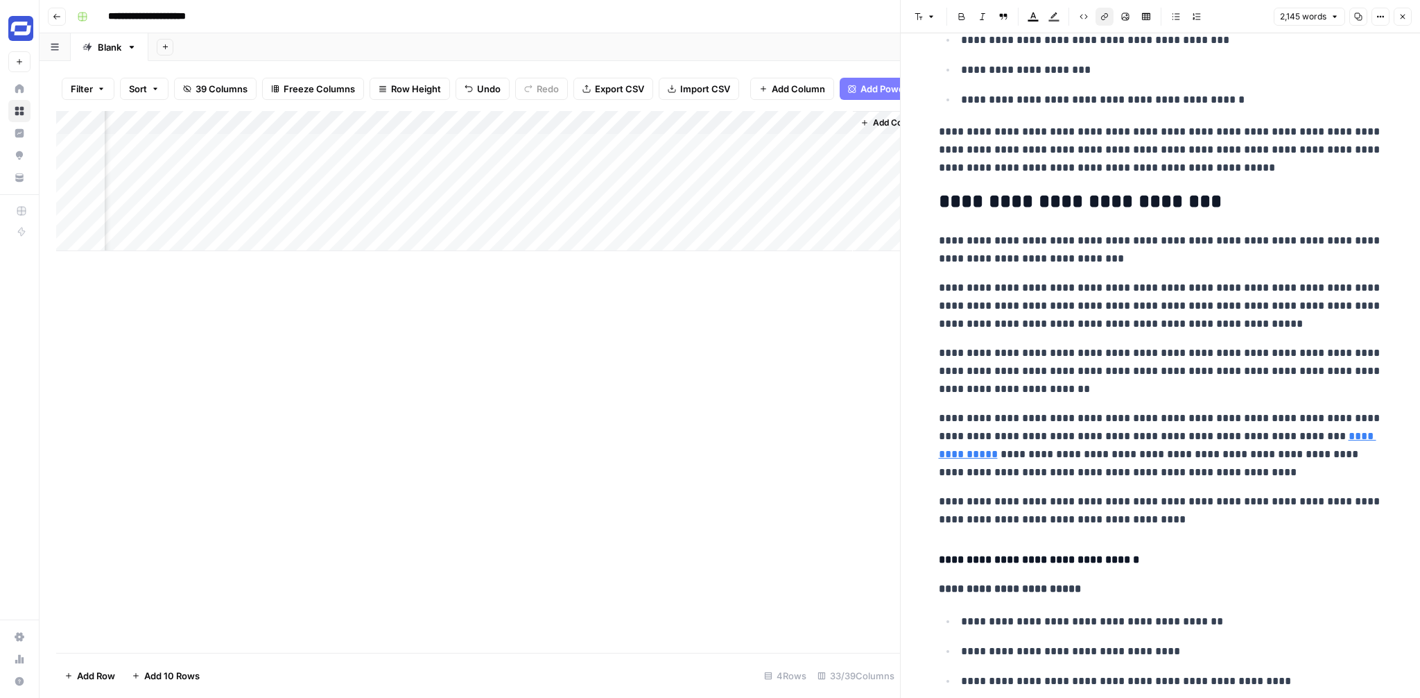
scroll to position [5299, 0]
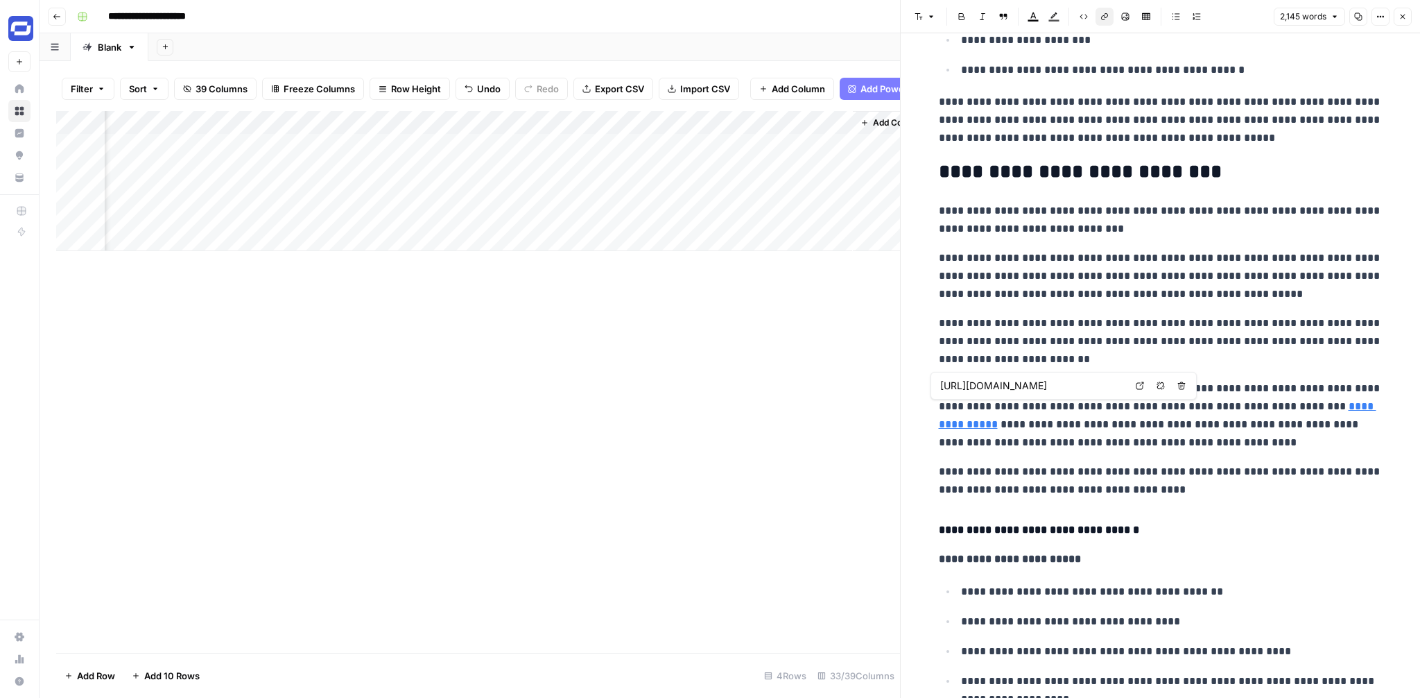
click at [974, 420] on link "**********" at bounding box center [1158, 415] width 438 height 28
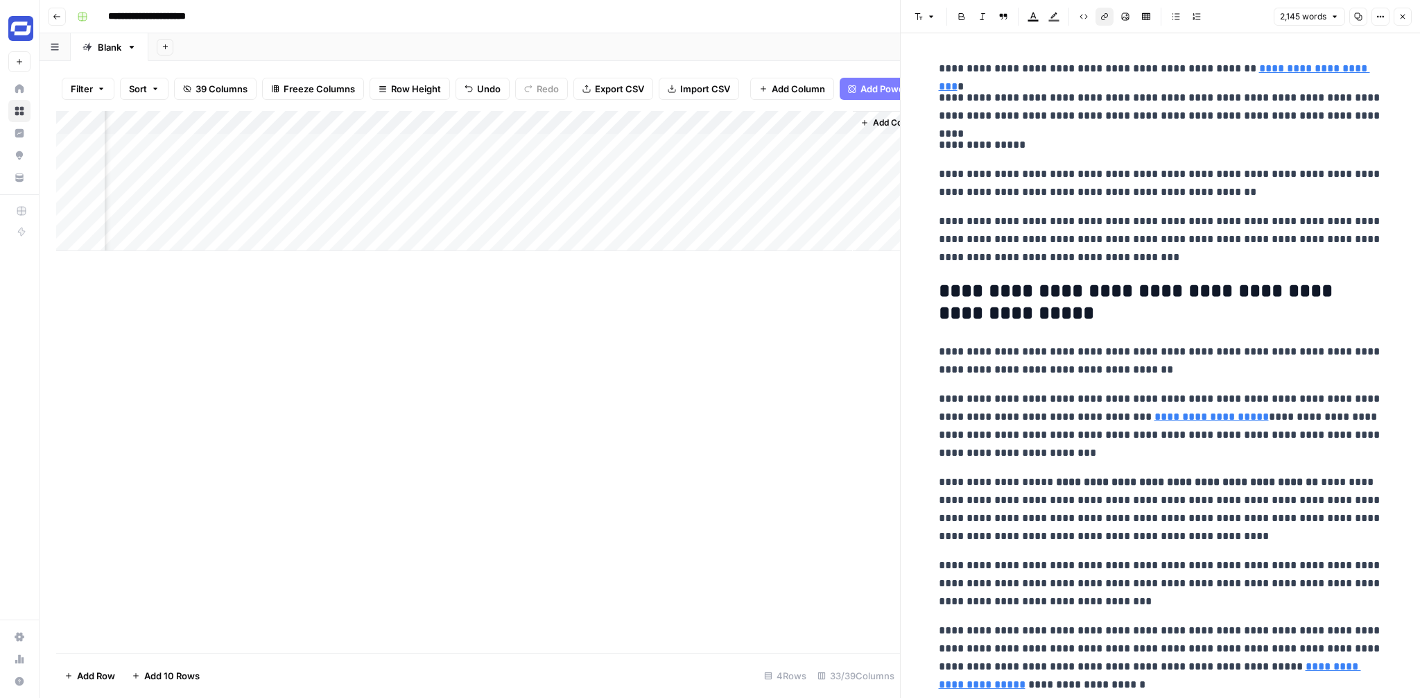
scroll to position [0, 0]
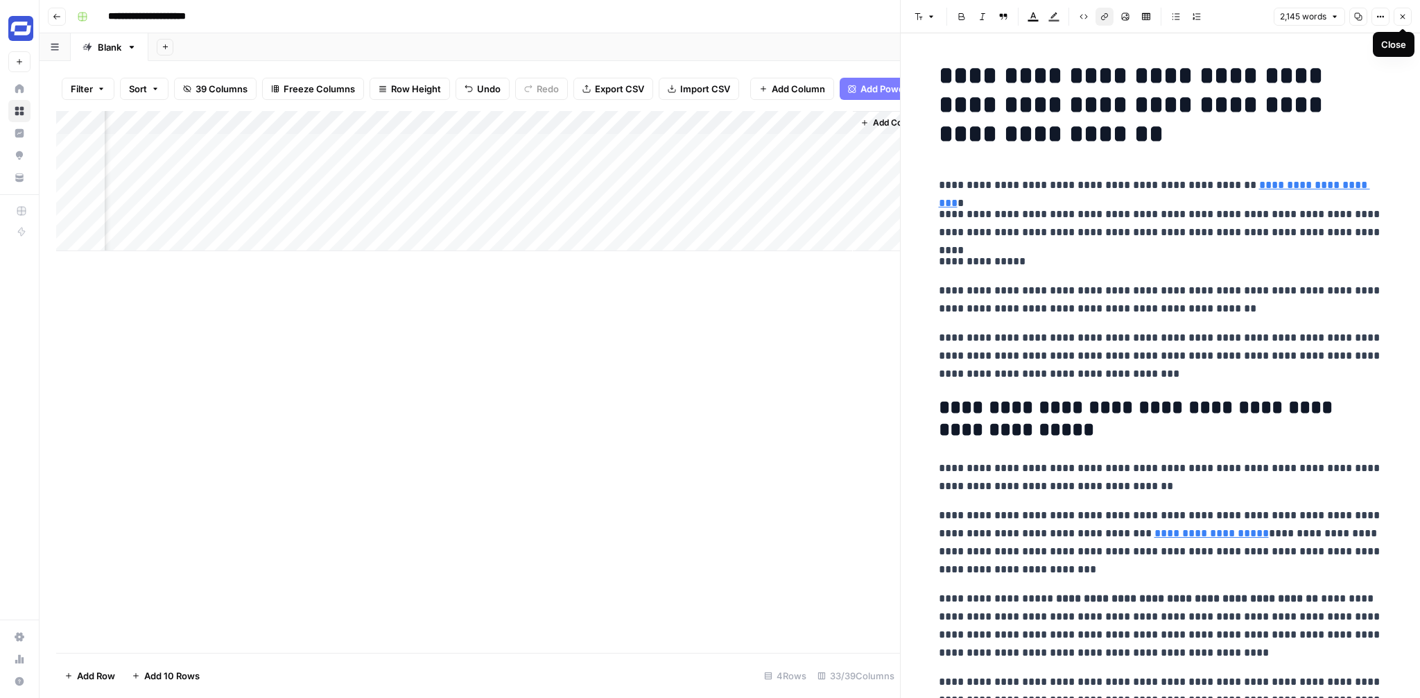
click at [1404, 23] on button "Close" at bounding box center [1403, 17] width 18 height 18
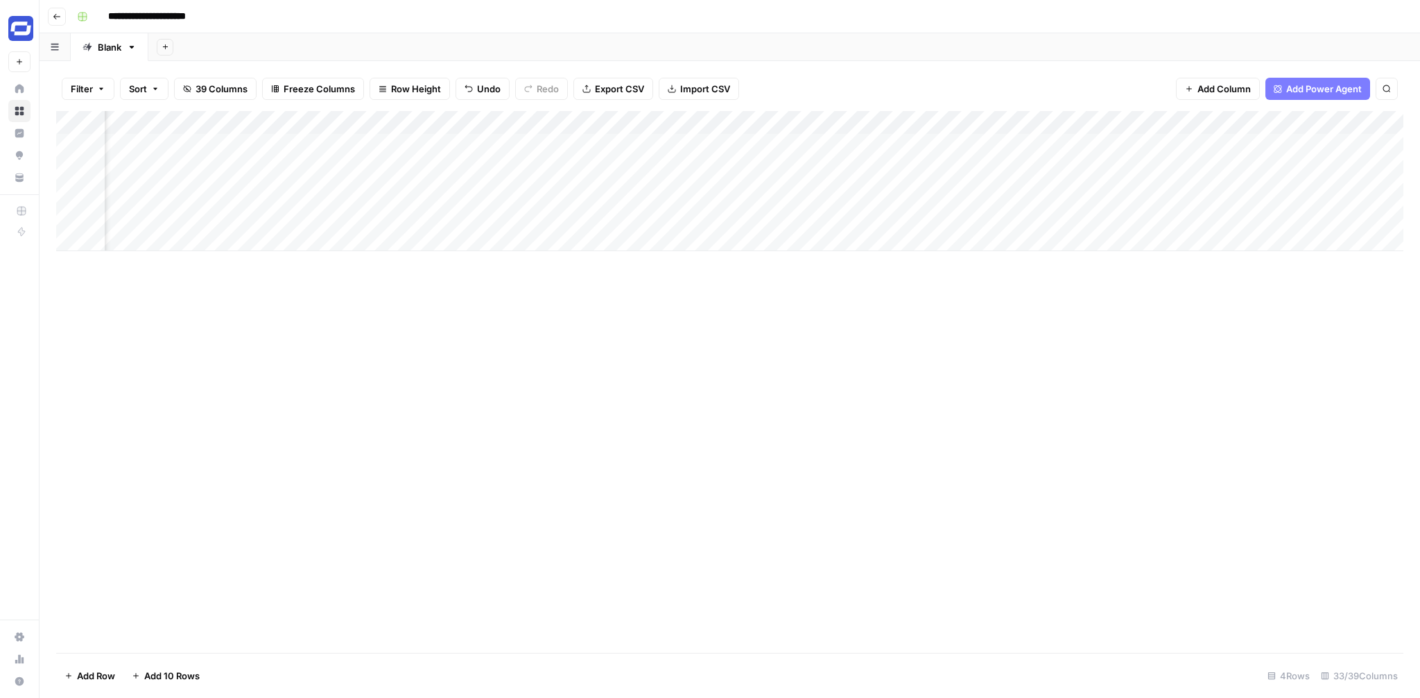
scroll to position [0, 3092]
click at [467, 145] on div "Add Column" at bounding box center [729, 181] width 1347 height 140
click at [775, 146] on div "Add Column" at bounding box center [729, 181] width 1347 height 140
click at [779, 146] on div "Add Column" at bounding box center [729, 181] width 1347 height 140
click at [779, 146] on textarea "**********" at bounding box center [899, 153] width 277 height 33
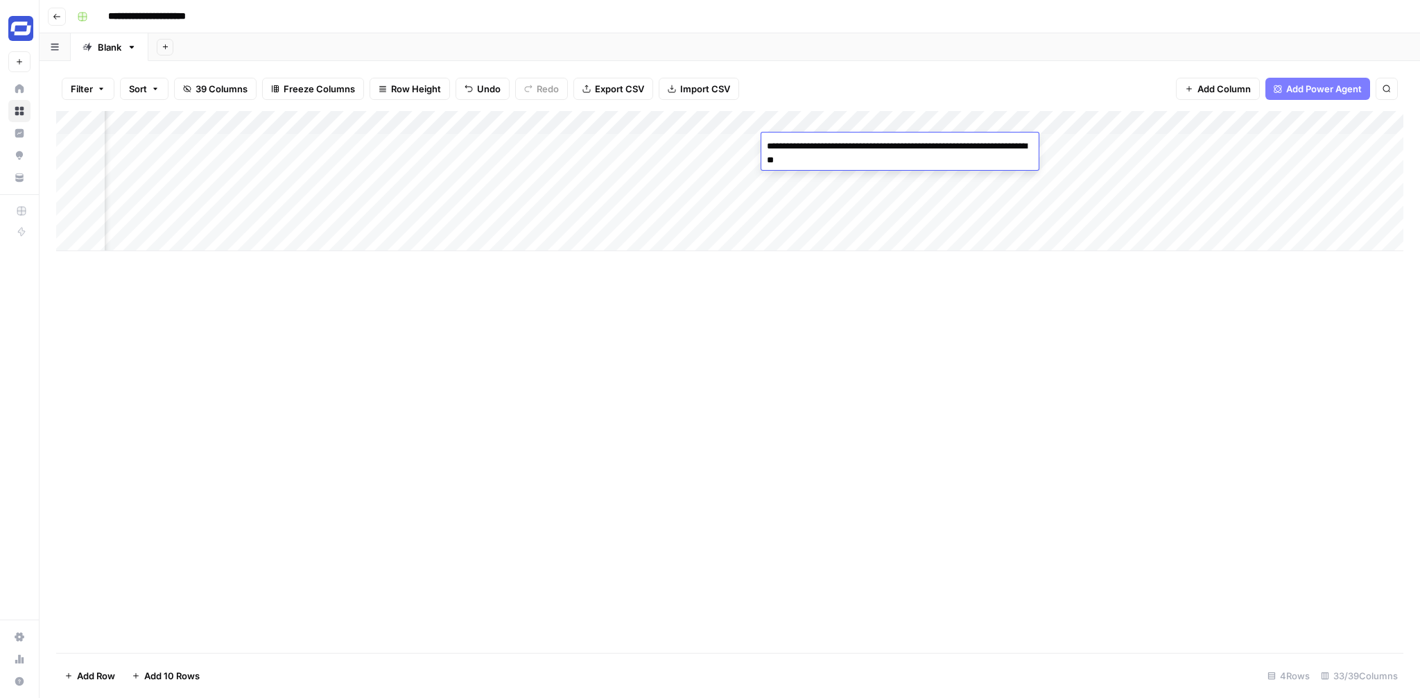
click at [779, 146] on textarea "**********" at bounding box center [899, 153] width 277 height 33
click at [810, 155] on textarea "**********" at bounding box center [899, 153] width 277 height 33
paste textarea
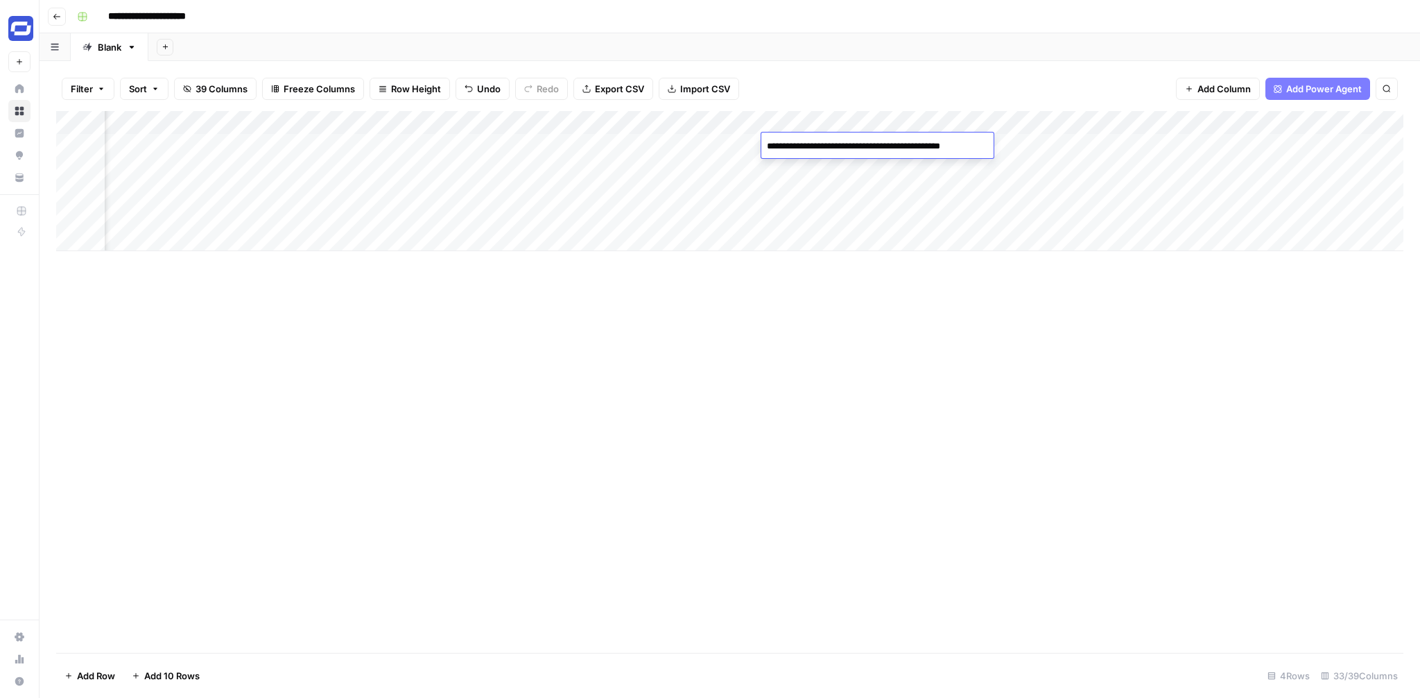
click at [881, 144] on textarea "**********" at bounding box center [876, 146] width 230 height 19
click at [989, 148] on textarea "**********" at bounding box center [877, 146] width 233 height 19
type textarea "**********"
click at [351, 143] on div "Add Column" at bounding box center [729, 181] width 1347 height 140
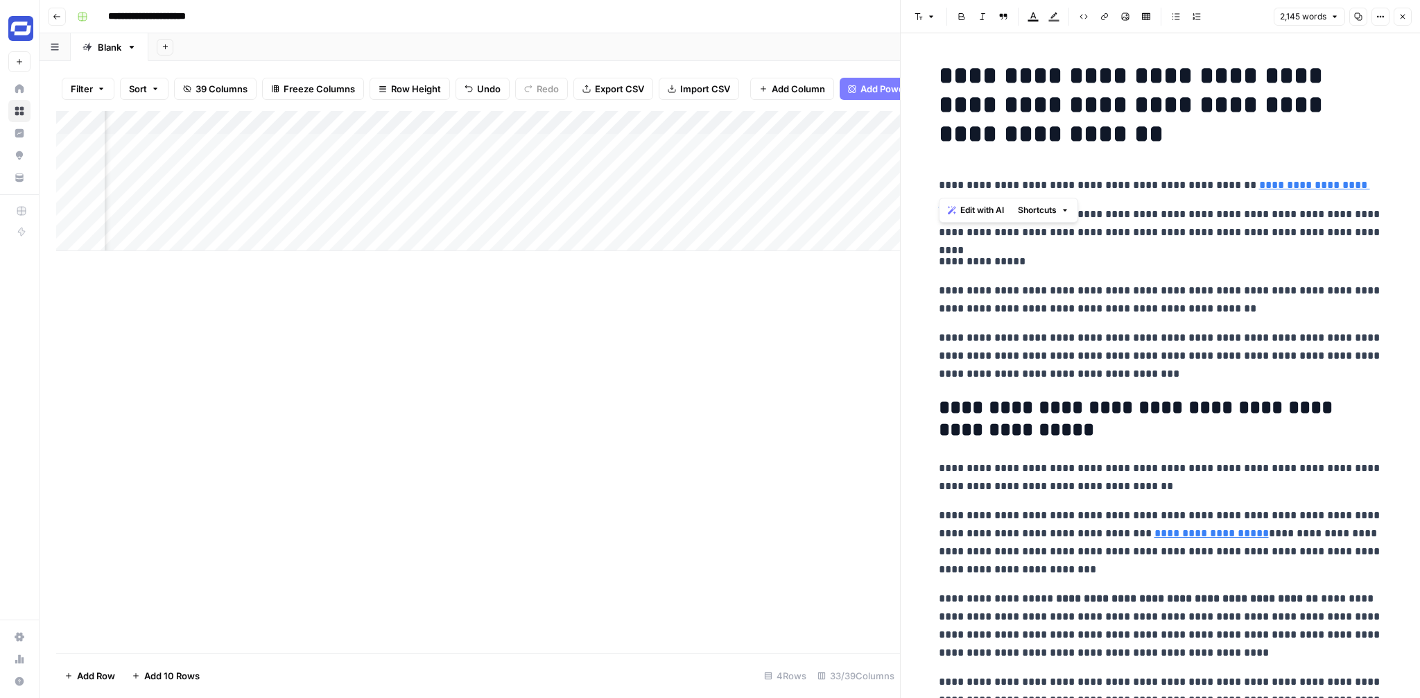
drag, startPoint x: 936, startPoint y: 184, endPoint x: 931, endPoint y: 71, distance: 113.1
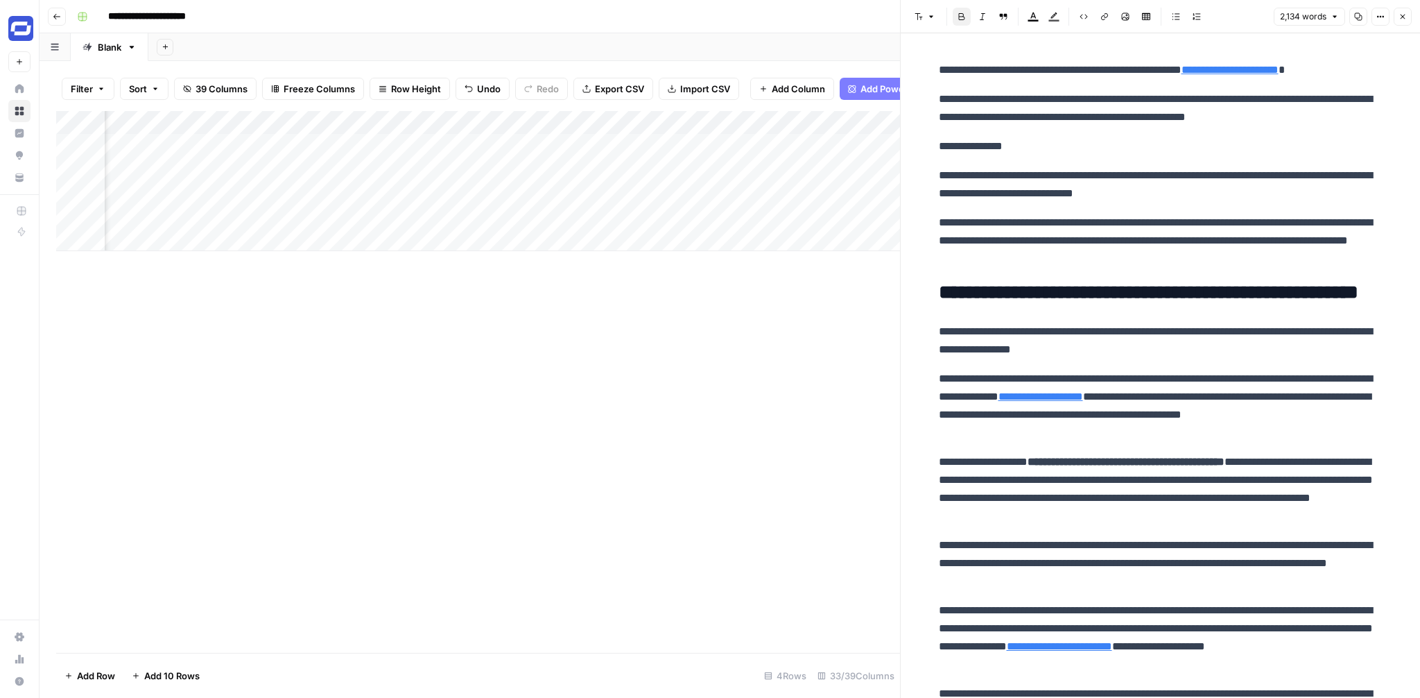
click at [1405, 17] on icon "button" at bounding box center [1403, 16] width 8 height 8
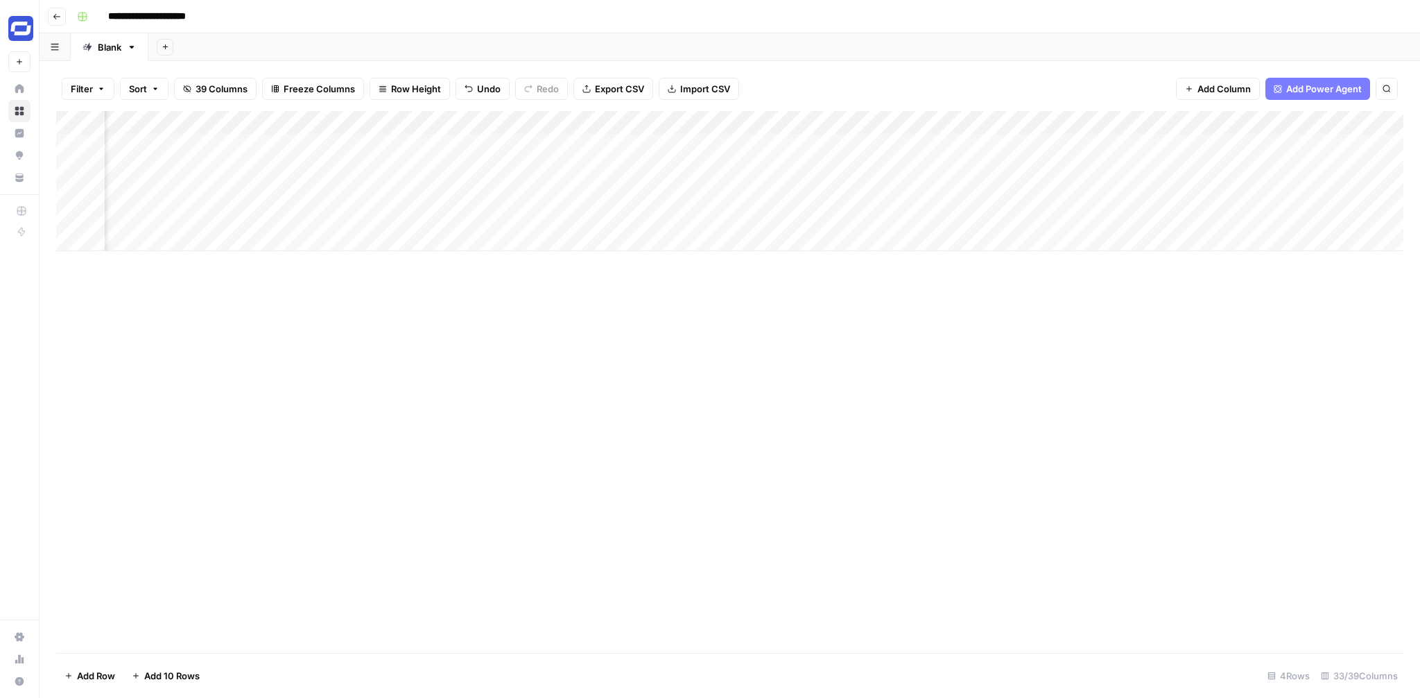
scroll to position [0, 3535]
click at [1313, 123] on div "Add Column" at bounding box center [729, 181] width 1347 height 140
click at [1254, 152] on input "New Column" at bounding box center [1283, 156] width 141 height 14
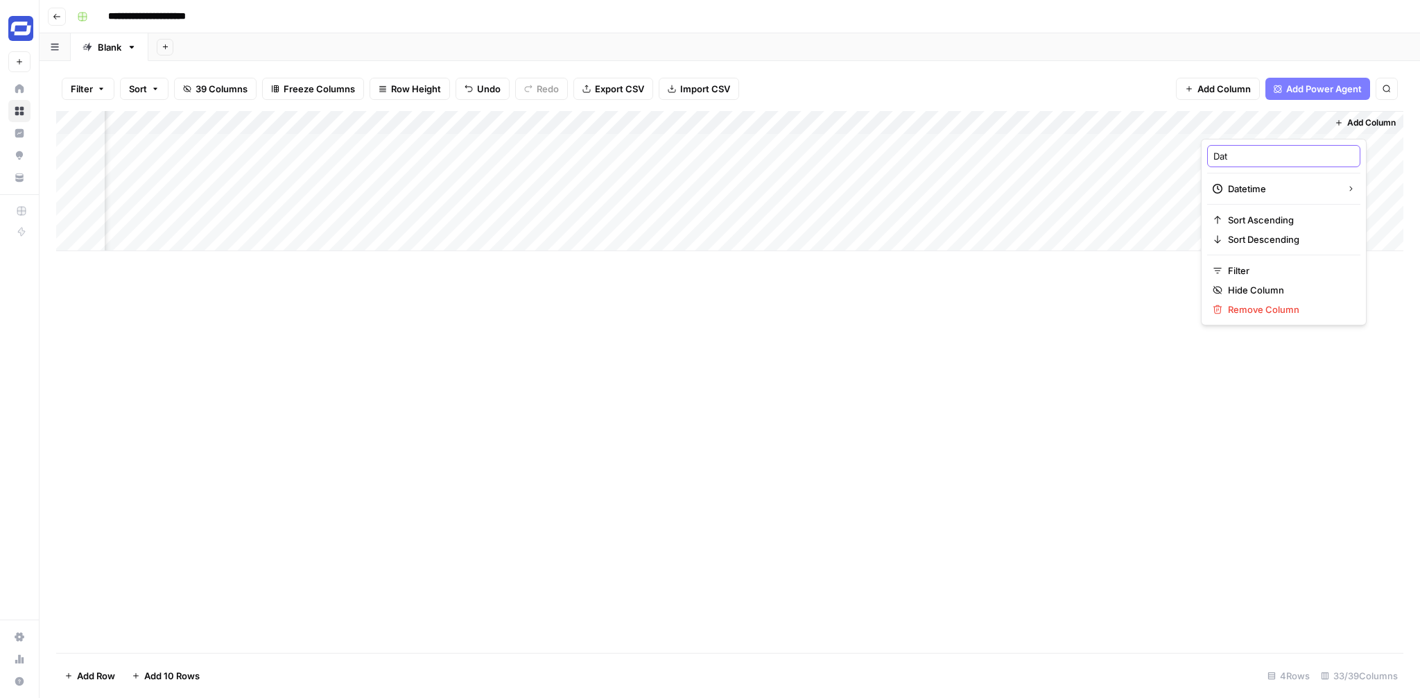
type input "Date"
click at [1372, 128] on span "Add Column" at bounding box center [1371, 122] width 49 height 12
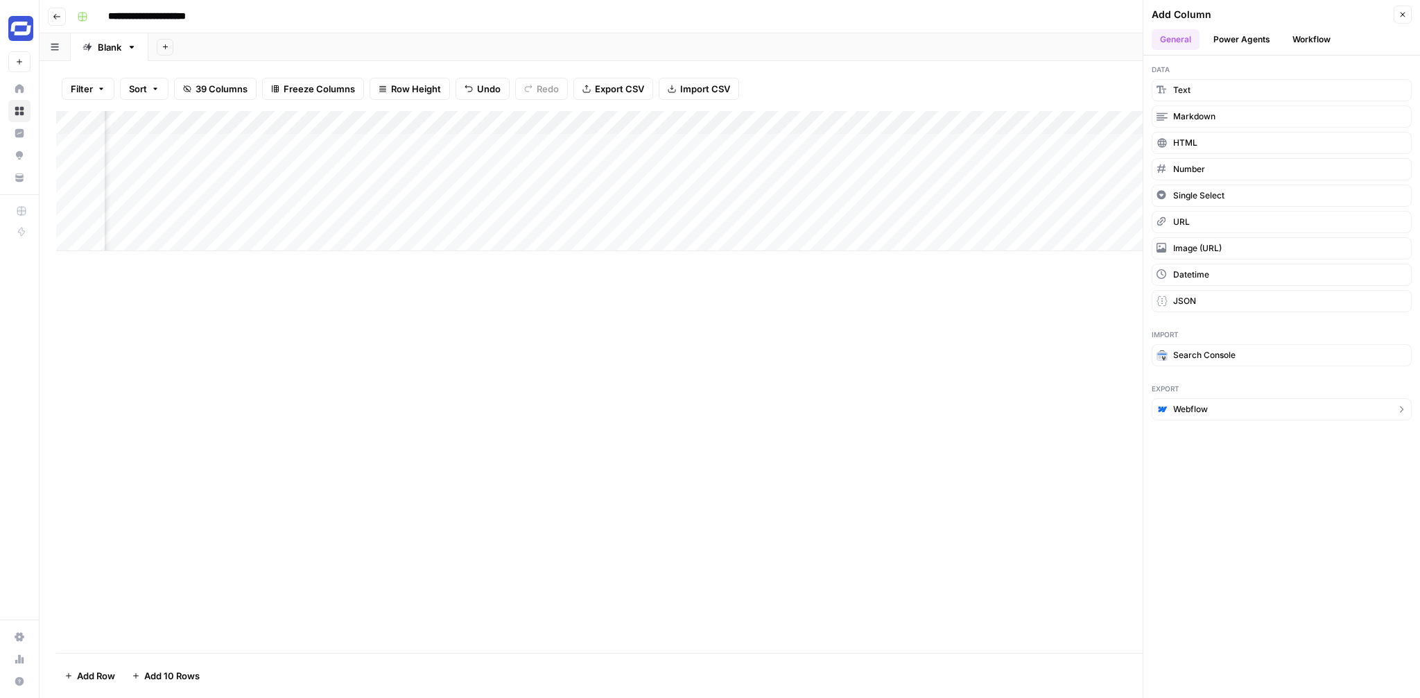
click at [1196, 403] on span "Webflow" at bounding box center [1190, 409] width 35 height 12
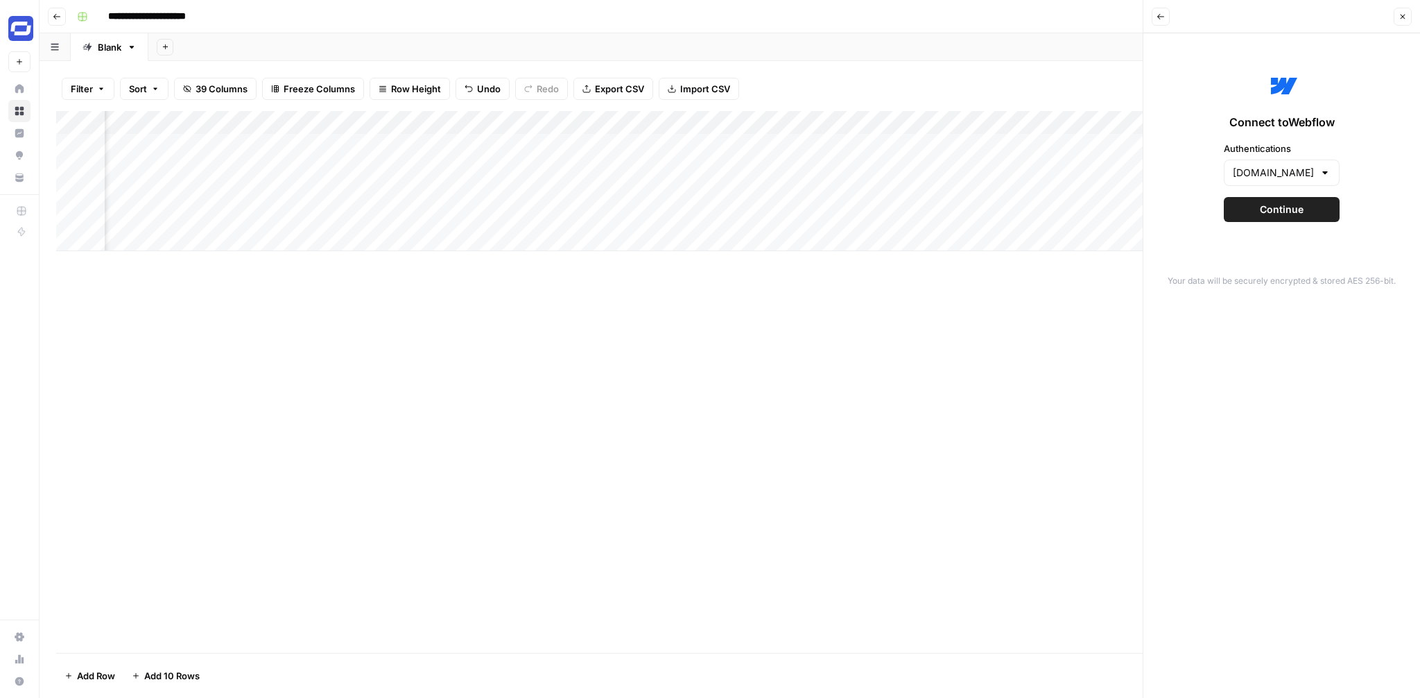
click at [1279, 214] on span "Continue" at bounding box center [1282, 209] width 44 height 14
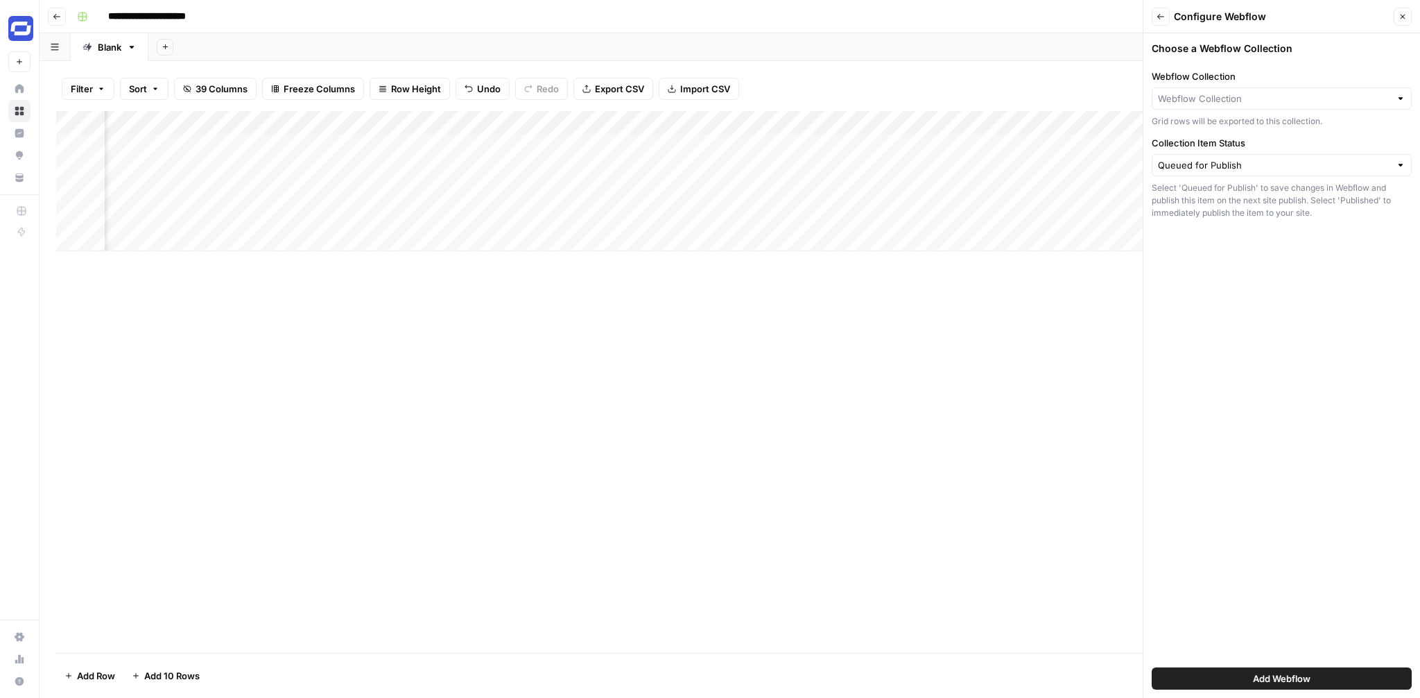
click at [1246, 106] on div at bounding box center [1282, 98] width 260 height 22
click at [1243, 149] on div "[DOMAIN_NAME]" at bounding box center [1281, 144] width 236 height 12
type input "[⭐] NEW: Blog Posts"
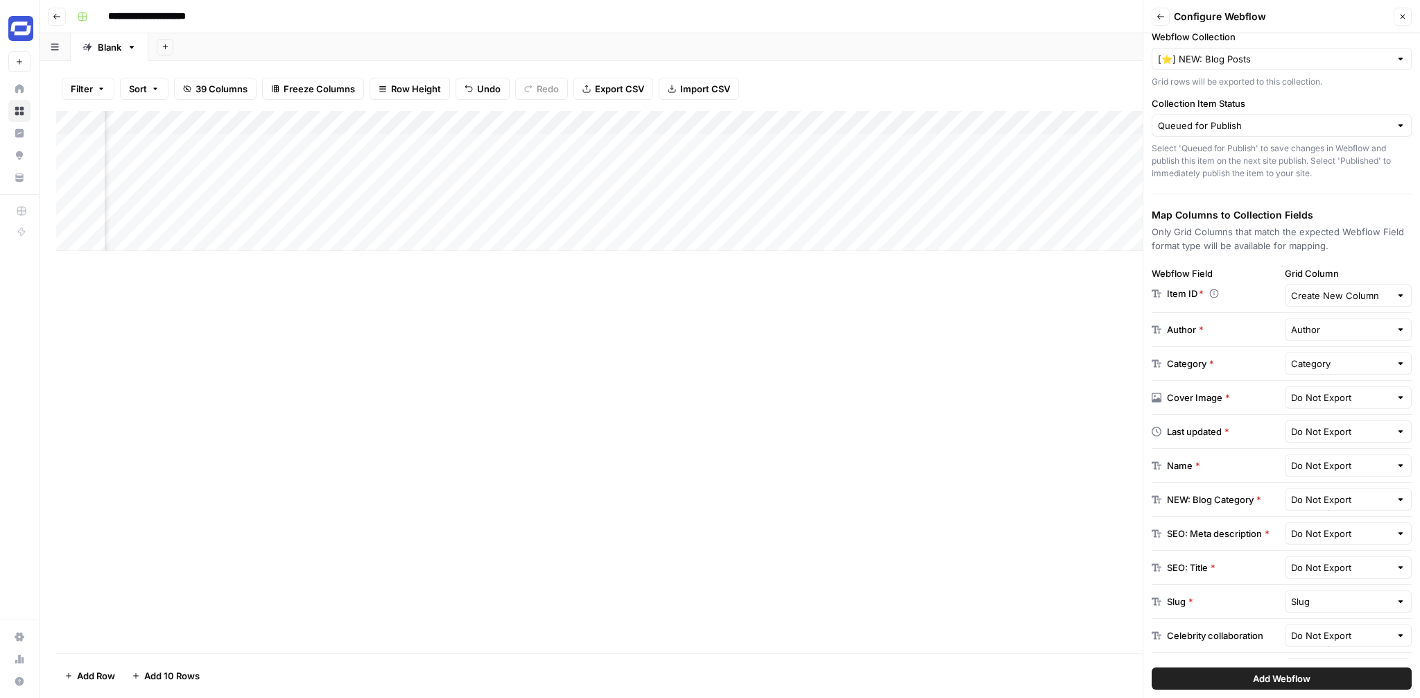
scroll to position [53, 0]
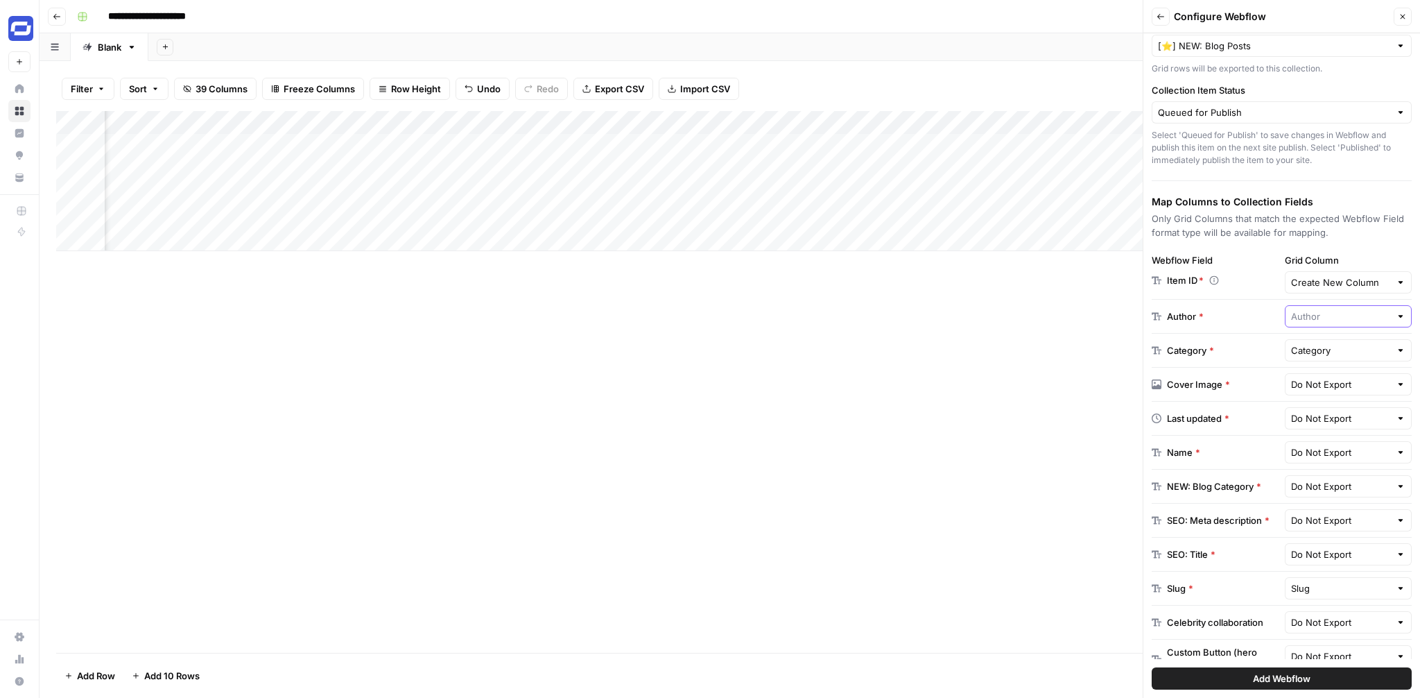
click at [1341, 318] on input "text" at bounding box center [1341, 316] width 100 height 14
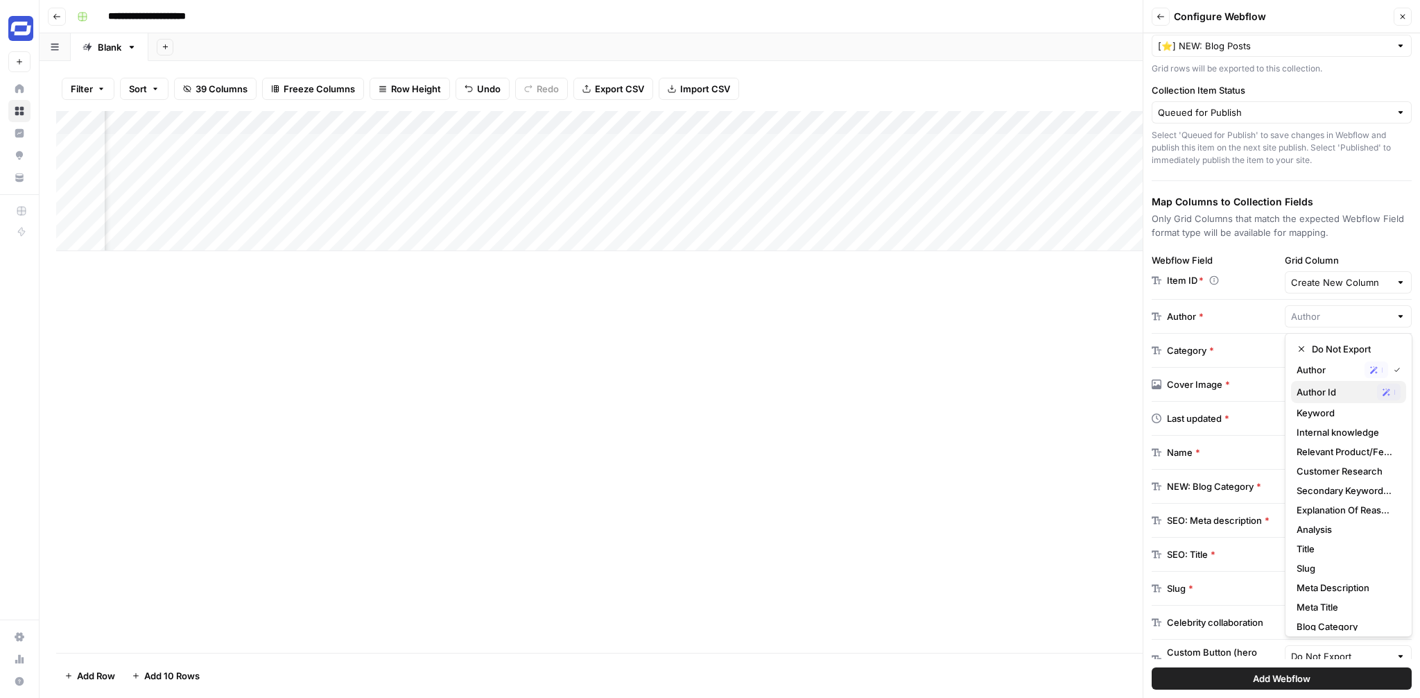
click at [1324, 383] on div "Author Id Possible Match" at bounding box center [1349, 391] width 104 height 17
type input "Author Id"
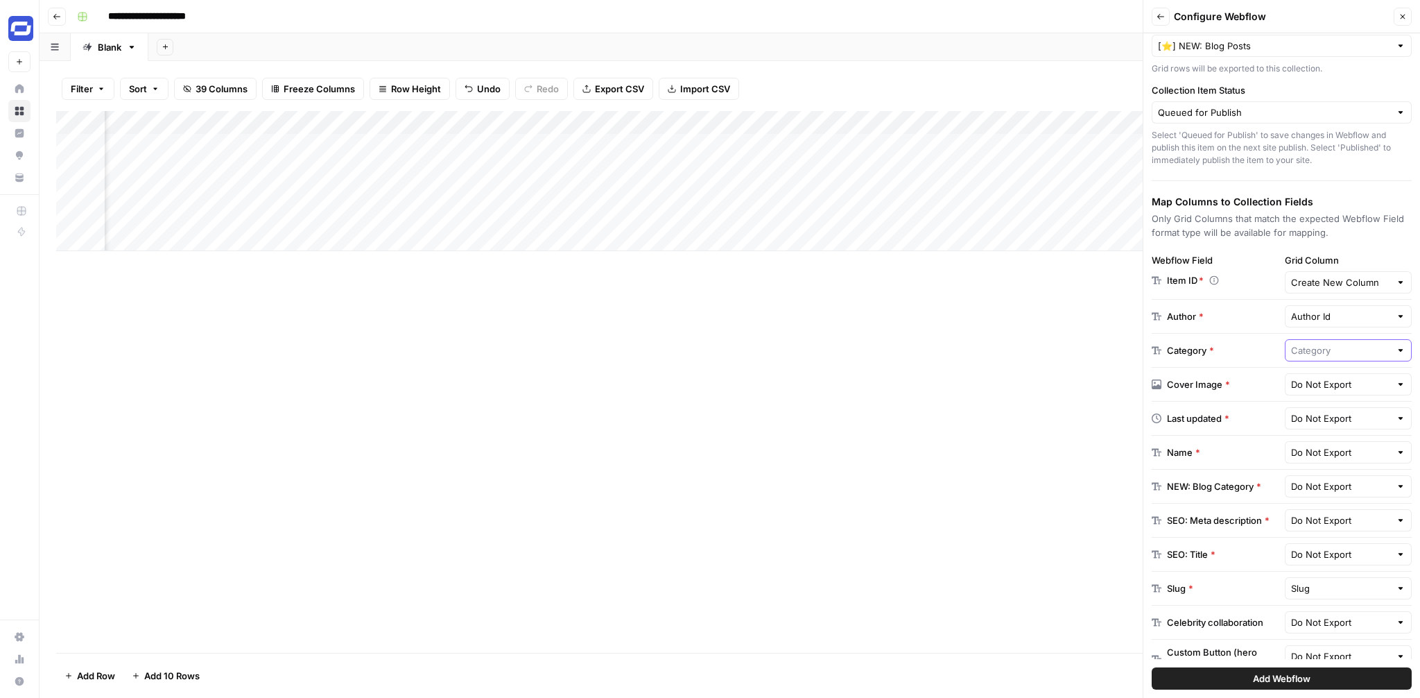
click at [1331, 350] on input "text" at bounding box center [1341, 350] width 100 height 14
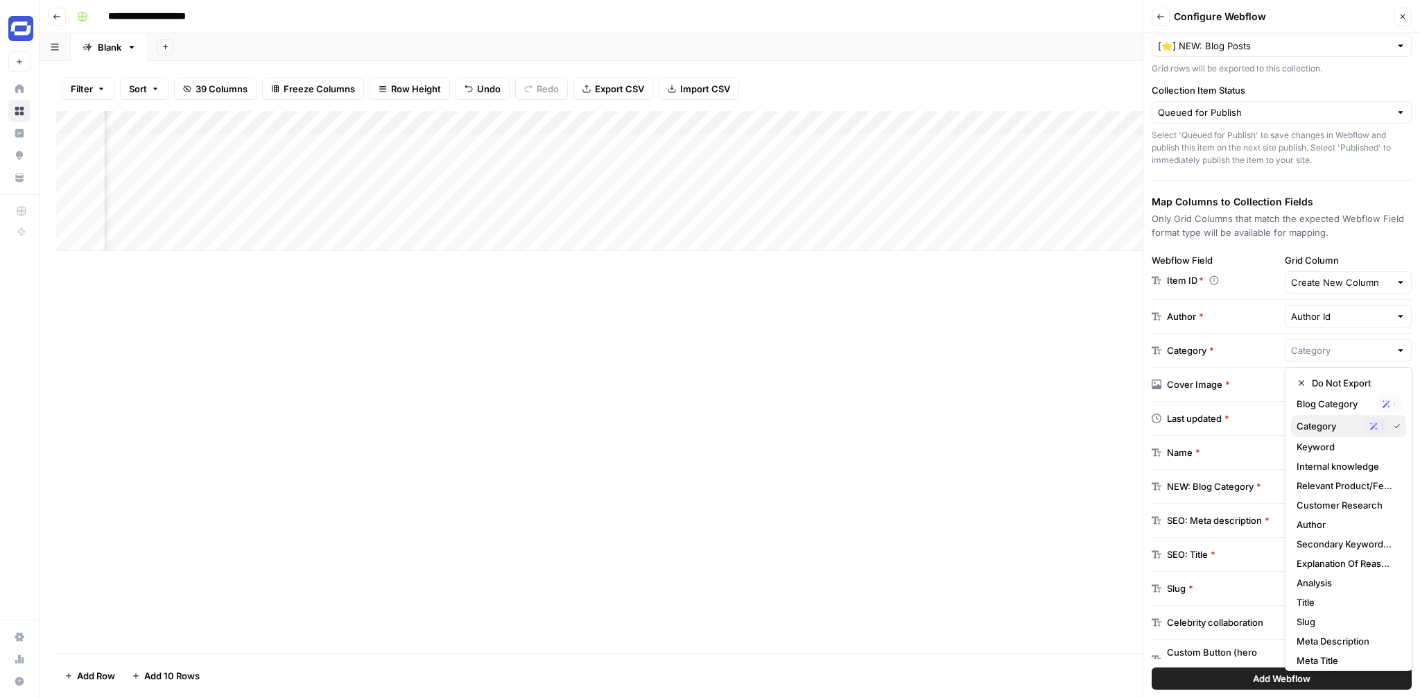
click at [1324, 422] on span "Category" at bounding box center [1328, 426] width 62 height 14
type input "Category"
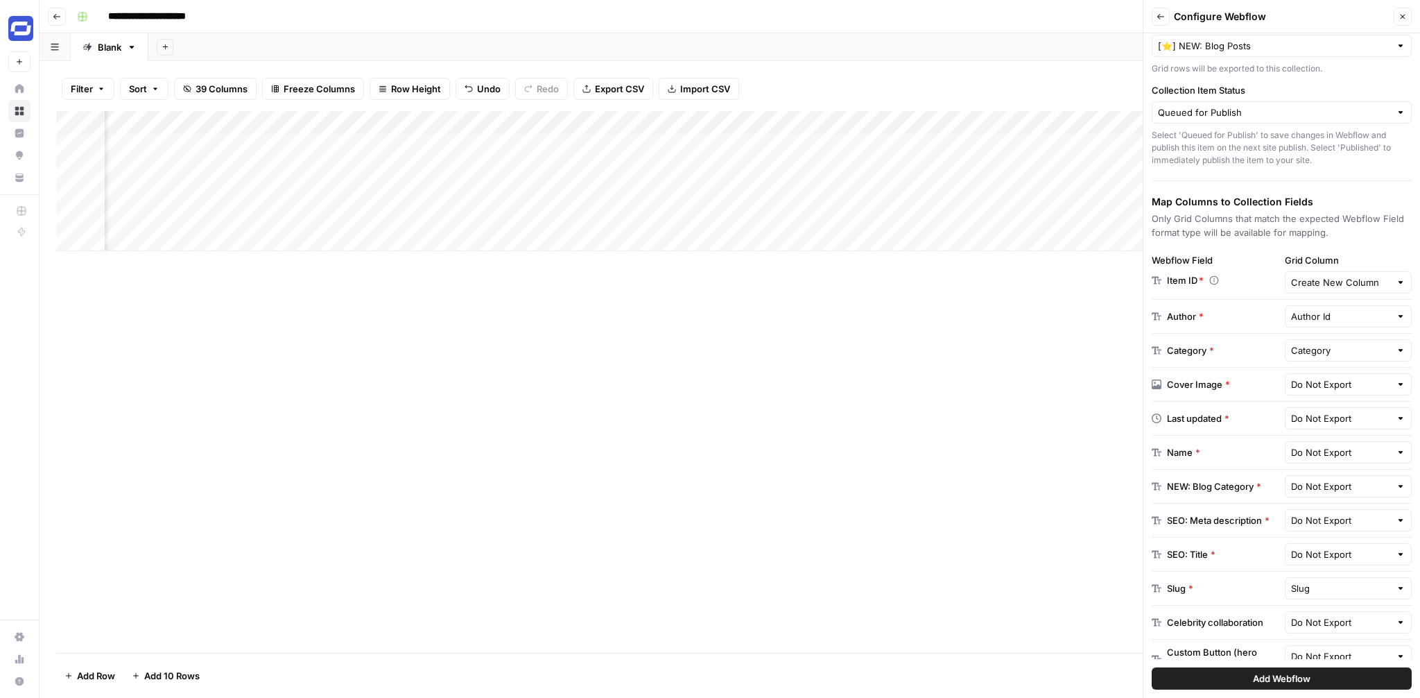
click at [1328, 392] on div "Do Not Export" at bounding box center [1349, 384] width 128 height 22
click at [1324, 431] on span "selected_image" at bounding box center [1334, 438] width 75 height 14
type input "selected_image"
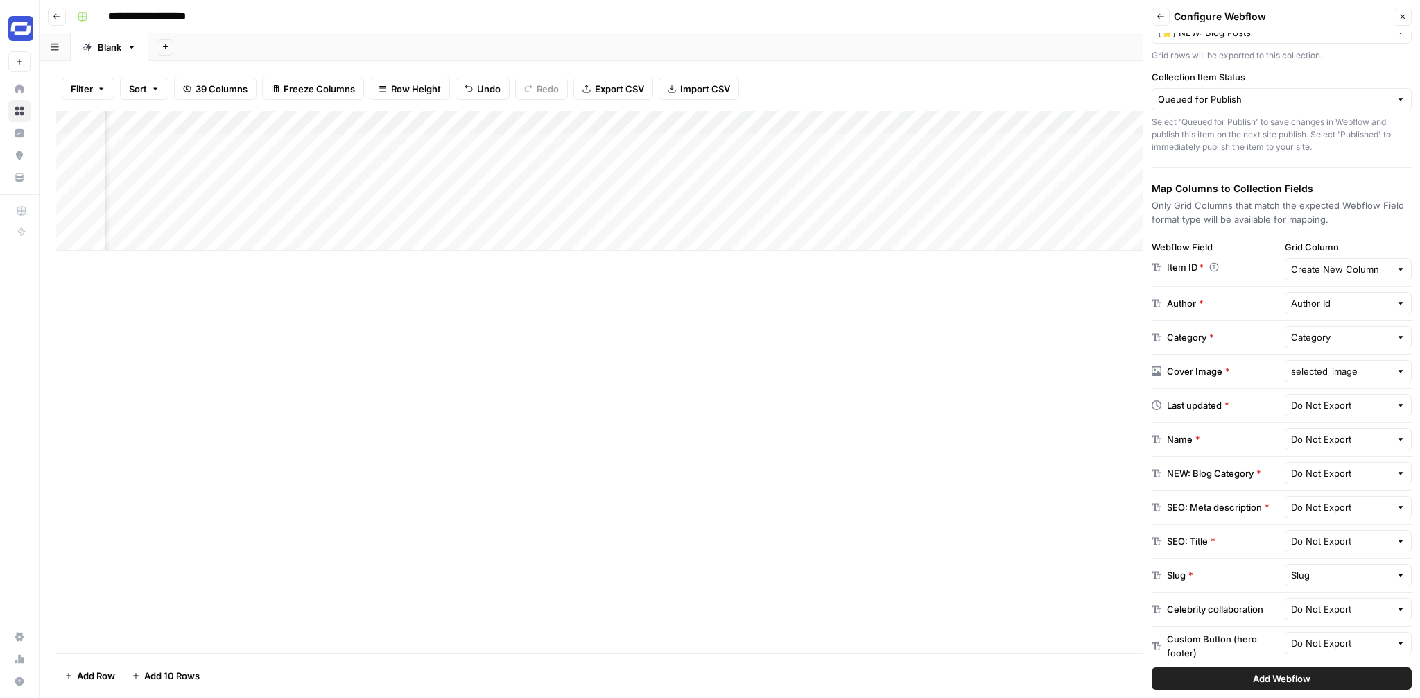
scroll to position [67, 0]
click at [1324, 406] on input "text" at bounding box center [1341, 404] width 100 height 14
click at [1317, 449] on div "Date Possible Match" at bounding box center [1349, 457] width 104 height 17
type input "Date"
click at [1320, 442] on input "text" at bounding box center [1341, 438] width 100 height 14
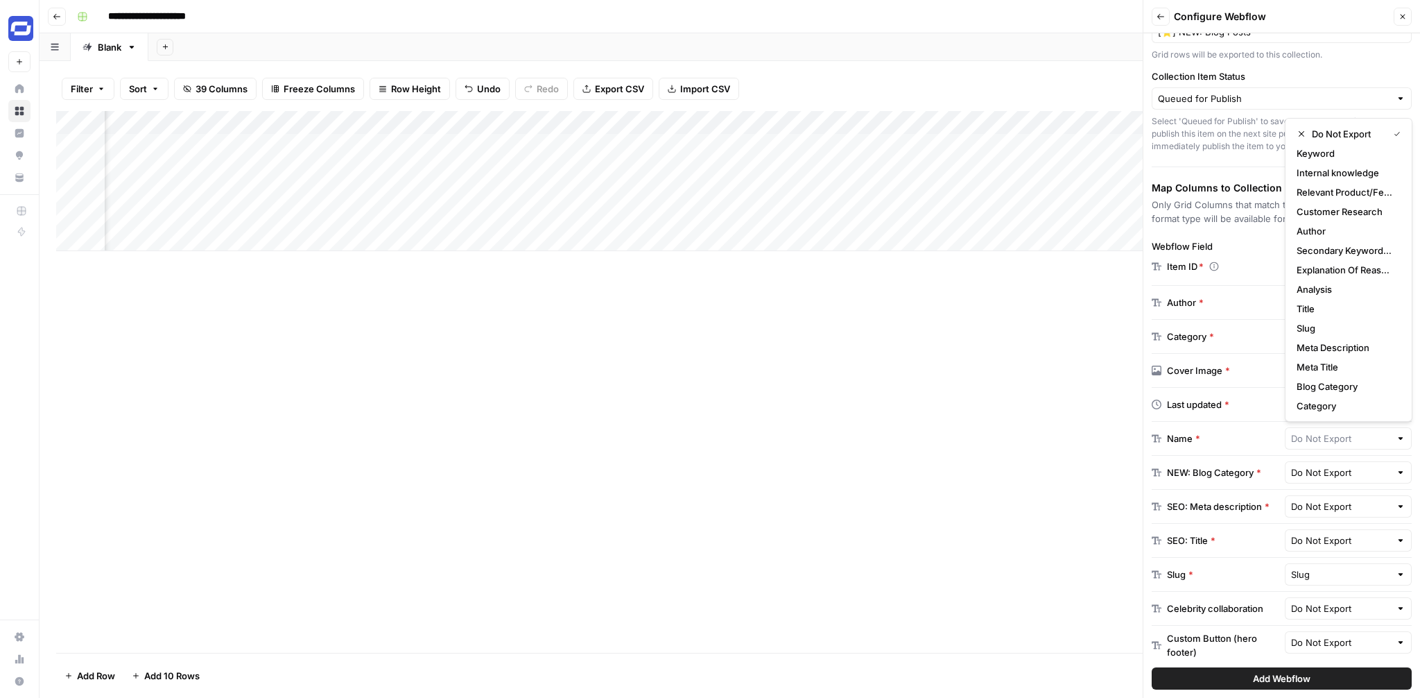
type input "Do Not Export"
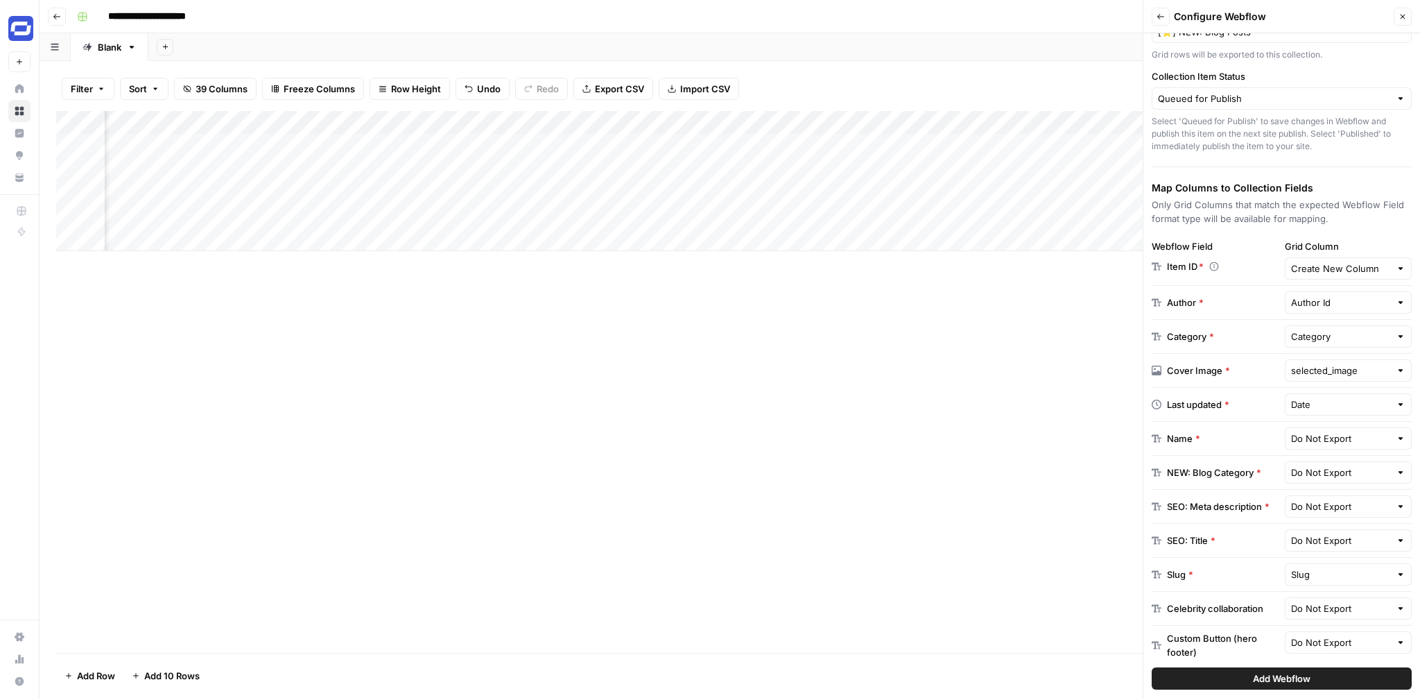
click at [1257, 410] on div "Last updated *" at bounding box center [1216, 404] width 128 height 14
click at [1338, 444] on input "text" at bounding box center [1341, 438] width 100 height 14
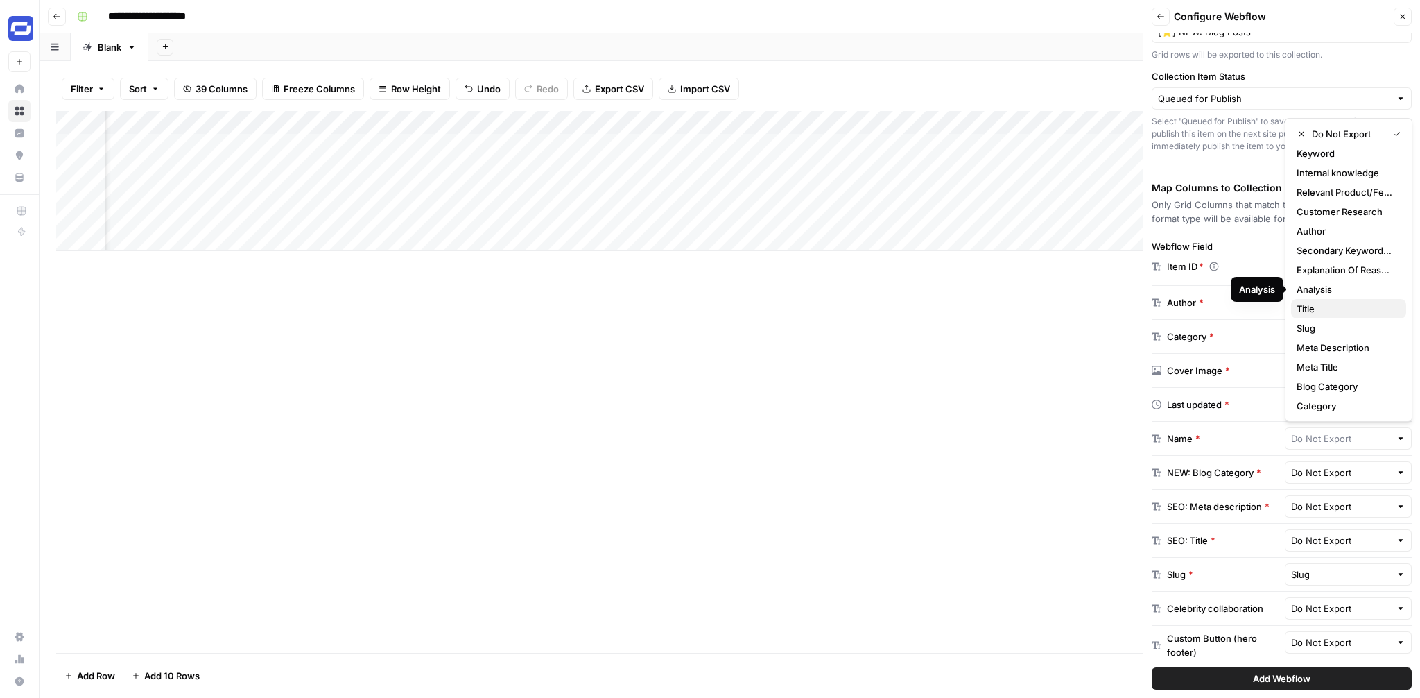
click at [1340, 302] on span "Title" at bounding box center [1346, 309] width 98 height 14
type input "Title"
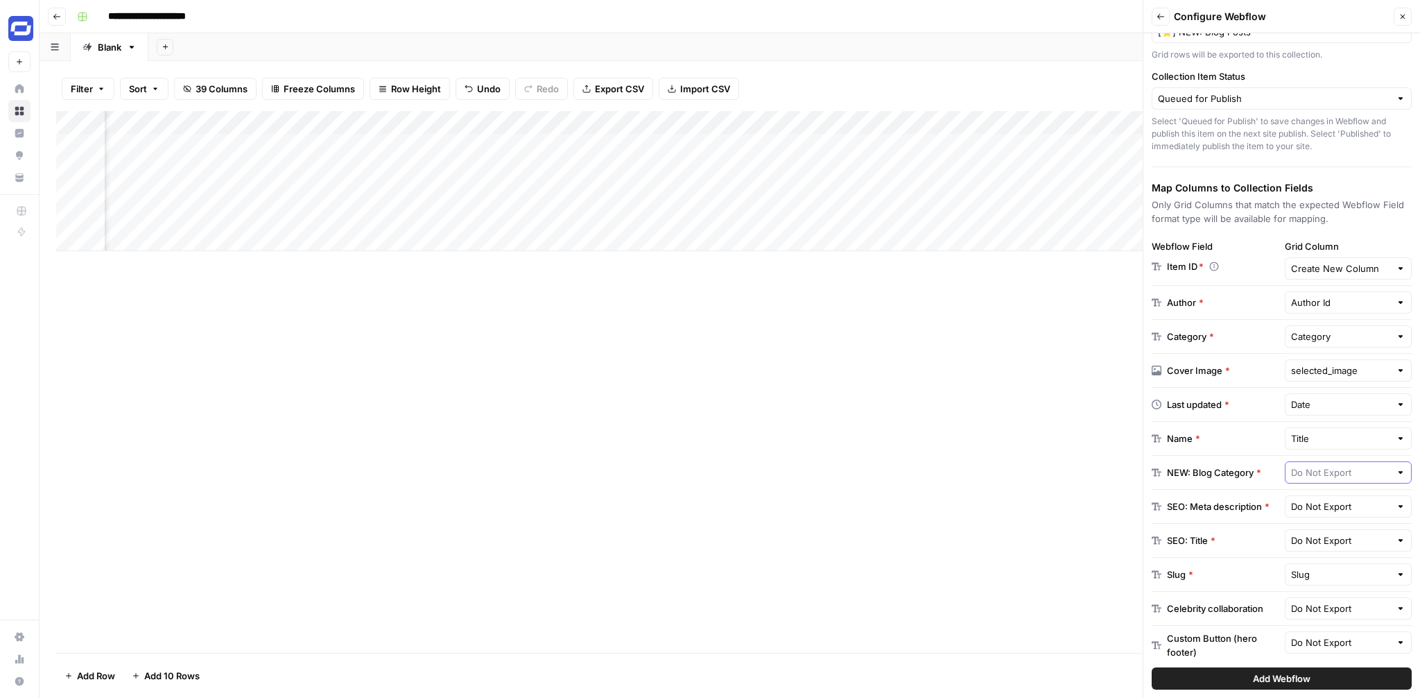
click at [1356, 477] on input "text" at bounding box center [1341, 472] width 100 height 14
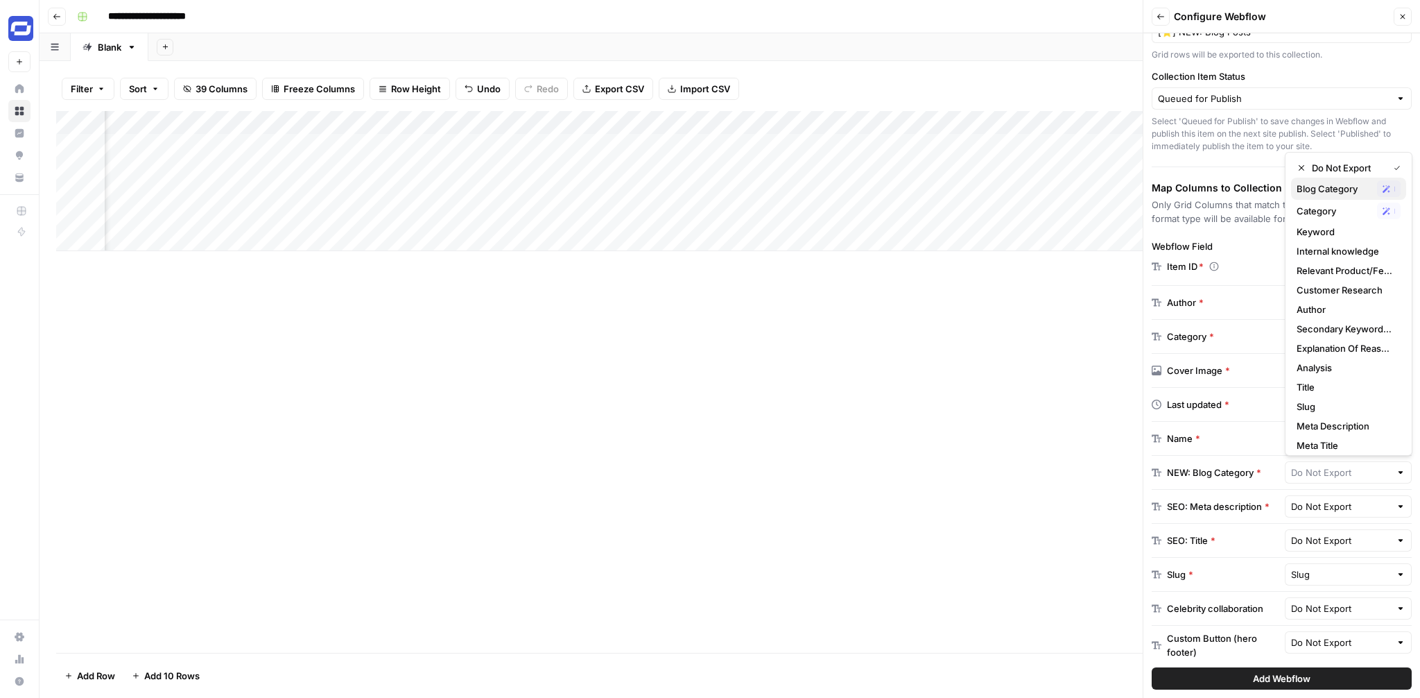
click at [1345, 186] on span "Blog Category" at bounding box center [1334, 189] width 75 height 14
type input "Blog Category"
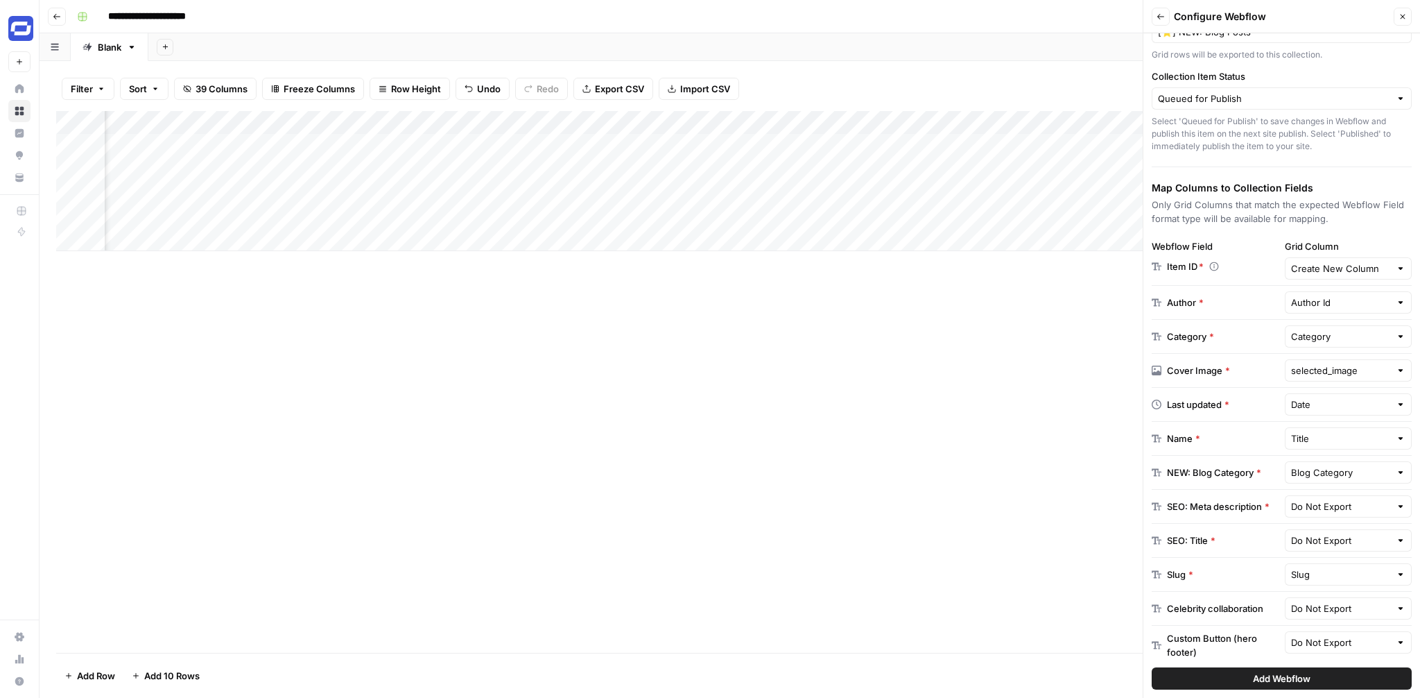
click at [1338, 514] on div "Do Not Export" at bounding box center [1349, 506] width 128 height 22
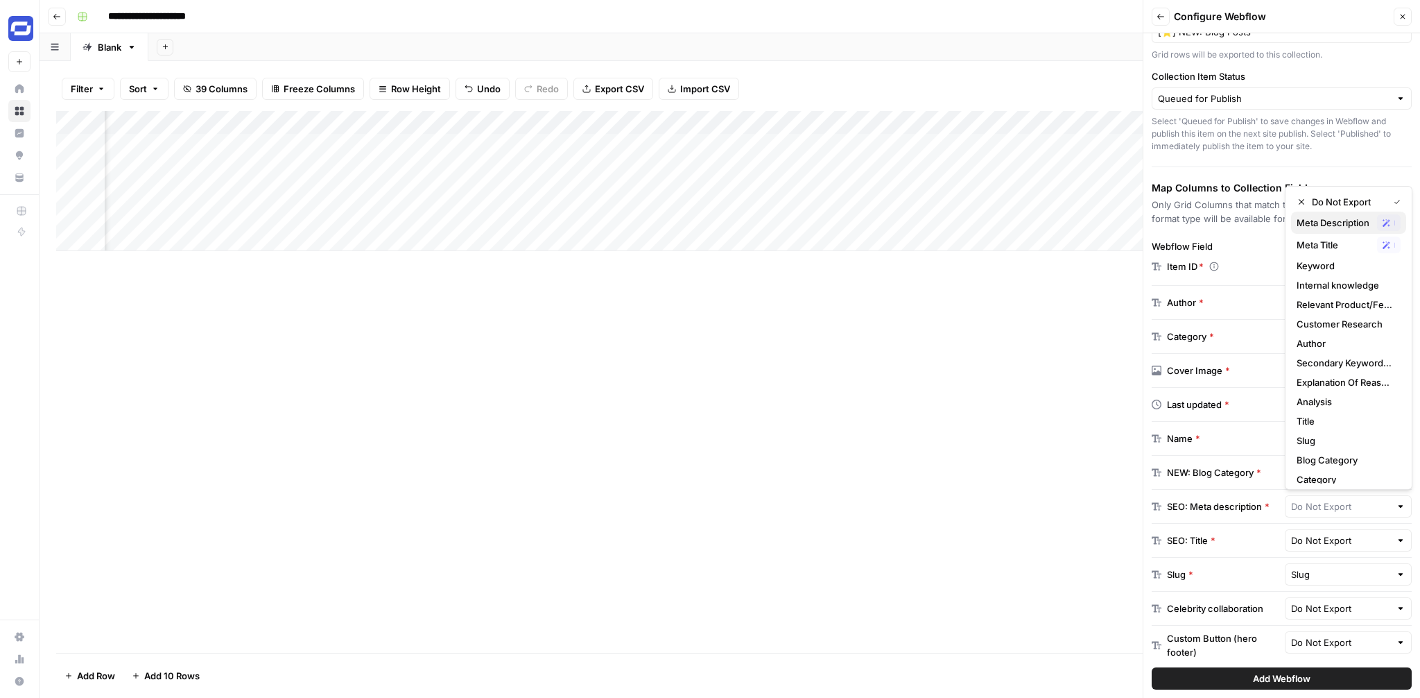
click at [1323, 227] on span "Meta Description" at bounding box center [1334, 223] width 75 height 14
type input "Meta Description"
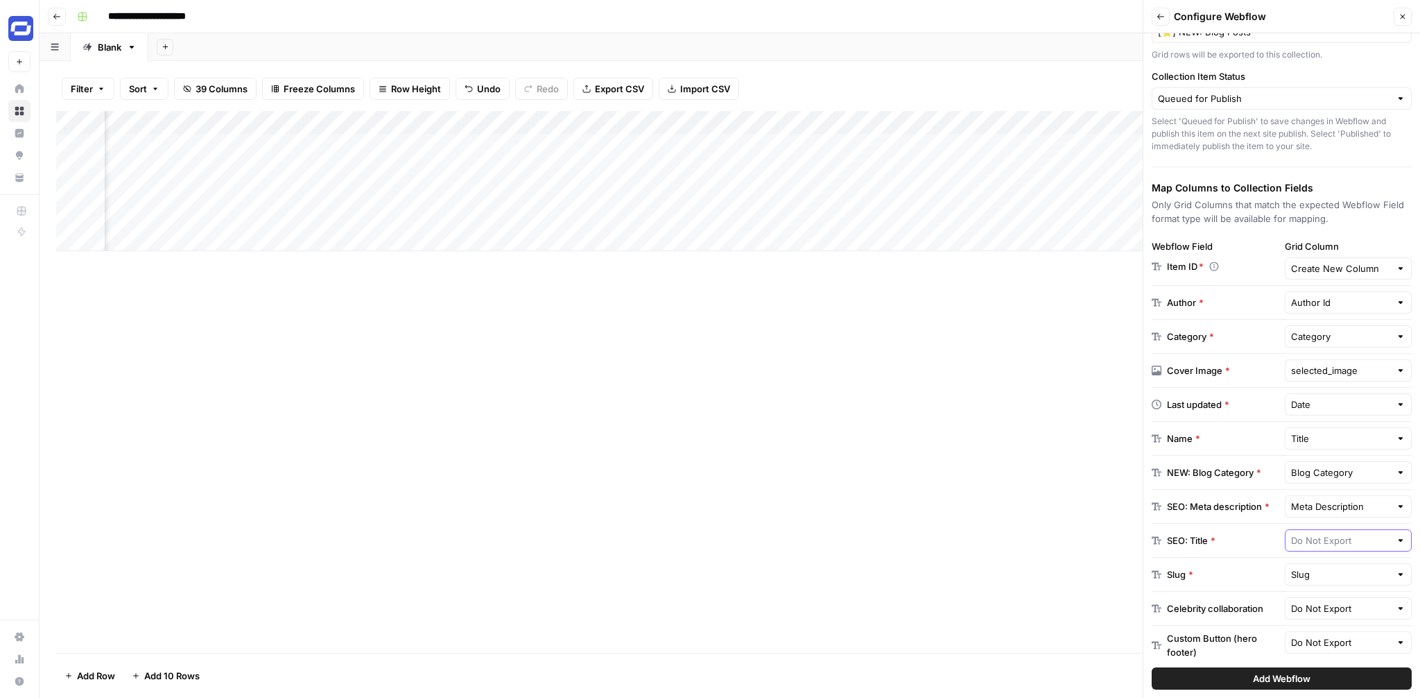
click at [1333, 536] on input "text" at bounding box center [1341, 540] width 100 height 14
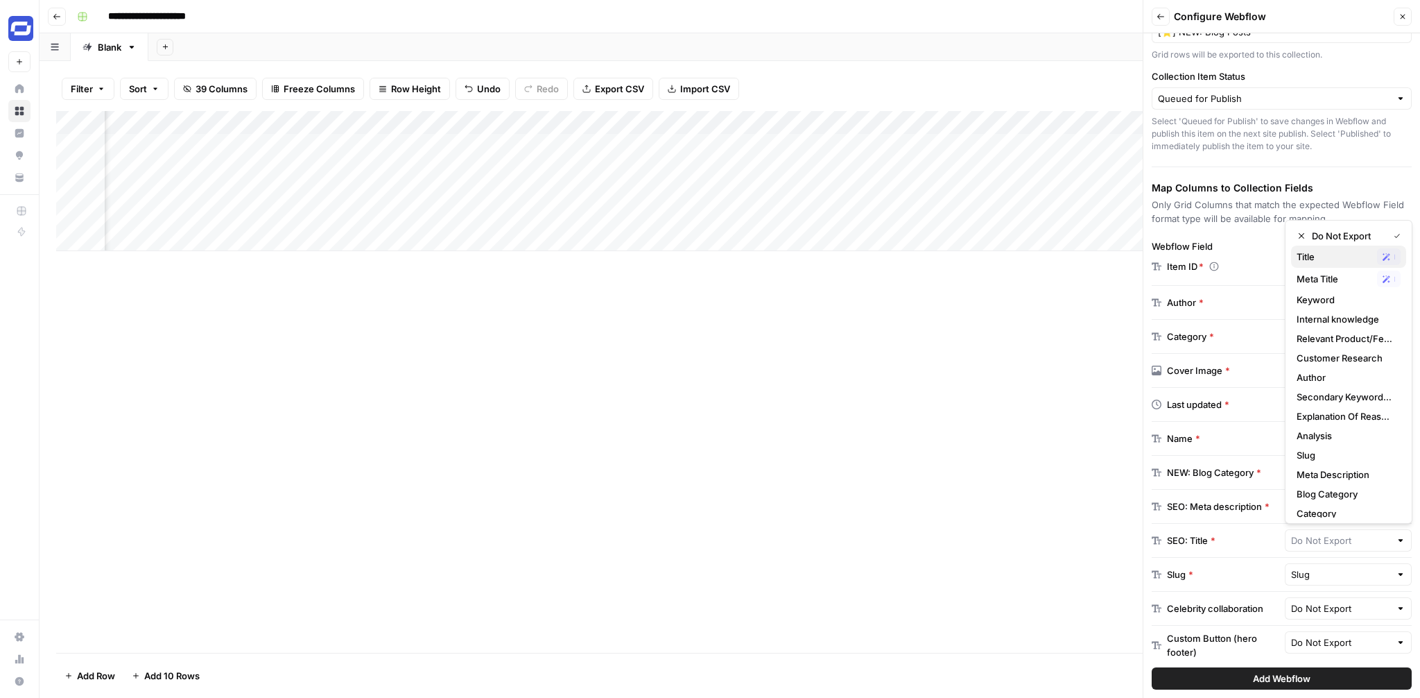
click at [1319, 258] on span "Title" at bounding box center [1334, 257] width 75 height 14
type input "Title"
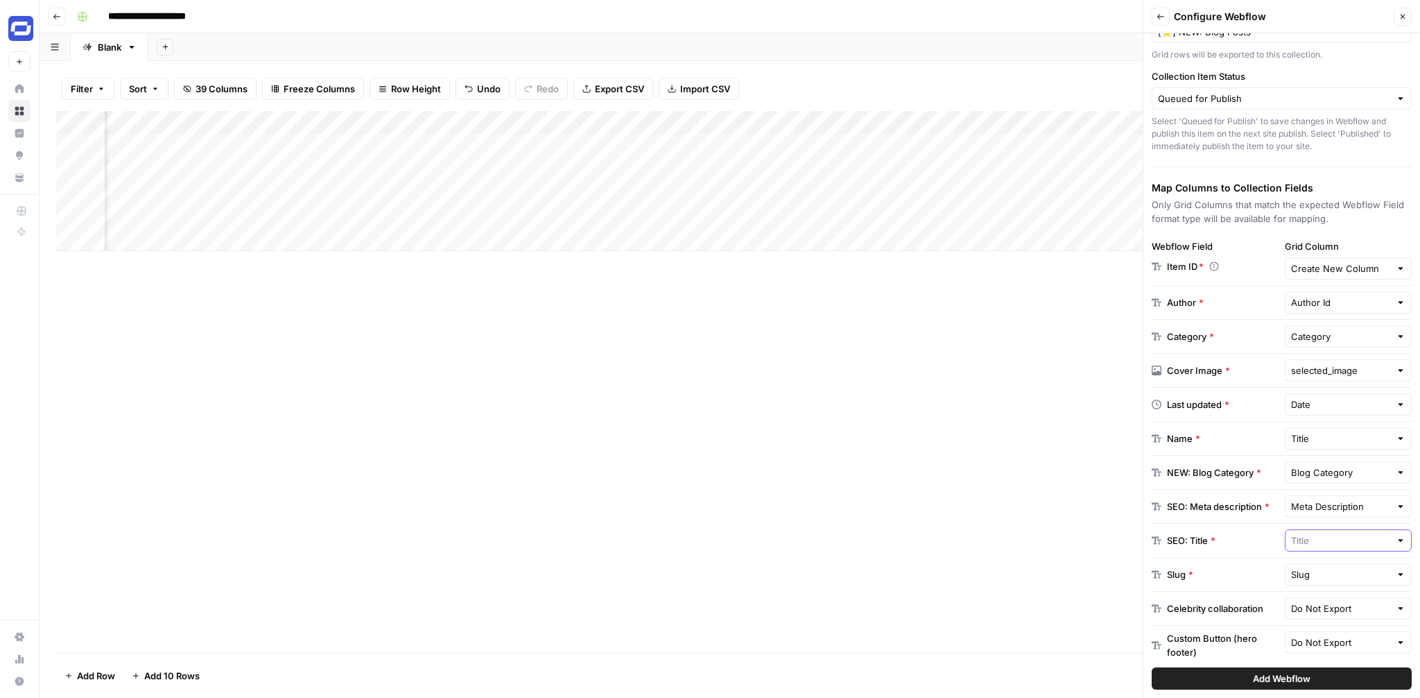
click at [1333, 539] on input "text" at bounding box center [1341, 540] width 100 height 14
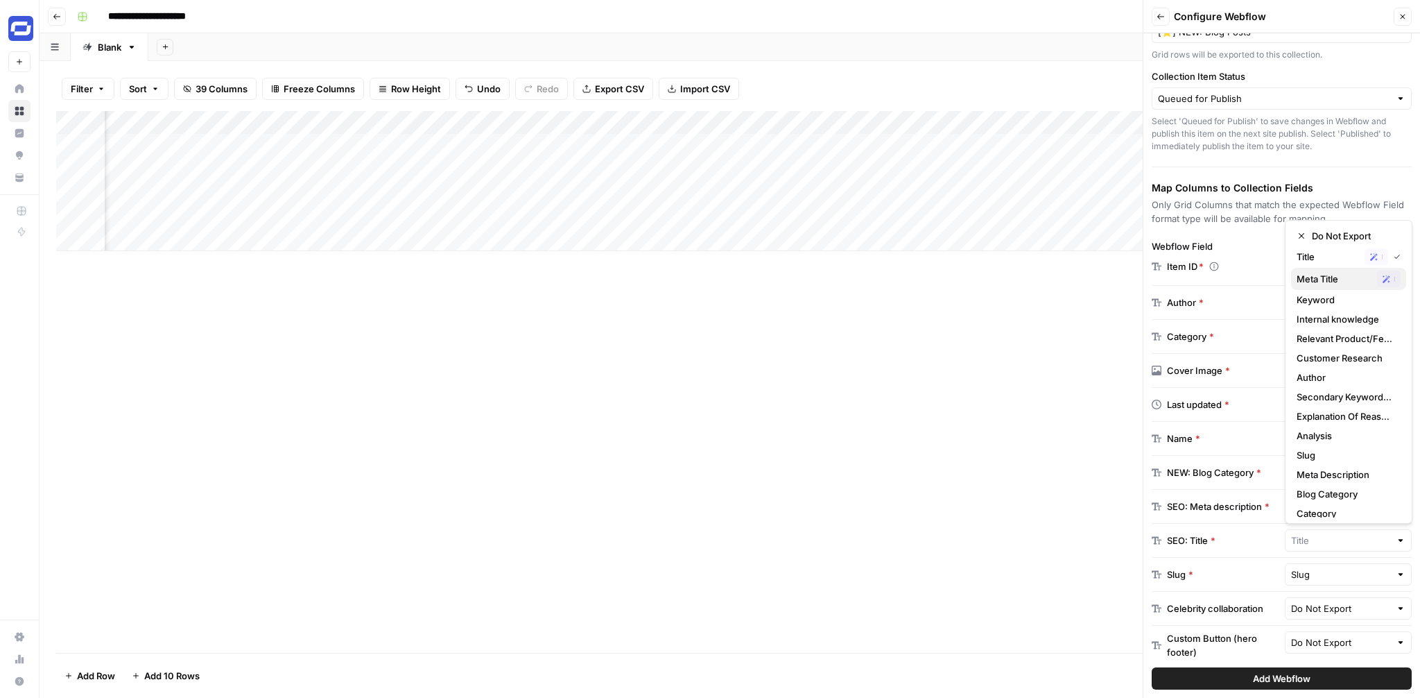
click at [1319, 282] on span "Meta Title" at bounding box center [1334, 279] width 75 height 14
type input "Meta Title"
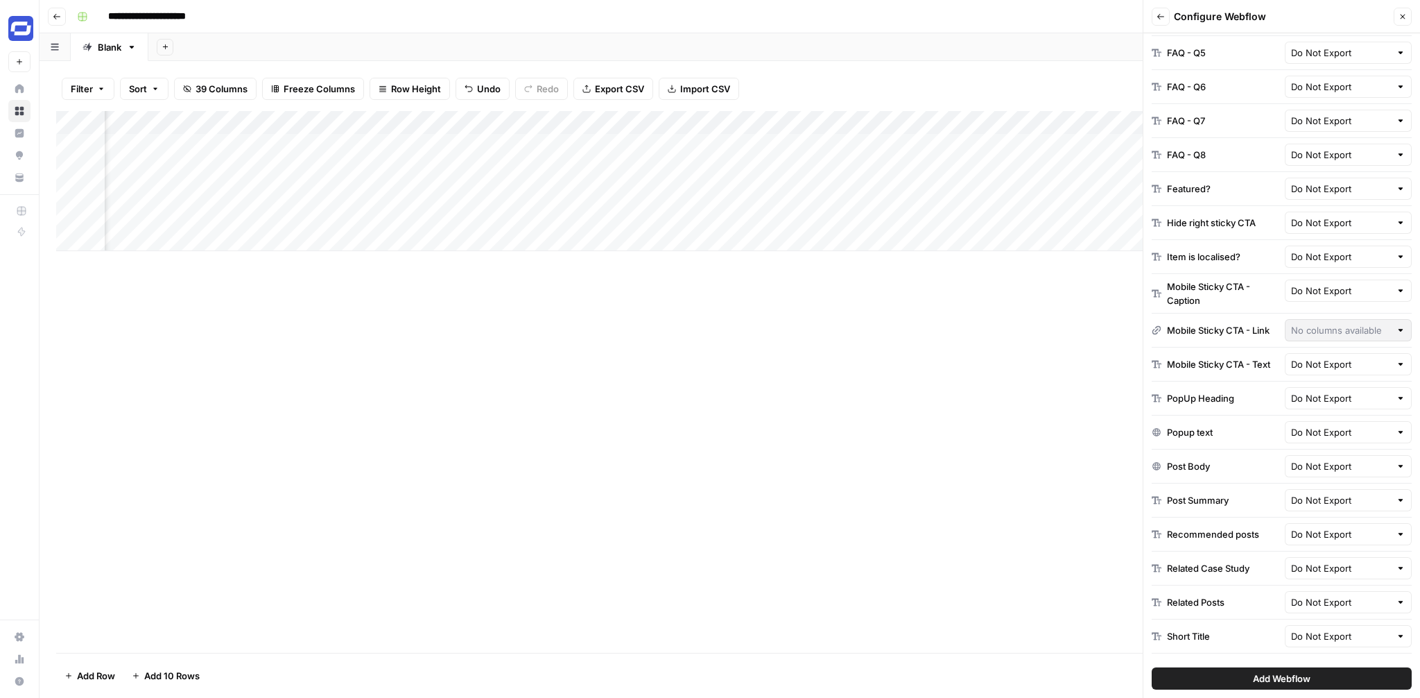
scroll to position [1528, 0]
click at [1337, 462] on input "text" at bounding box center [1341, 465] width 100 height 14
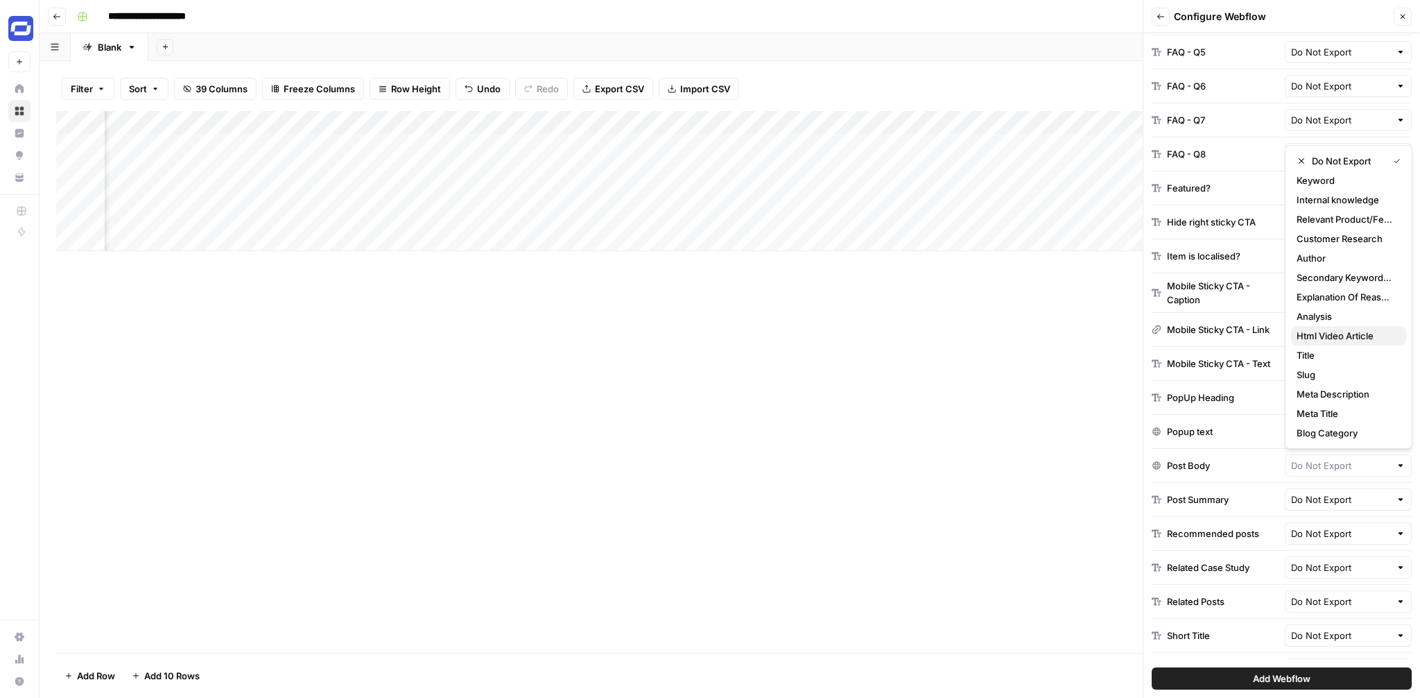
click at [1329, 332] on span "Html Video Article" at bounding box center [1346, 336] width 98 height 14
type input "Html Video Article"
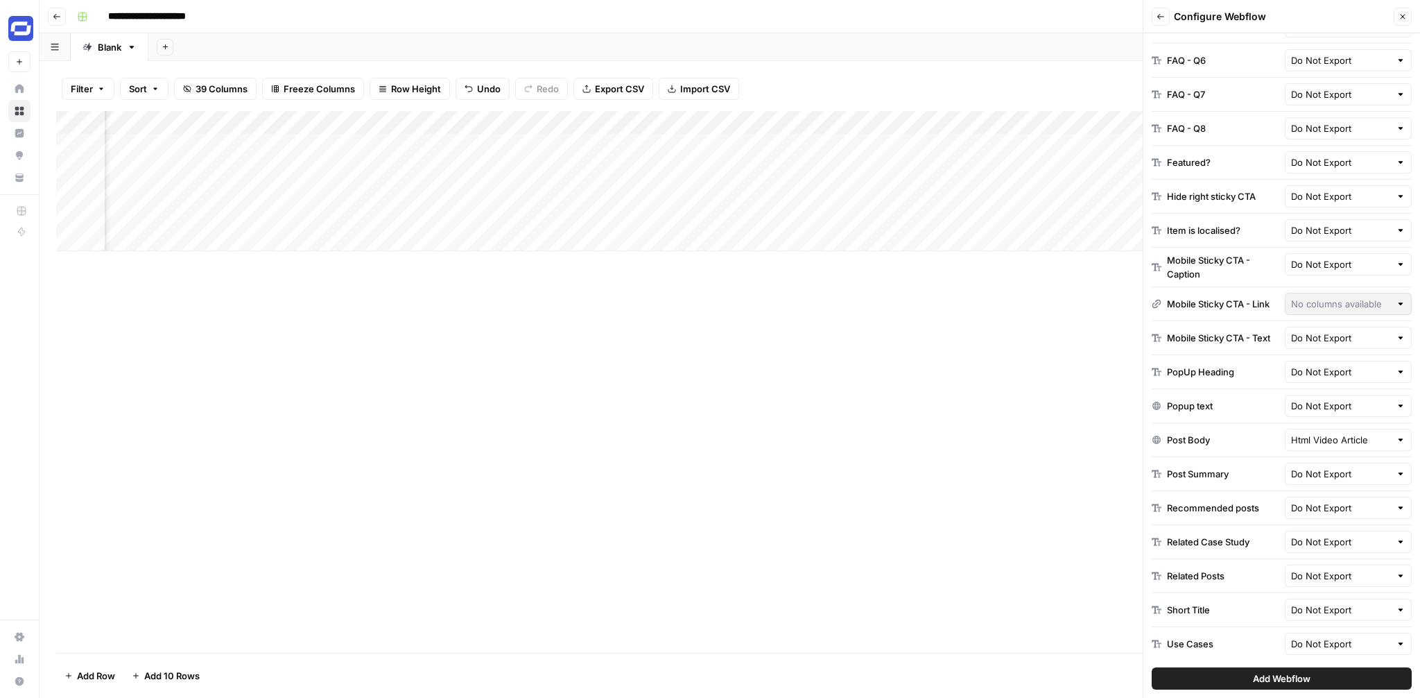
scroll to position [1557, 0]
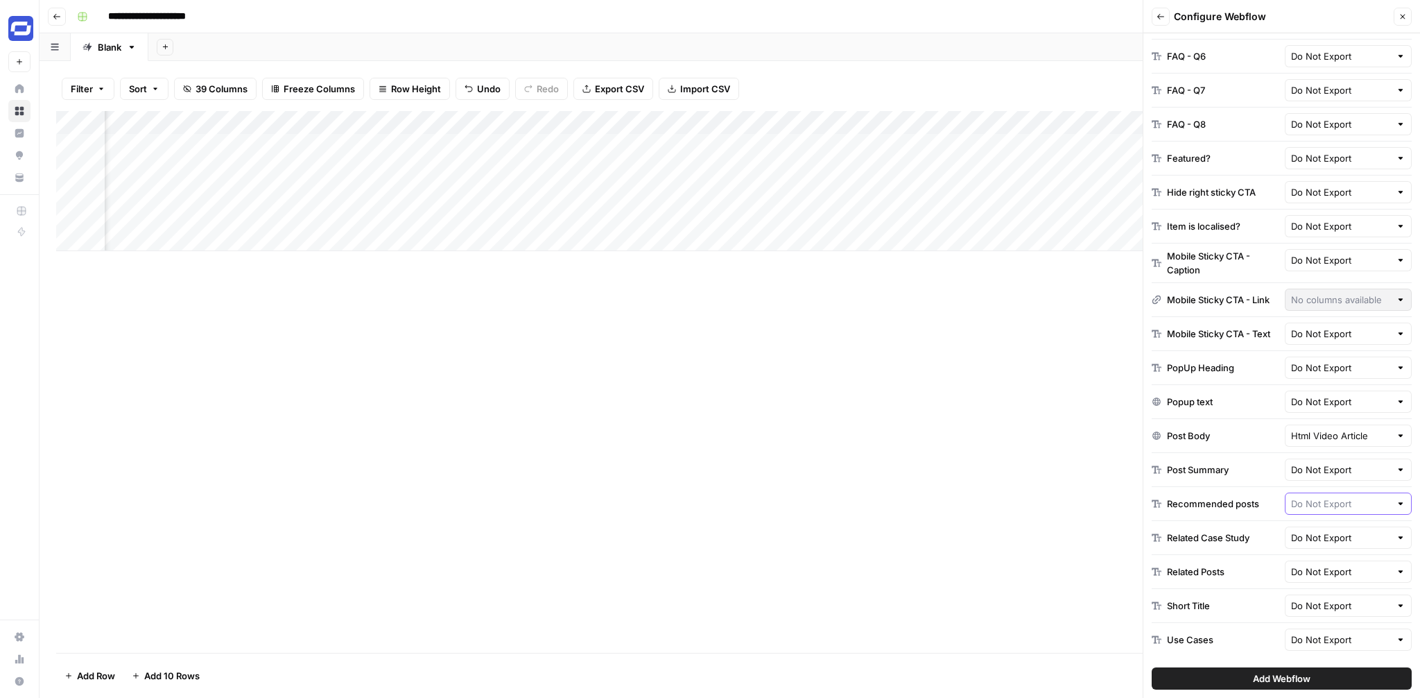
click at [1337, 496] on input "text" at bounding box center [1341, 503] width 100 height 14
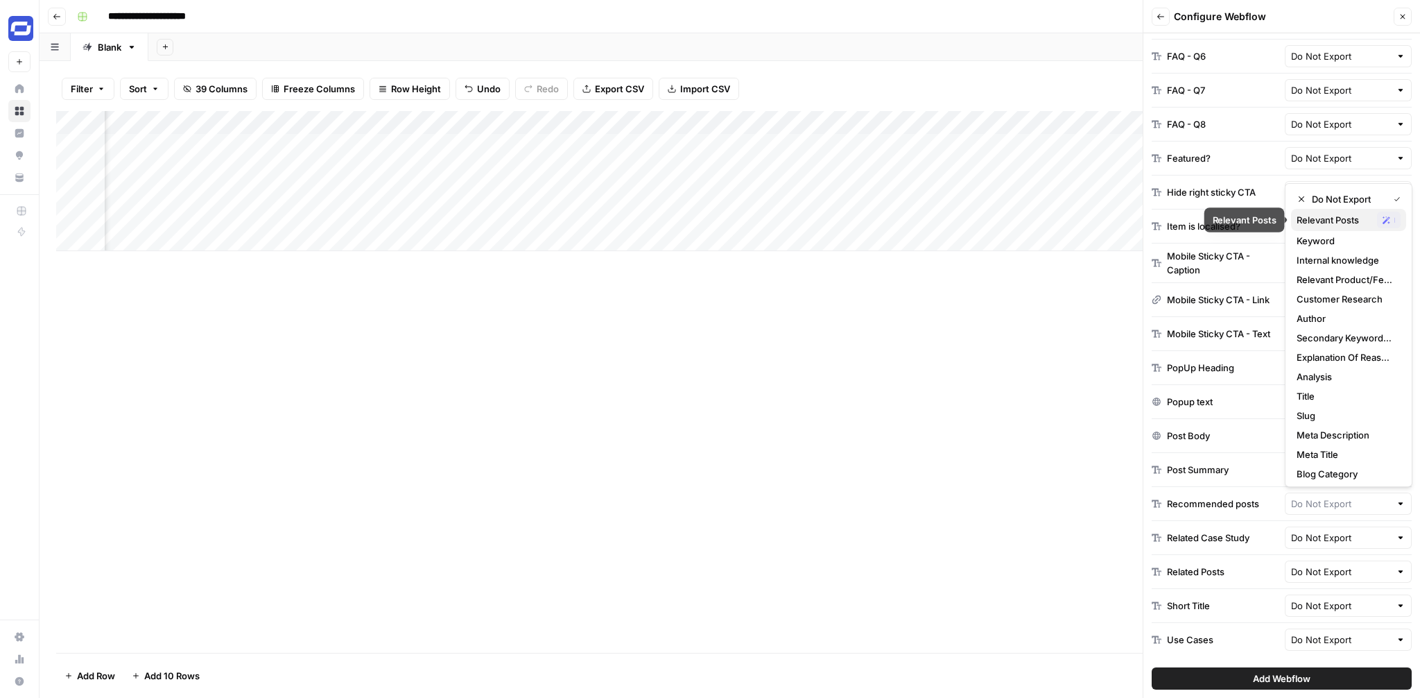
click at [1321, 224] on span "Relevant Posts" at bounding box center [1334, 220] width 75 height 14
type input "Relevant Posts"
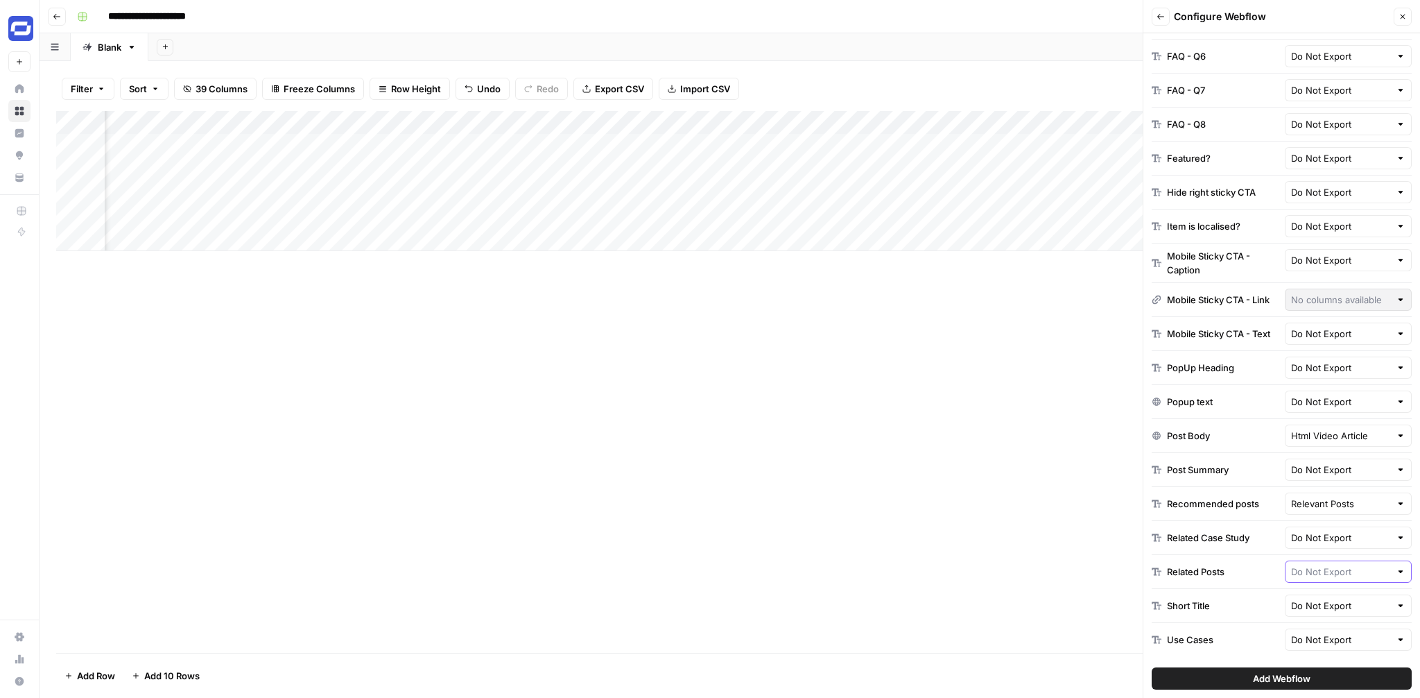
click at [1351, 570] on input "text" at bounding box center [1341, 571] width 100 height 14
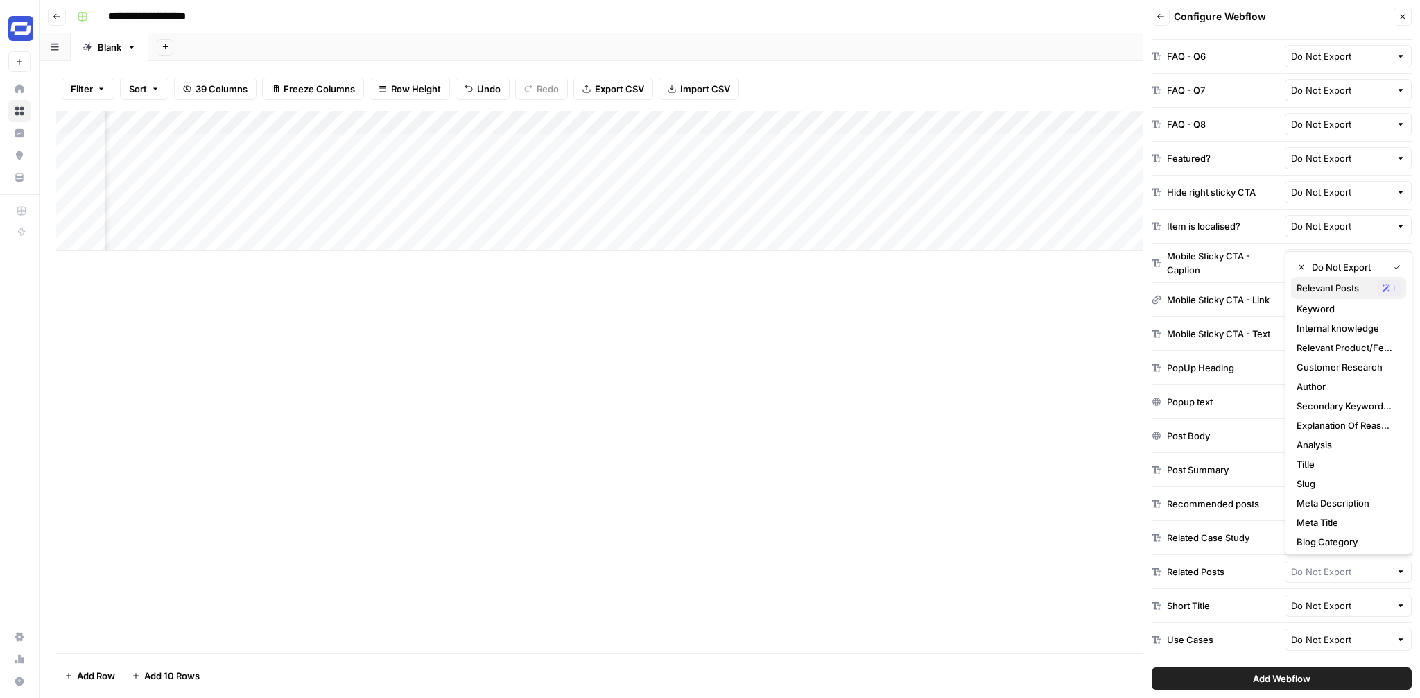
click at [1331, 285] on span "Relevant Posts" at bounding box center [1334, 288] width 75 height 14
type input "Relevant Posts"
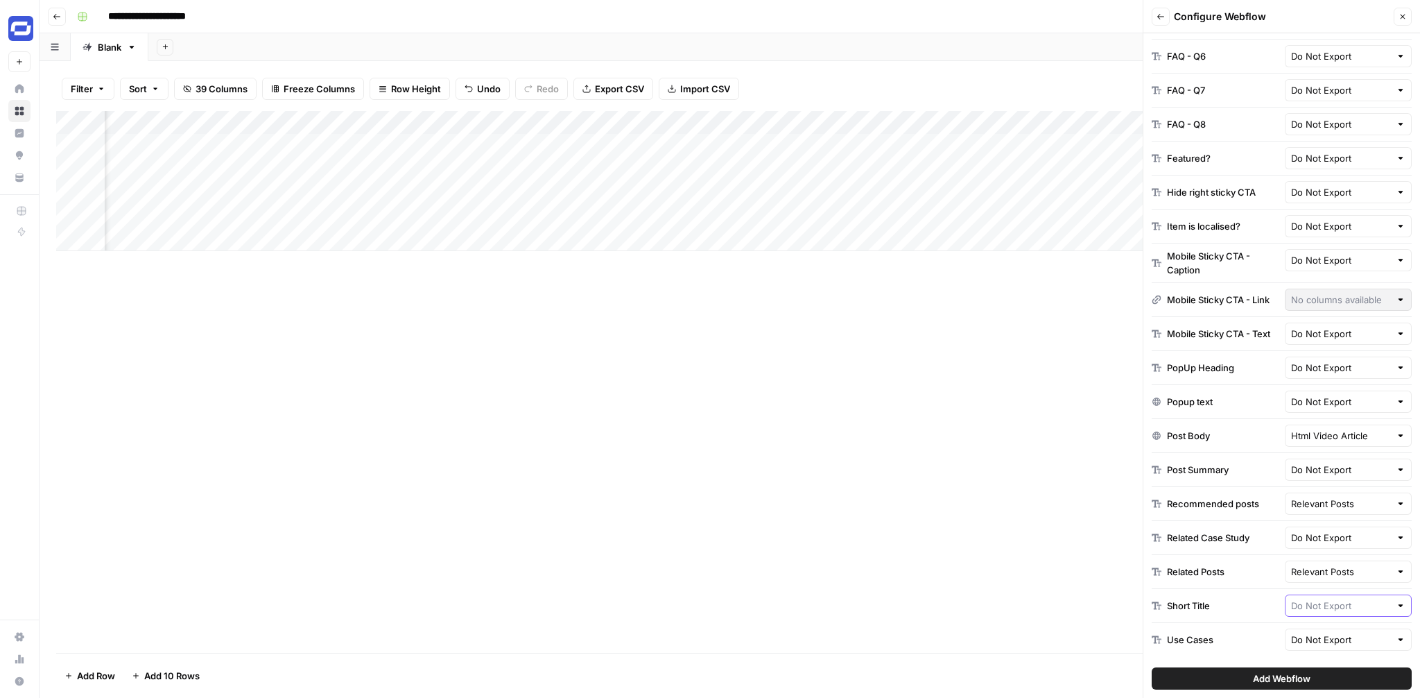
click at [1320, 600] on input "text" at bounding box center [1341, 605] width 100 height 14
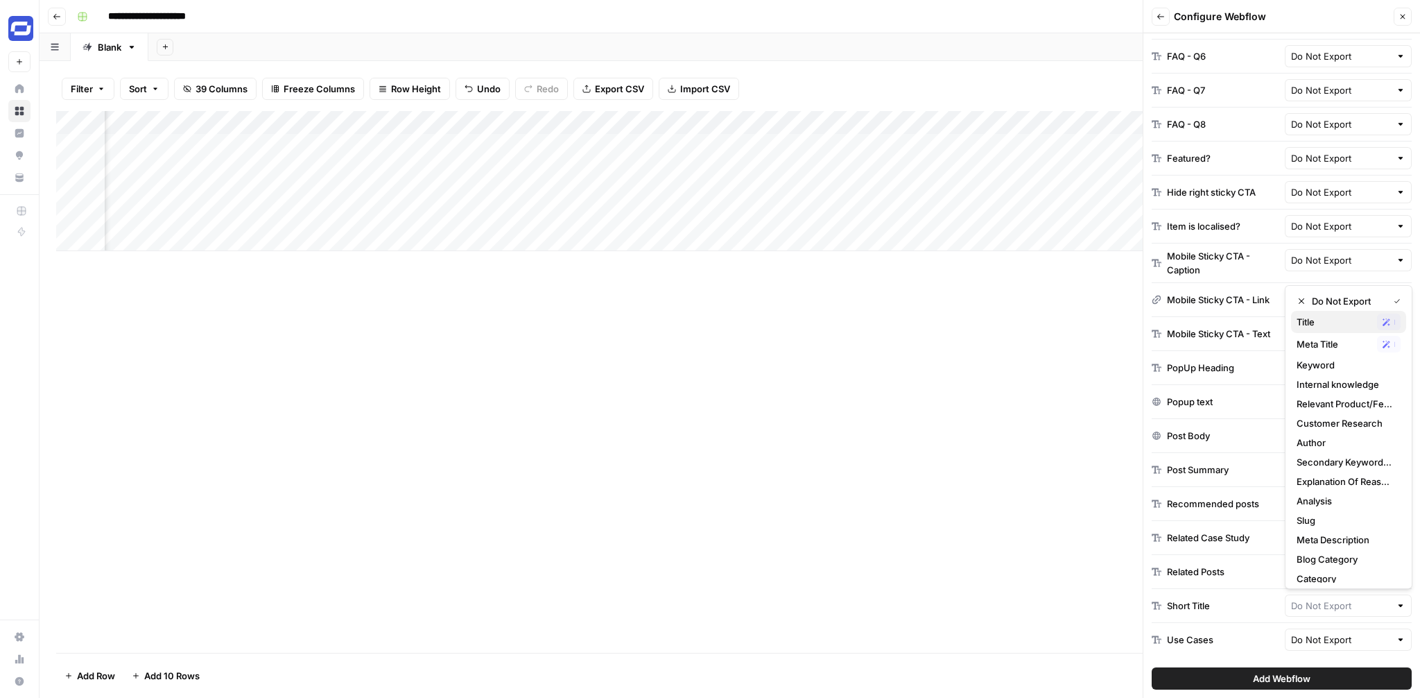
click at [1312, 316] on span "Title" at bounding box center [1334, 322] width 75 height 14
type input "Title"
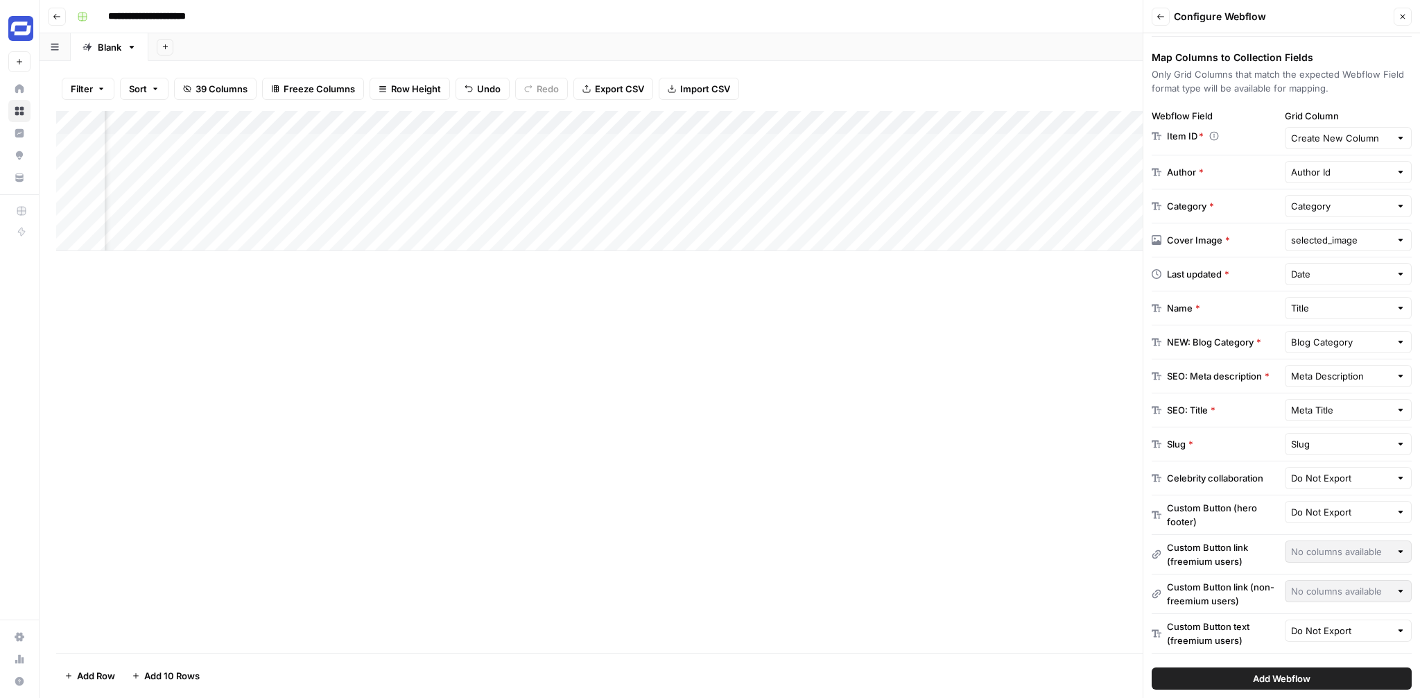
scroll to position [0, 0]
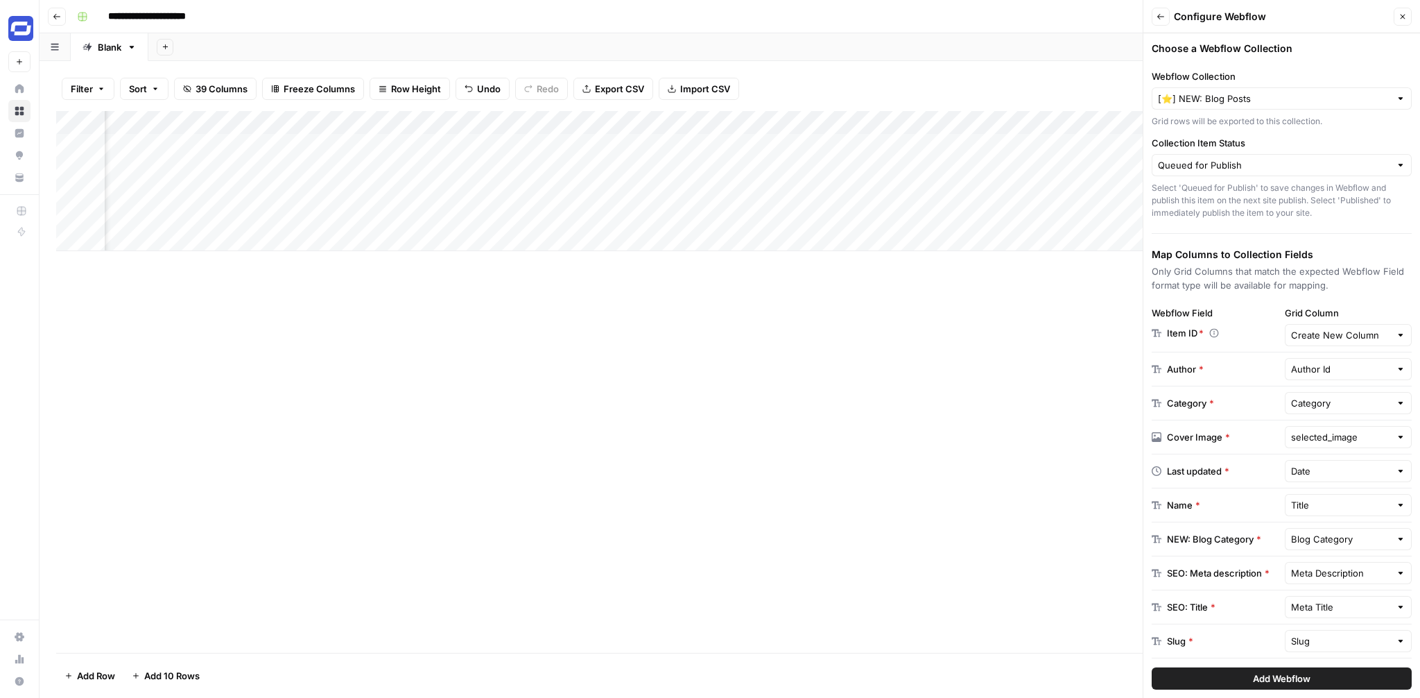
click at [1326, 683] on button "Add Webflow" at bounding box center [1282, 678] width 260 height 22
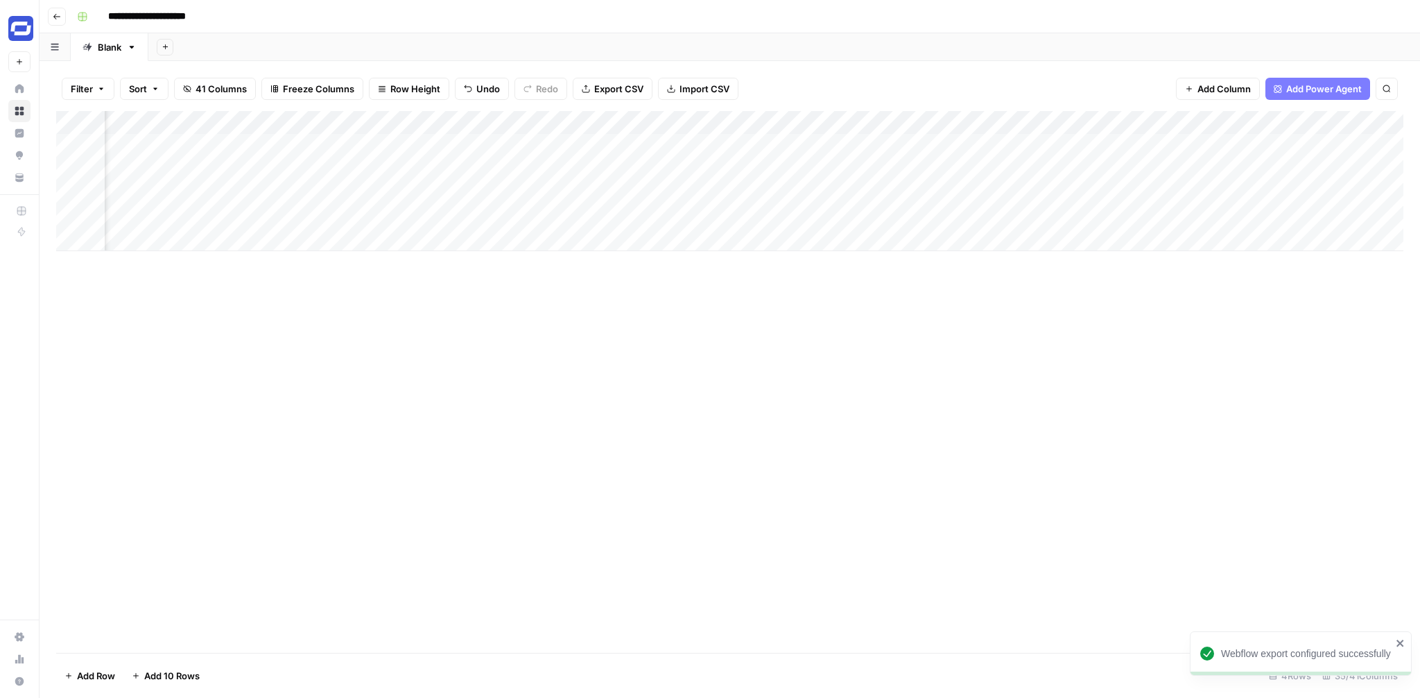
scroll to position [0, 3859]
click at [1111, 149] on div "Add Column" at bounding box center [729, 181] width 1347 height 140
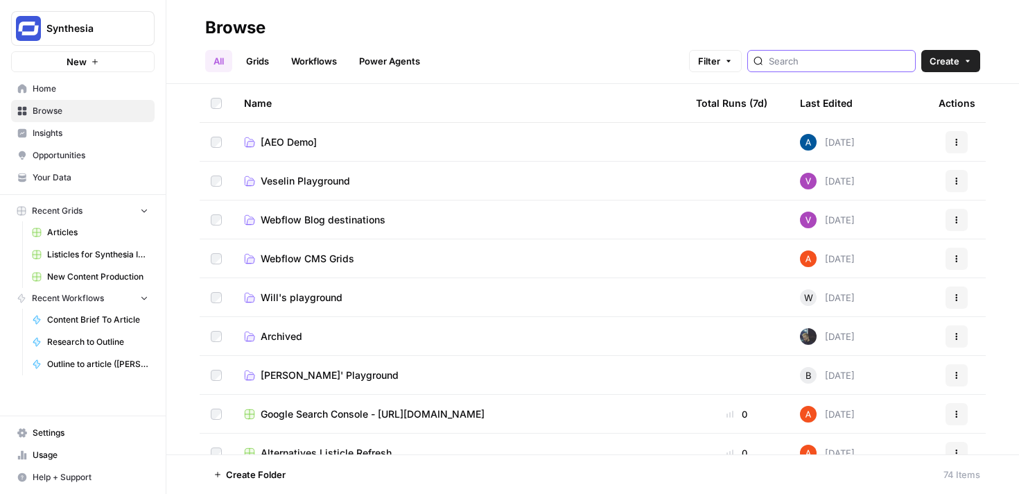
click at [824, 61] on input "search" at bounding box center [839, 61] width 141 height 14
type input "article"
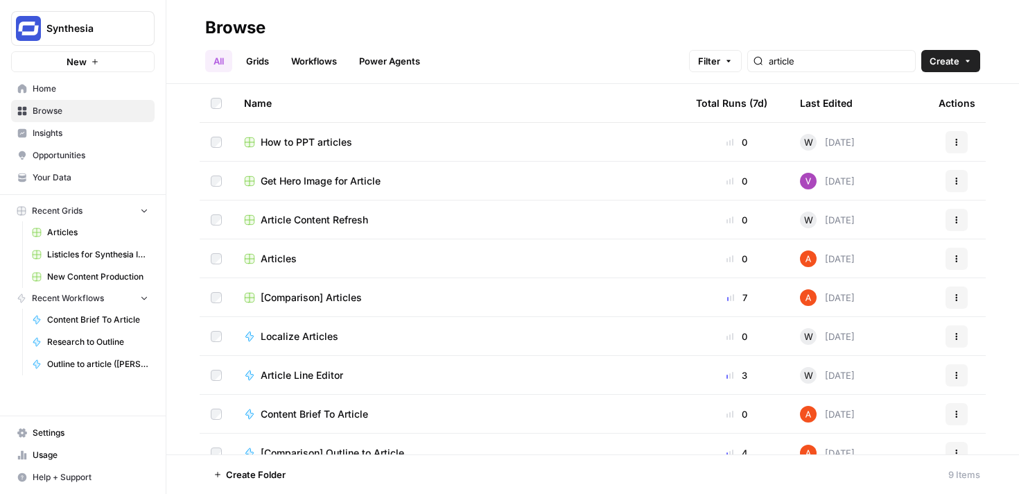
click at [288, 269] on td "Articles" at bounding box center [459, 258] width 452 height 38
click at [278, 257] on span "Articles" at bounding box center [279, 259] width 36 height 14
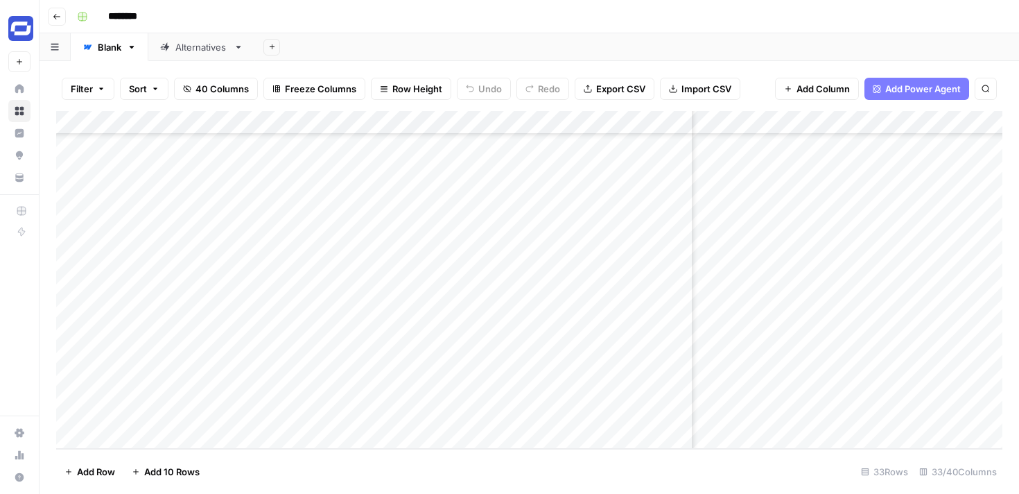
scroll to position [486, 3522]
click at [876, 122] on div "Add Column" at bounding box center [529, 280] width 946 height 338
click at [813, 209] on span "Edit" at bounding box center [844, 208] width 121 height 14
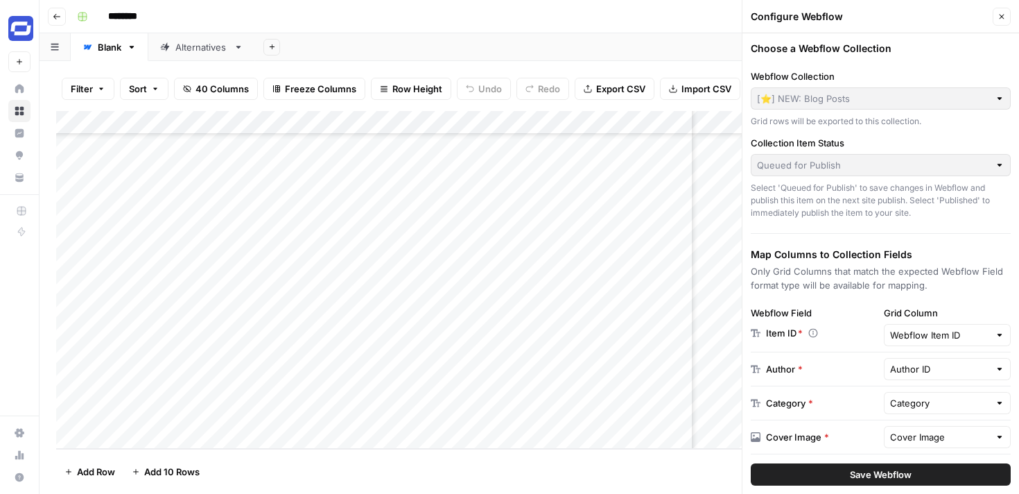
scroll to position [486, 3177]
click at [1003, 19] on icon "button" at bounding box center [1002, 16] width 8 height 8
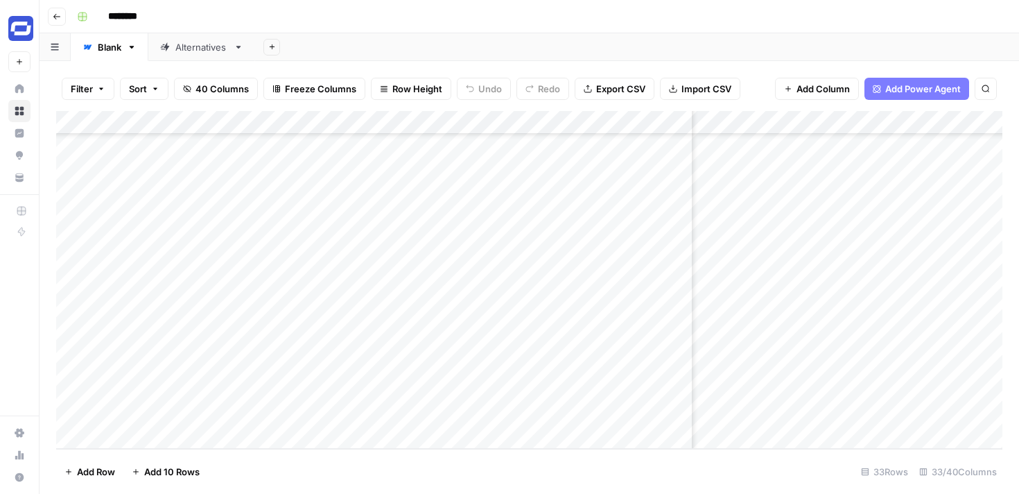
scroll to position [486, 3497]
click at [901, 124] on div "Add Column" at bounding box center [529, 280] width 946 height 338
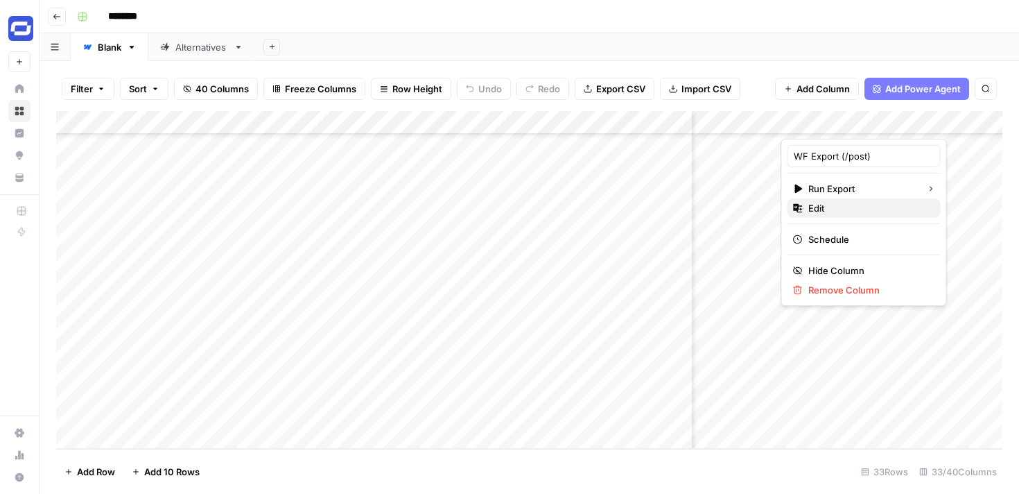
click at [851, 208] on span "Edit" at bounding box center [868, 208] width 121 height 14
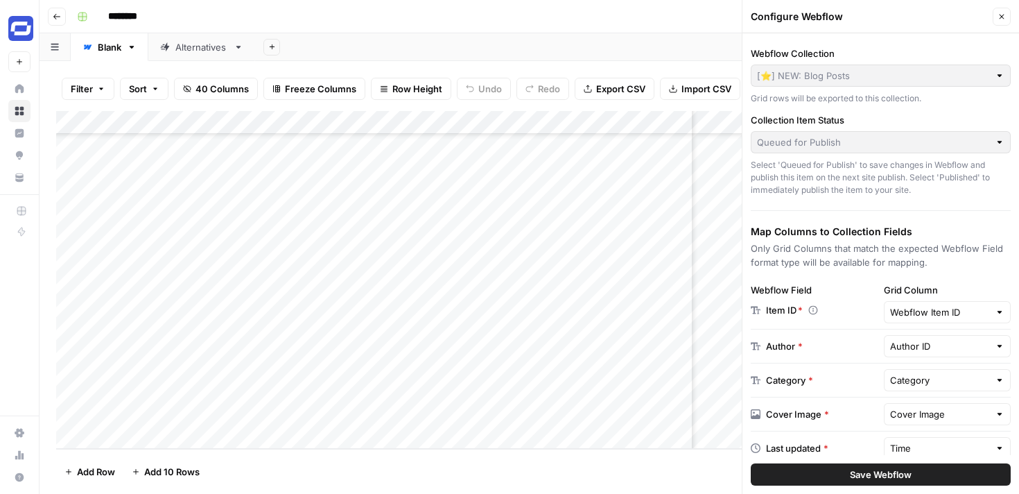
scroll to position [35, 0]
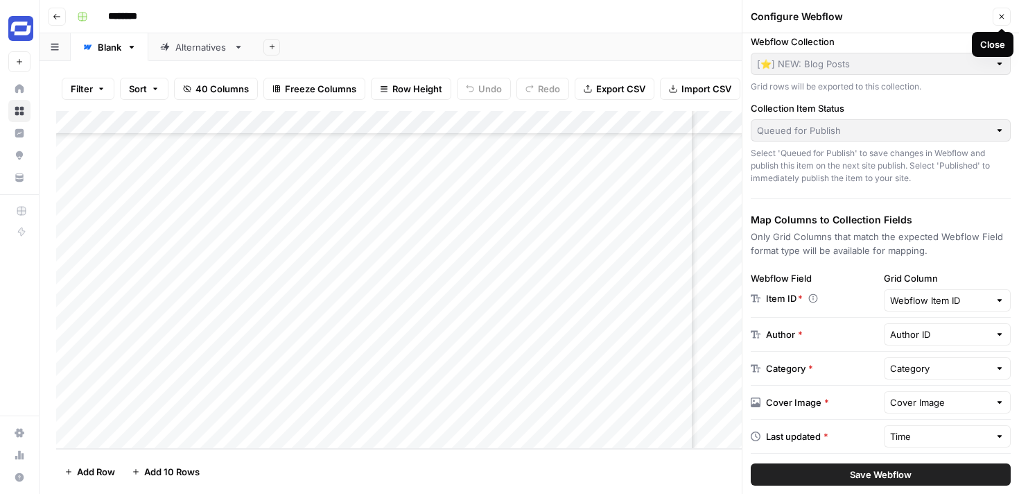
click at [1001, 9] on button "Close" at bounding box center [1002, 17] width 18 height 18
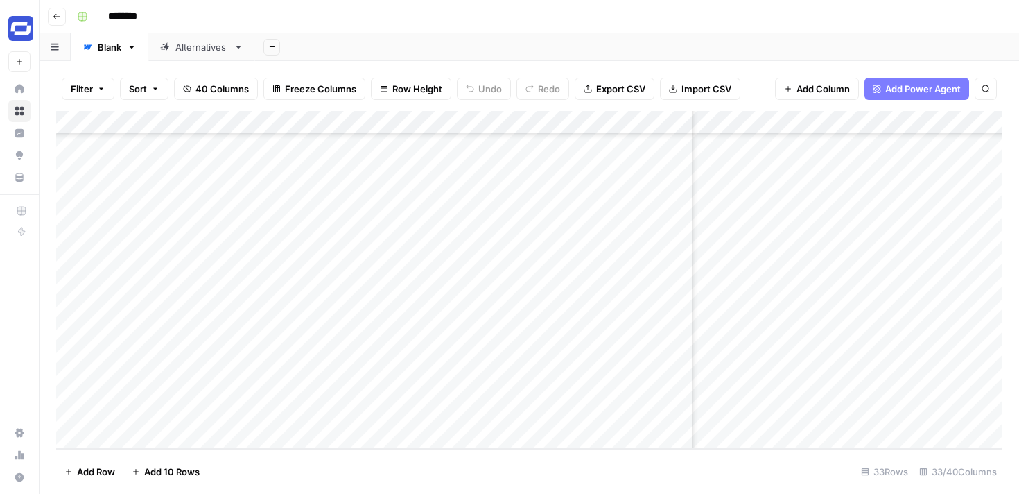
scroll to position [486, 3620]
click at [779, 122] on div "Add Column" at bounding box center [529, 280] width 946 height 338
click at [733, 202] on span "Edit" at bounding box center [746, 208] width 121 height 14
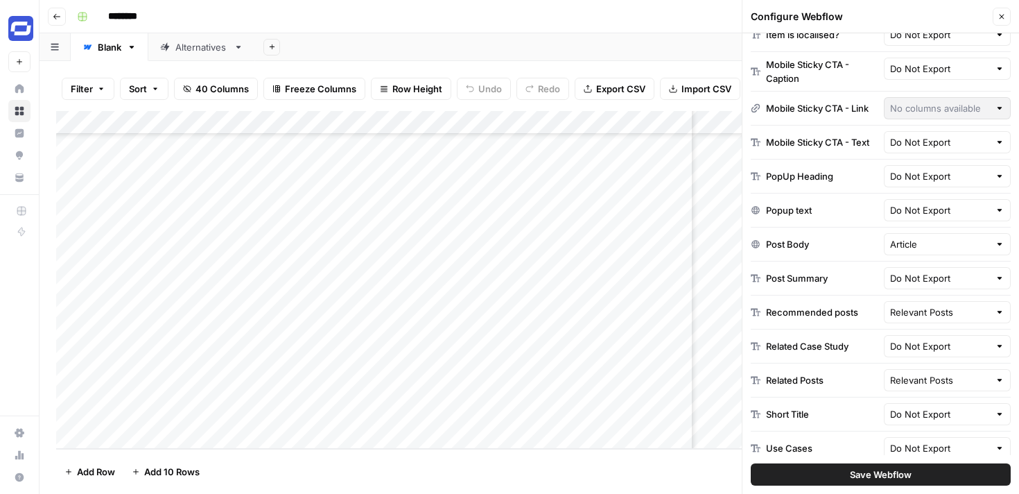
scroll to position [1761, 0]
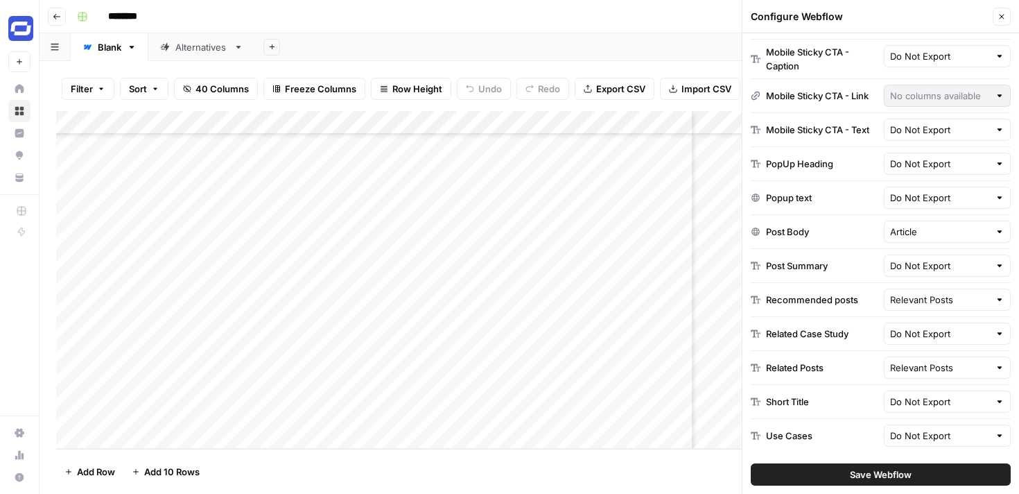
click at [998, 17] on icon "button" at bounding box center [1002, 16] width 8 height 8
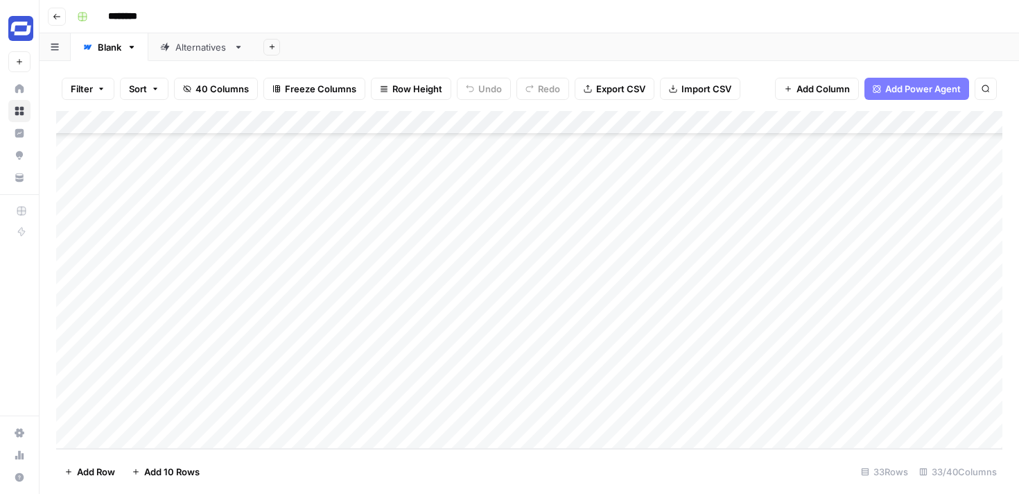
scroll to position [486, 0]
click at [812, 120] on div "Add Column" at bounding box center [529, 280] width 946 height 338
click at [899, 173] on div "Add Column" at bounding box center [529, 280] width 946 height 338
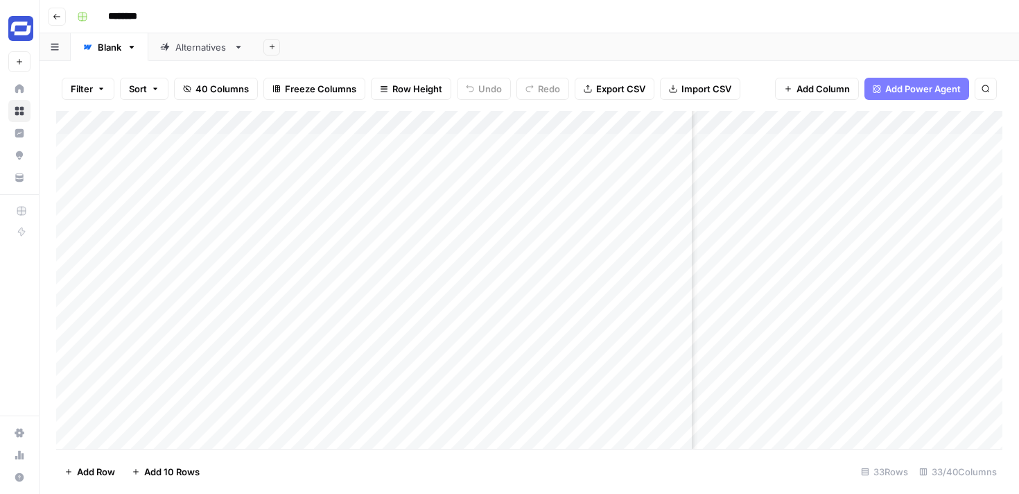
click at [866, 120] on div "Add Column" at bounding box center [529, 280] width 946 height 338
click at [812, 213] on span "Edit" at bounding box center [831, 208] width 121 height 14
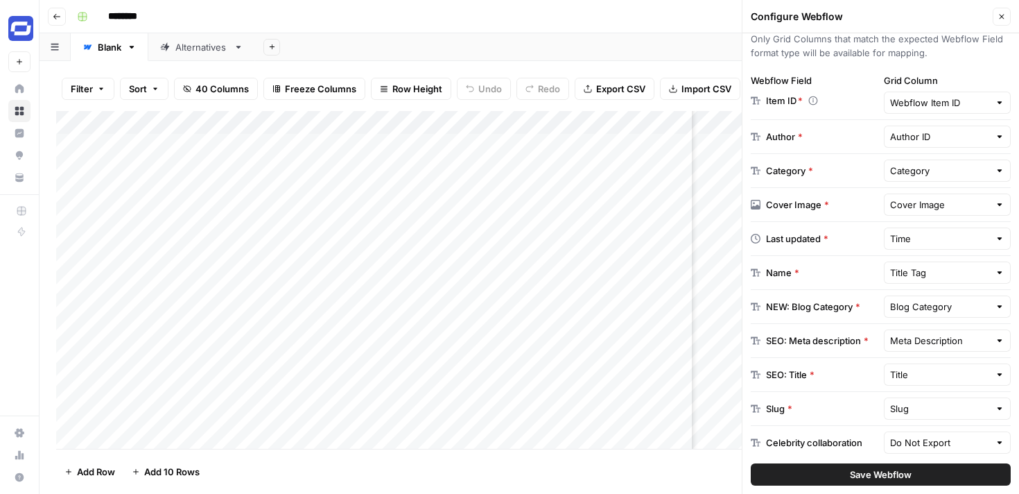
scroll to position [233, 0]
